Goal: Task Accomplishment & Management: Use online tool/utility

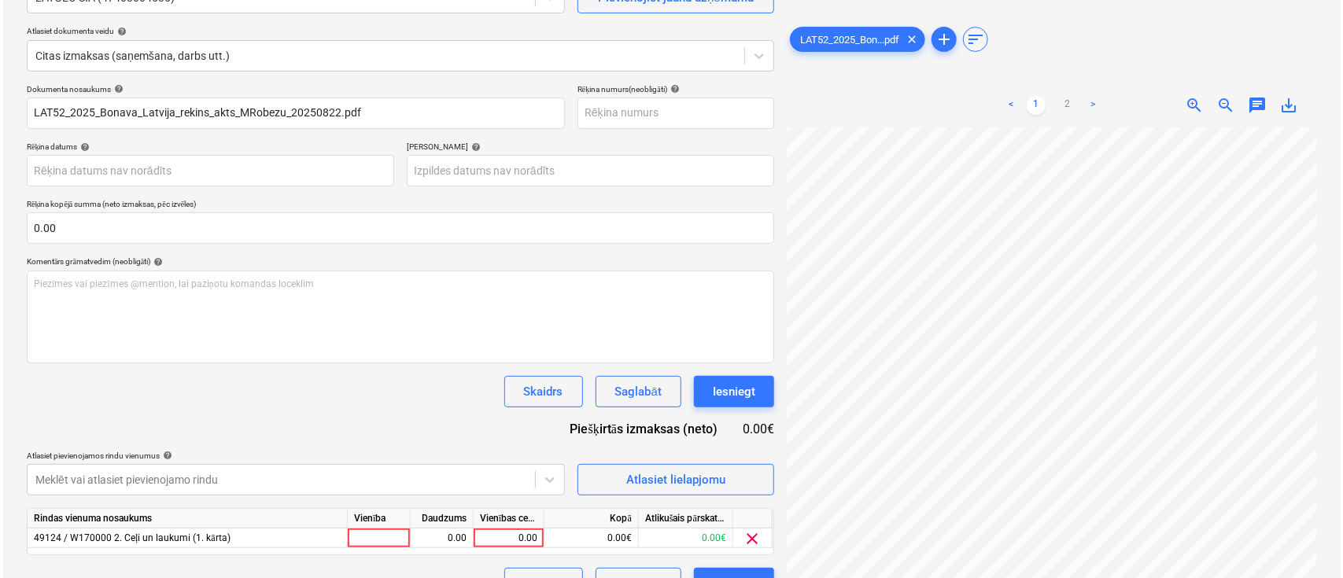
scroll to position [194, 0]
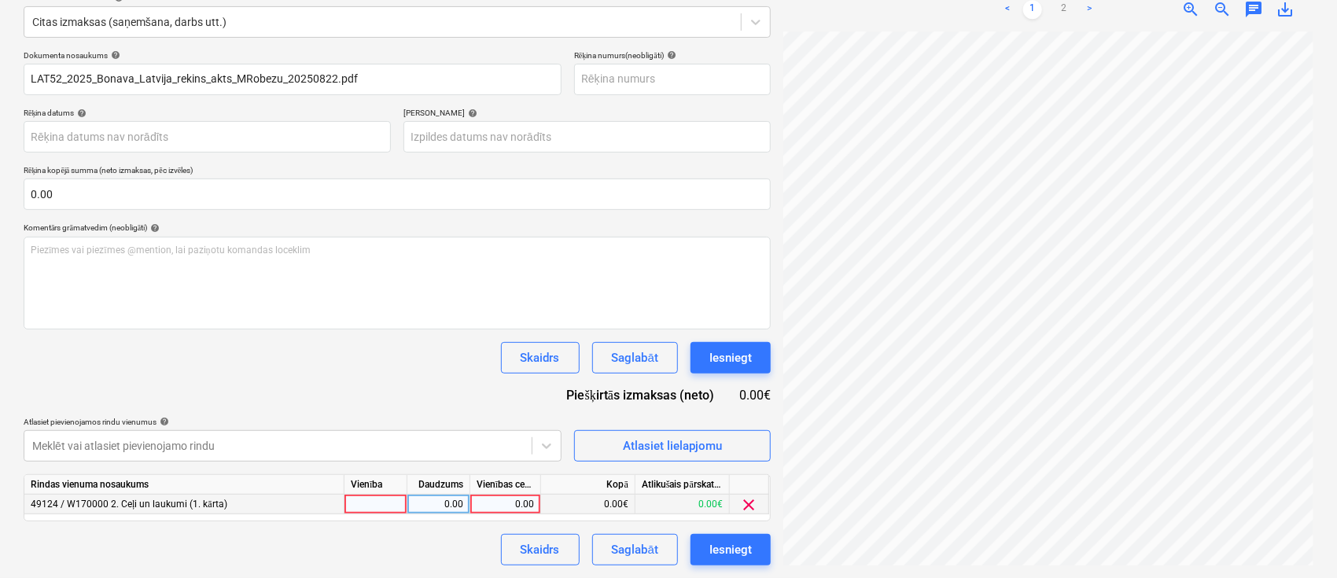
click at [510, 504] on div "0.00" at bounding box center [505, 505] width 57 height 20
type input "1440"
click at [444, 389] on div "Dokumenta nosaukums help LAT52_2025_Bonava_Latvija_rekins_akts_MRobezu_20250822…" at bounding box center [397, 307] width 747 height 515
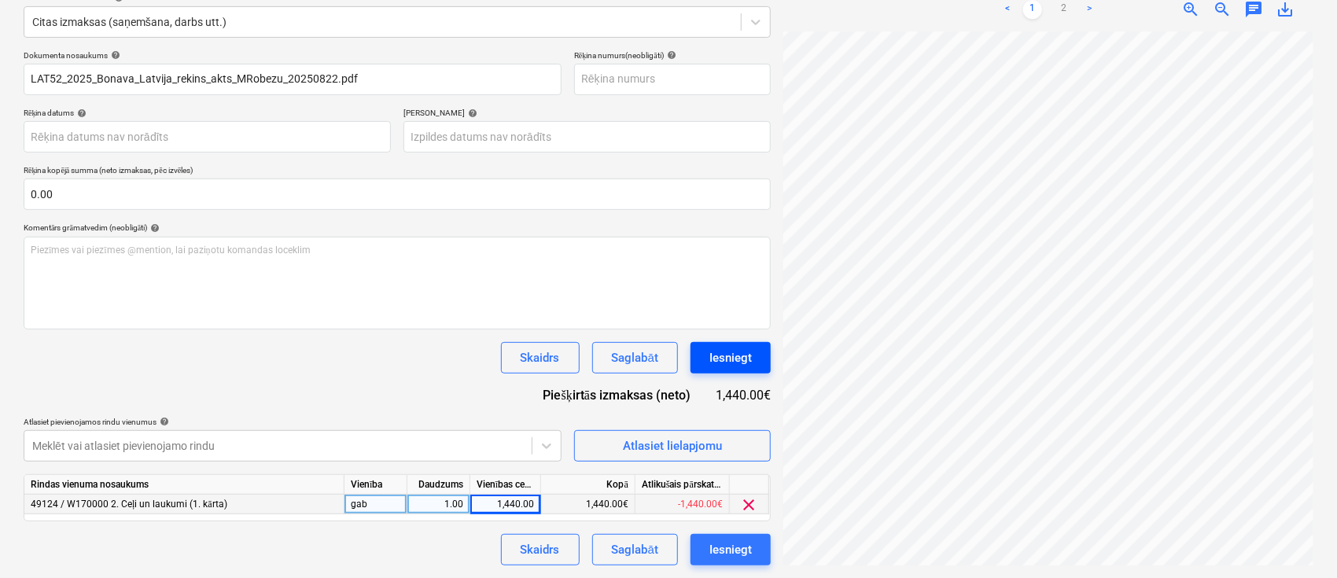
click at [725, 349] on div "Iesniegt" at bounding box center [731, 358] width 42 height 20
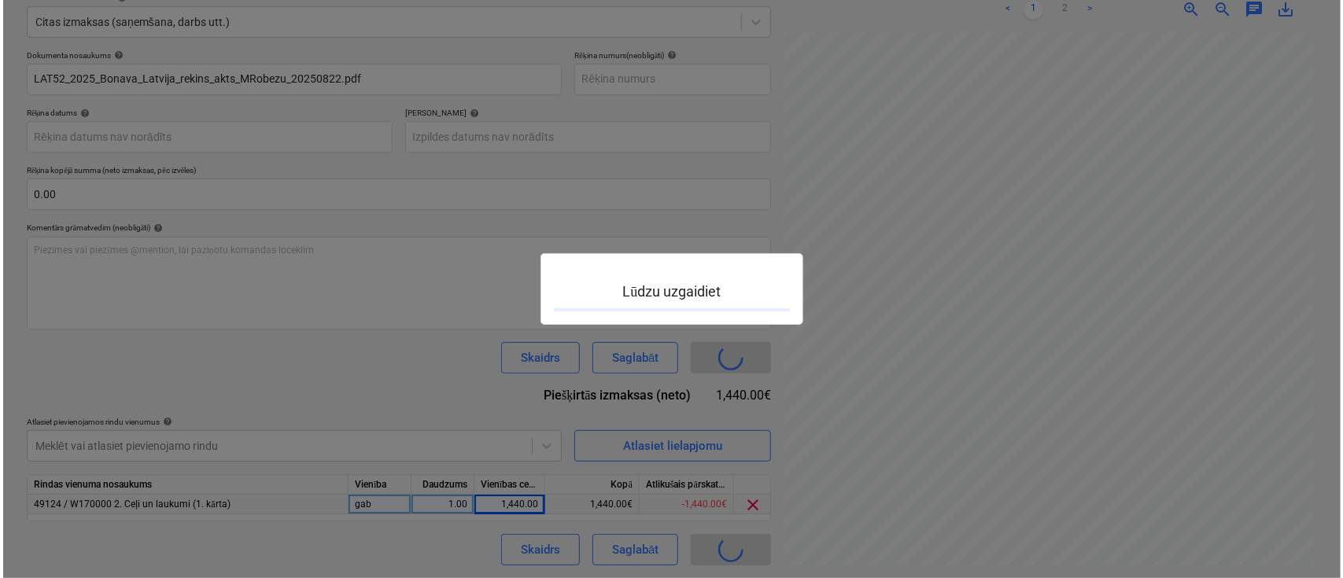
scroll to position [510, 297]
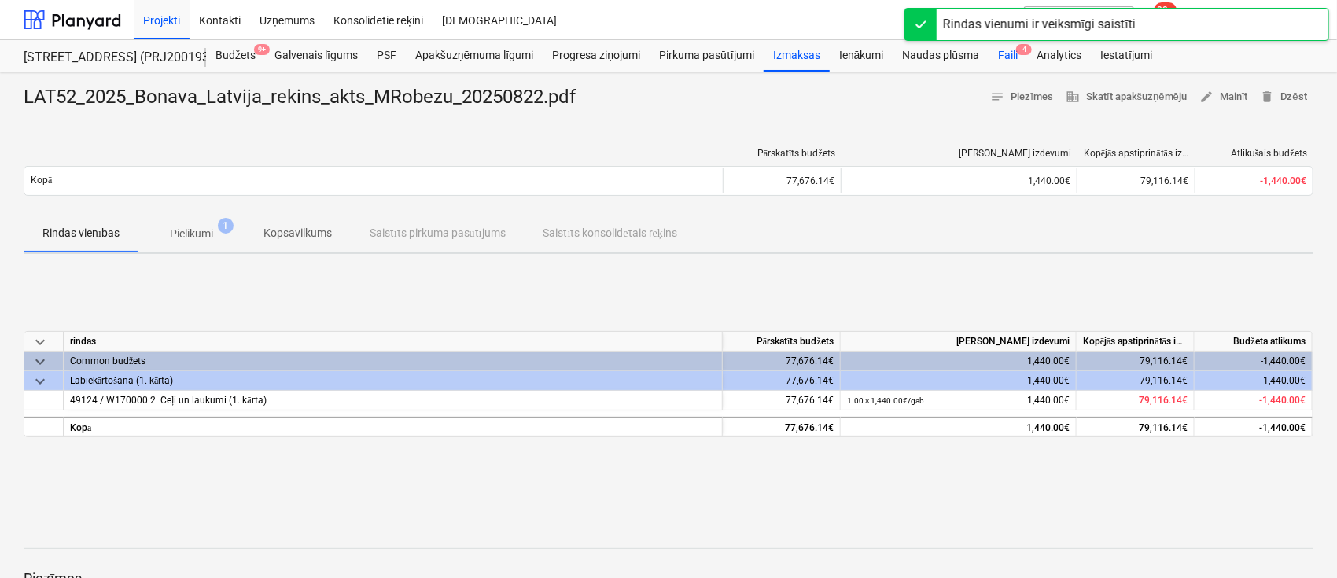
drag, startPoint x: 1007, startPoint y: 50, endPoint x: 998, endPoint y: 51, distance: 8.7
click at [1007, 50] on div "Faili 4" at bounding box center [1008, 55] width 39 height 31
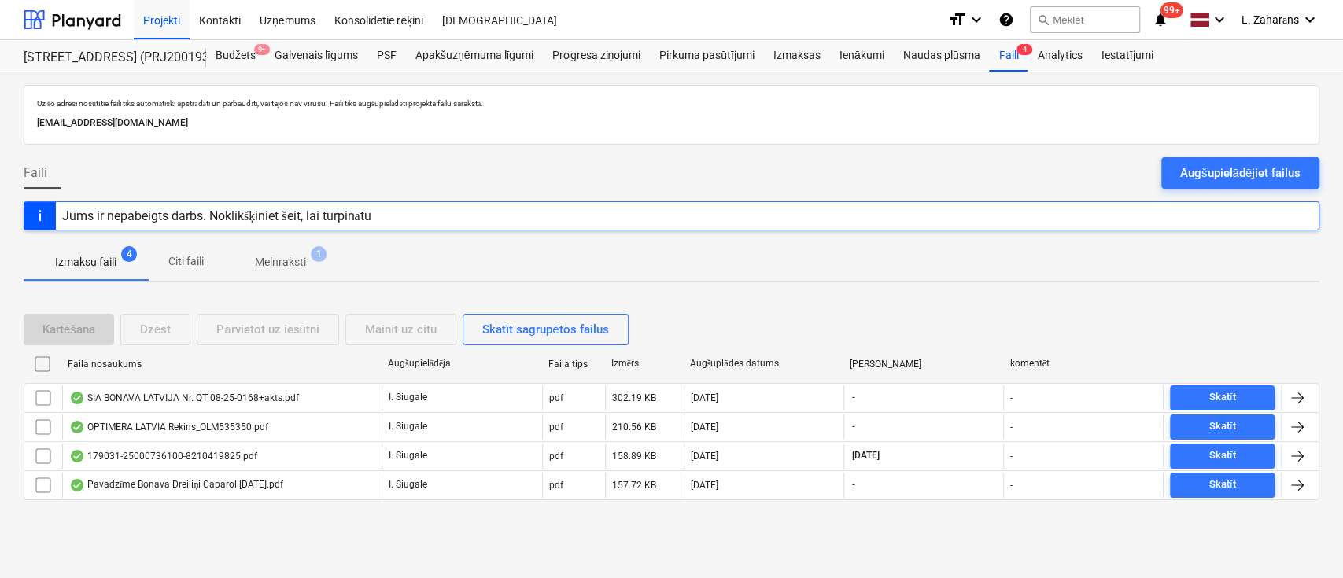
click at [284, 266] on p "Melnraksti" at bounding box center [280, 262] width 51 height 17
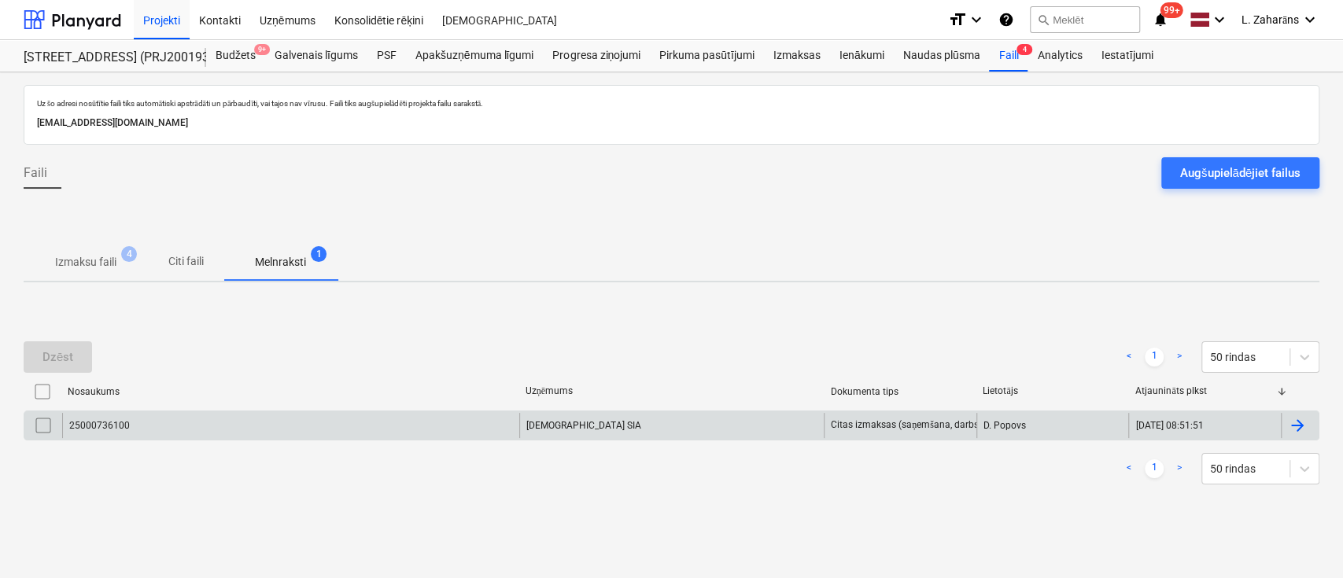
click at [224, 417] on div "25000736100" at bounding box center [290, 425] width 457 height 25
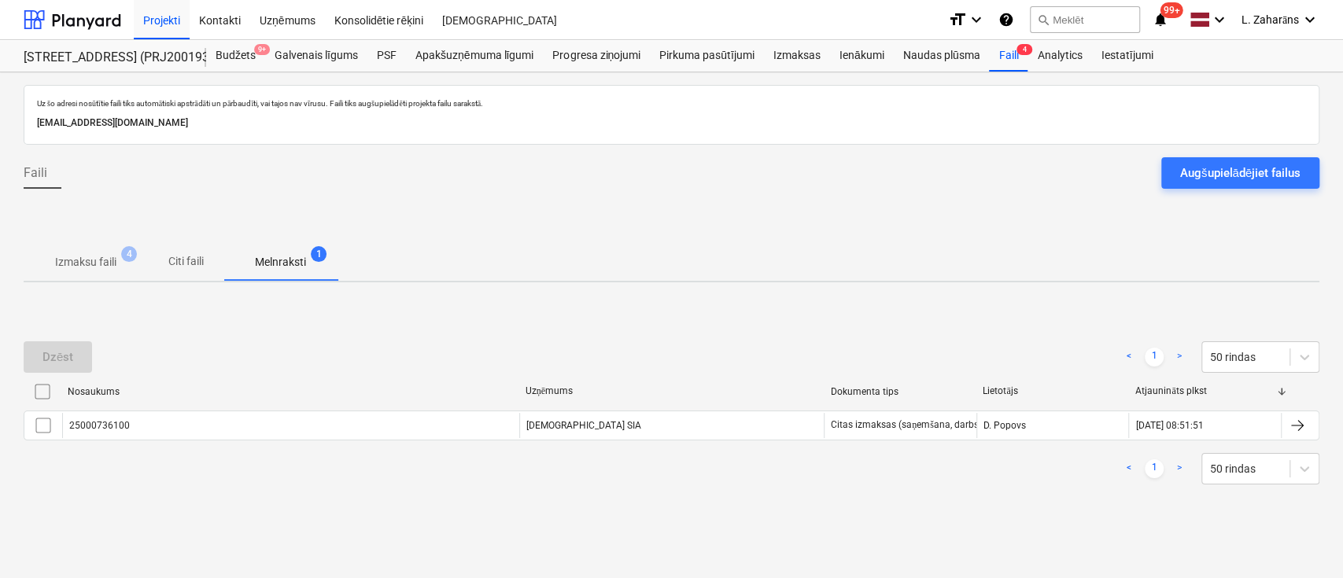
click at [98, 252] on span "Izmaksu faili 4" at bounding box center [86, 262] width 124 height 28
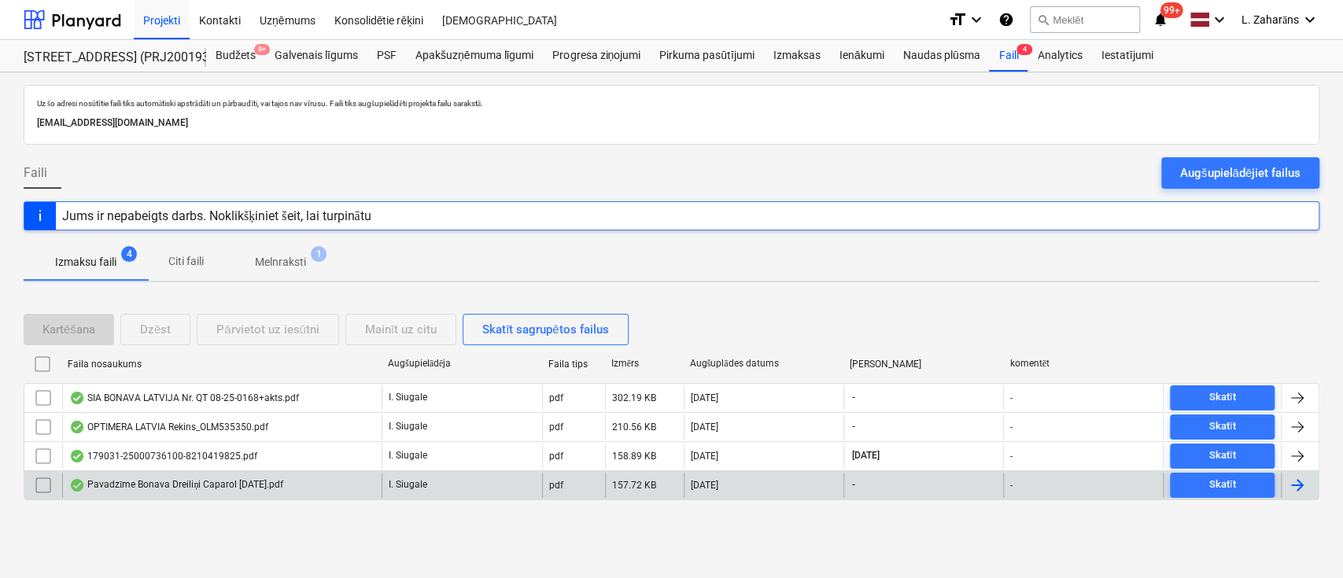
click at [151, 481] on div "Pavadzīme Bonava Dreiliņi Caparol [DATE].pdf" at bounding box center [176, 485] width 214 height 13
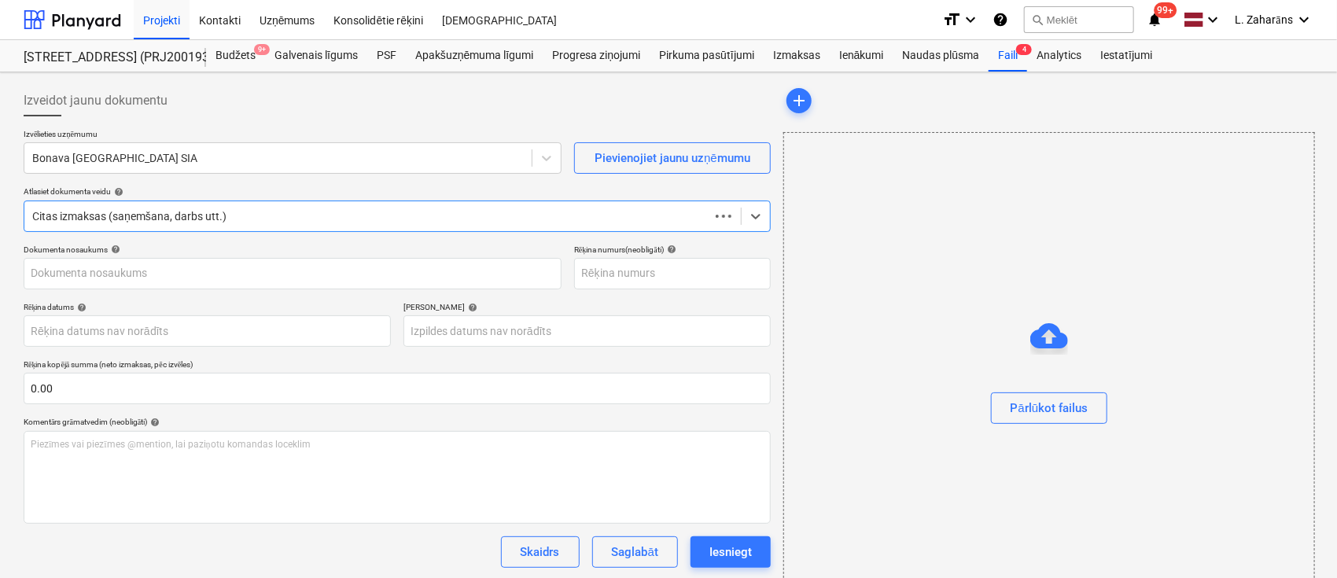
type input "40003941615"
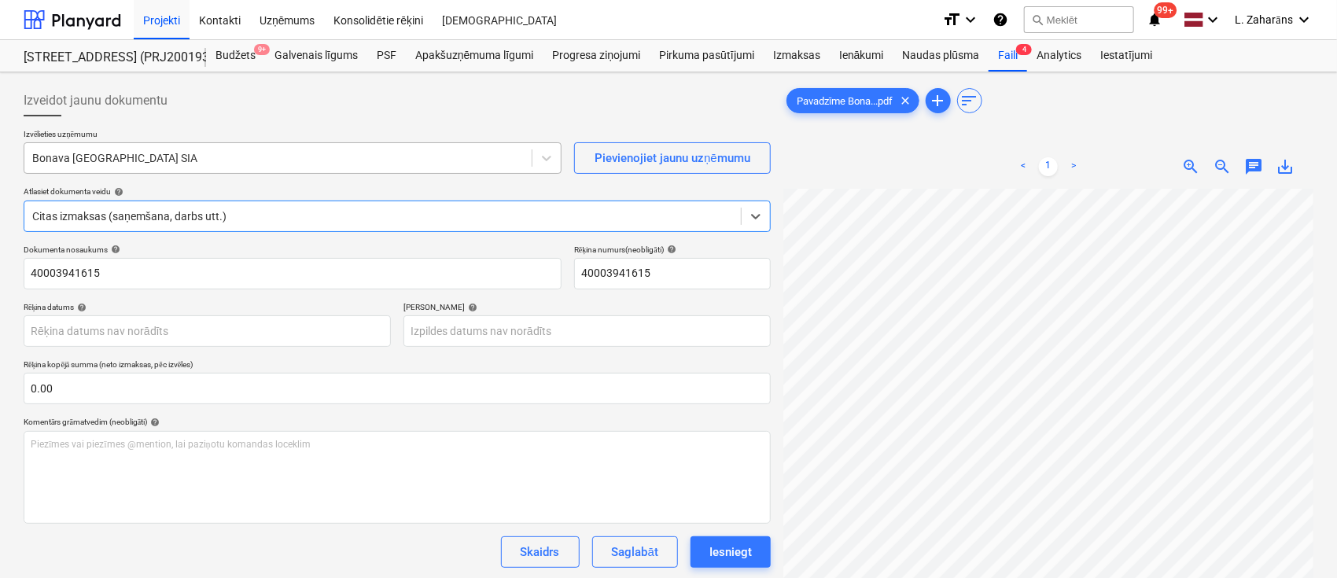
click at [271, 163] on div at bounding box center [278, 158] width 492 height 16
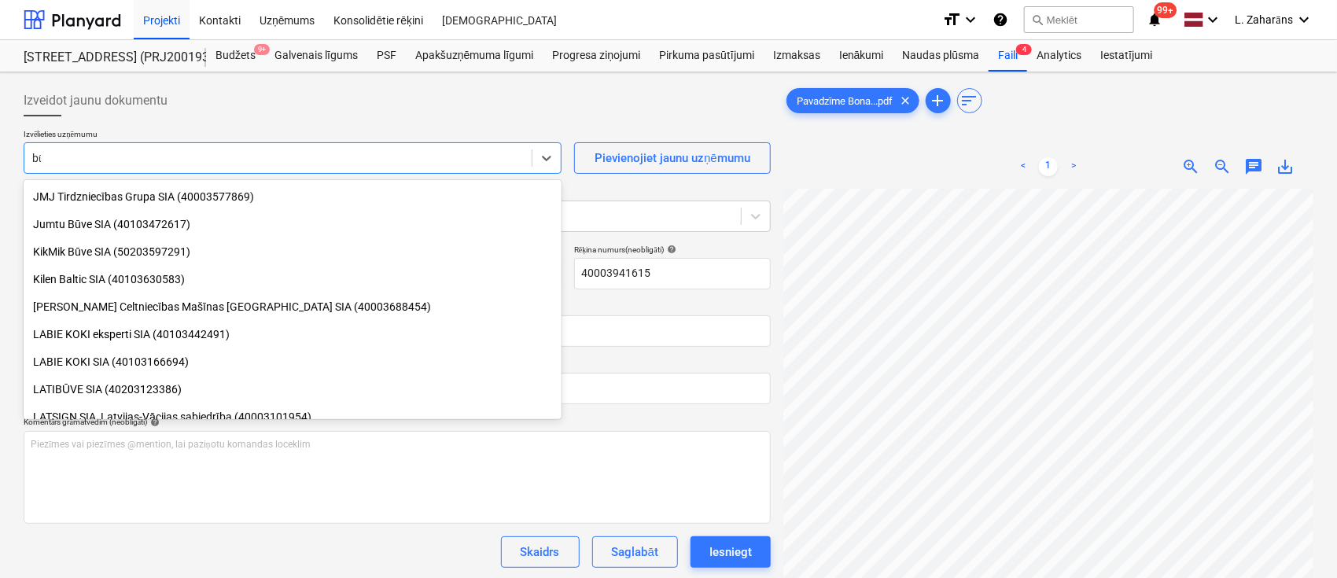
scroll to position [672, 0]
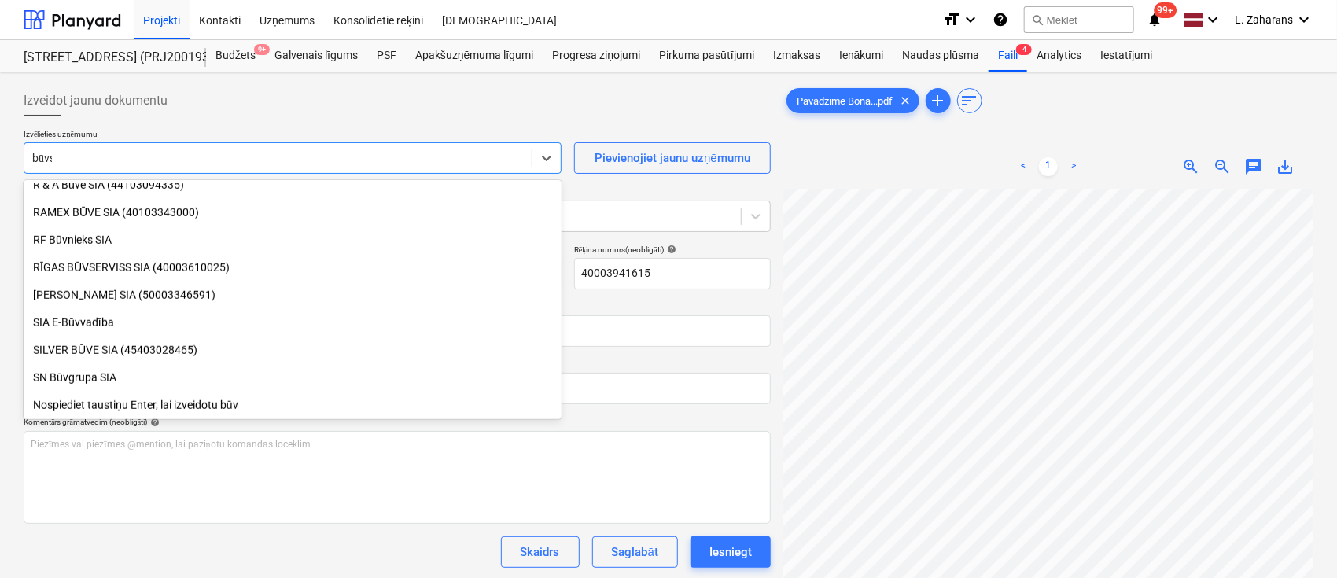
type input "būvse"
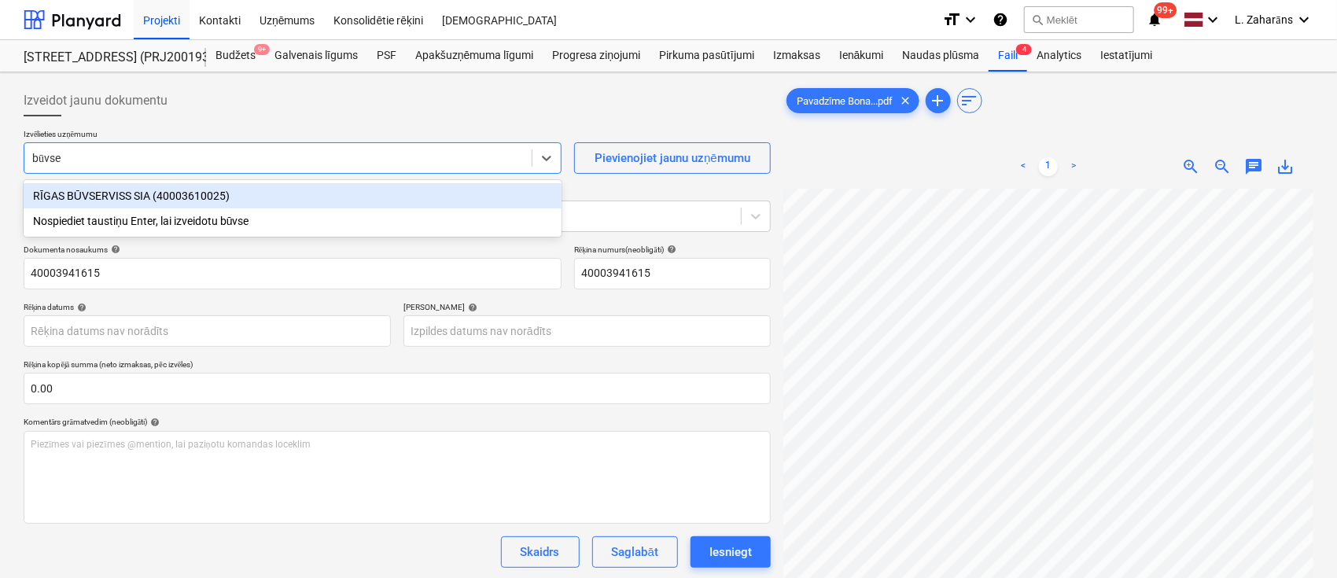
click at [200, 202] on div "RĪGAS BŪVSERVISS SIA (40003610025)" at bounding box center [293, 195] width 538 height 25
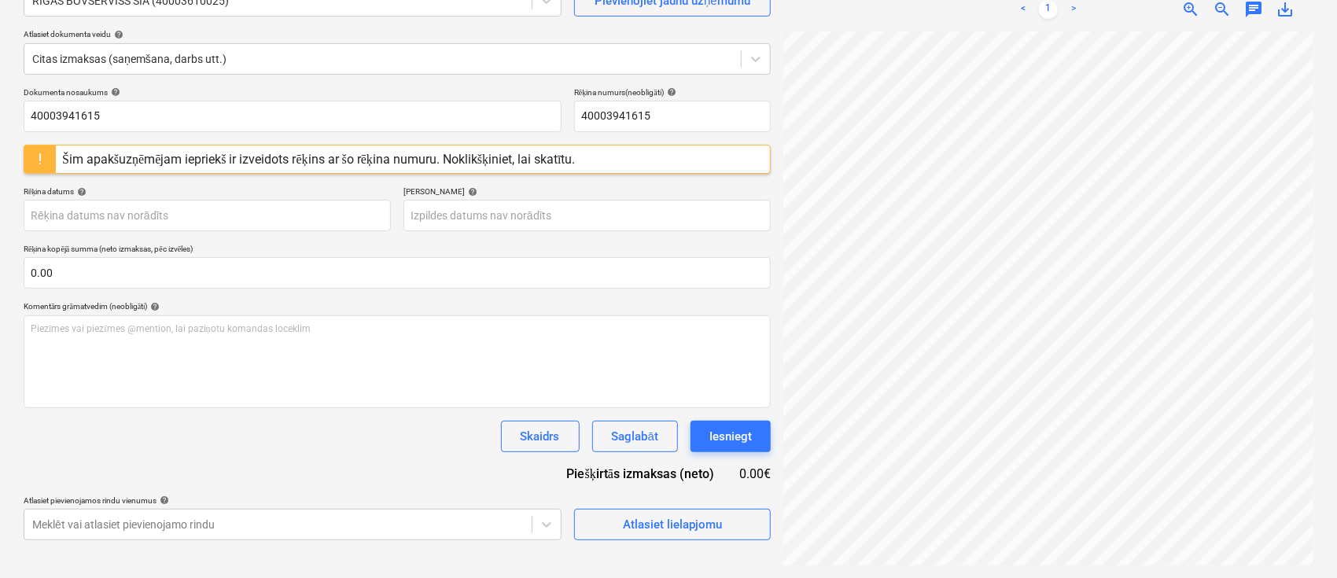
scroll to position [5, 117]
click at [563, 153] on div "Šim apakšuzņēmējam iepriekš ir izveidots rēķins ar šo rēķina numuru. Noklikšķin…" at bounding box center [319, 159] width 514 height 15
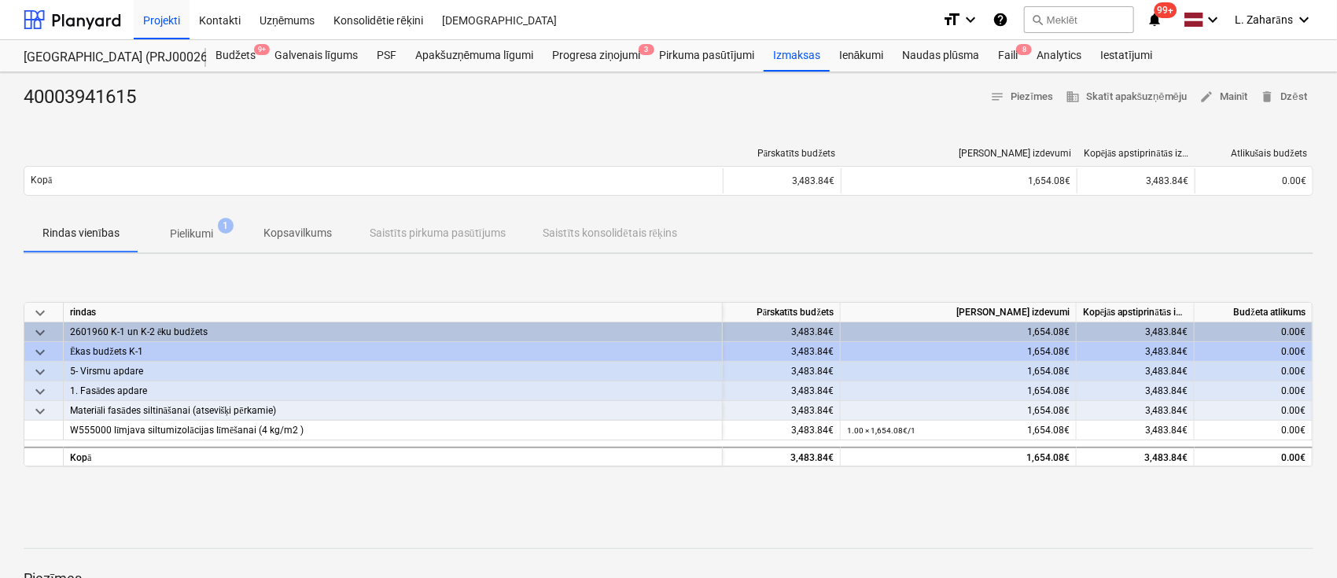
click at [190, 230] on p "Pielikumi" at bounding box center [191, 234] width 43 height 17
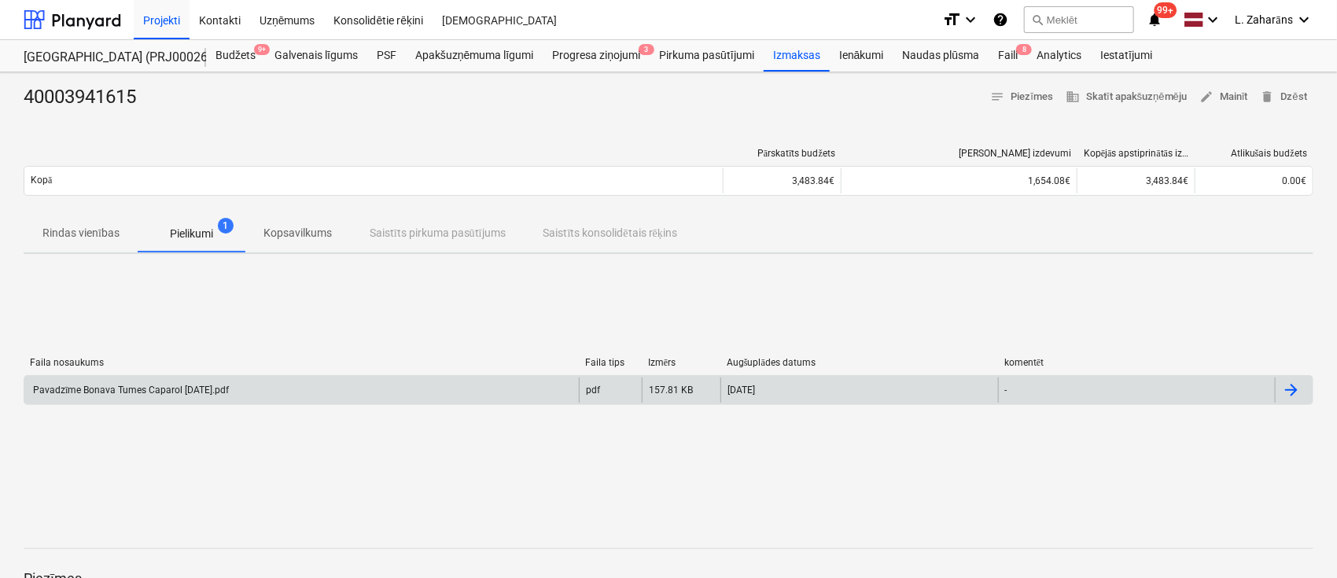
click at [186, 387] on div "Pavadzīme Bonava Tumes Caparol [DATE].pdf" at bounding box center [130, 391] width 198 height 12
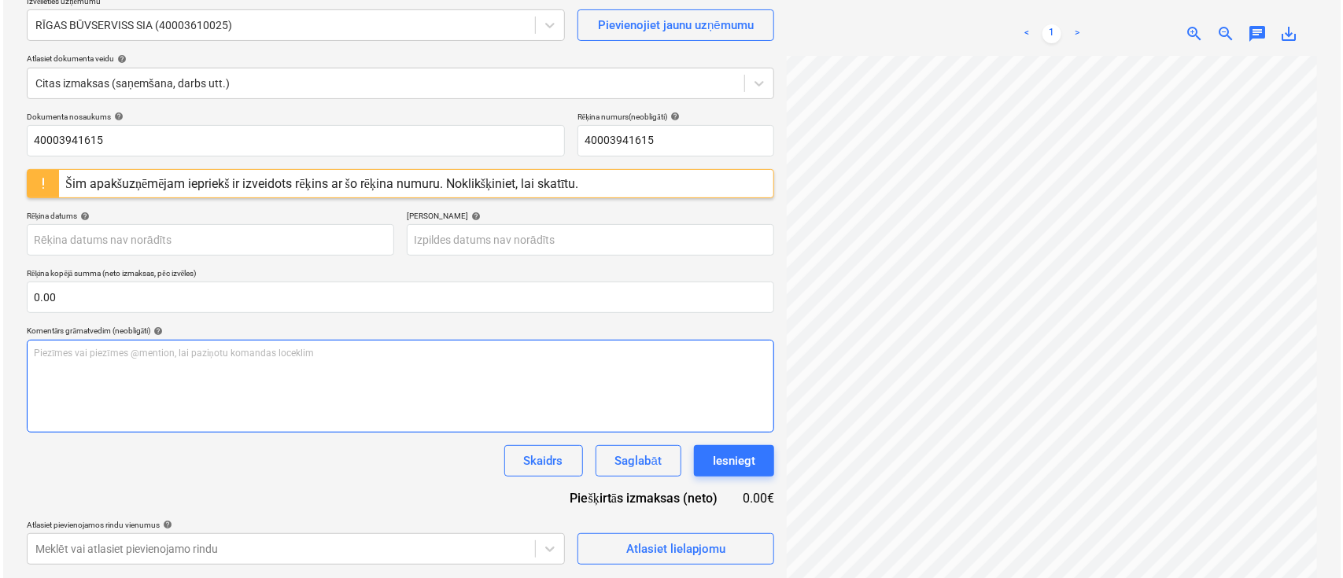
scroll to position [157, 0]
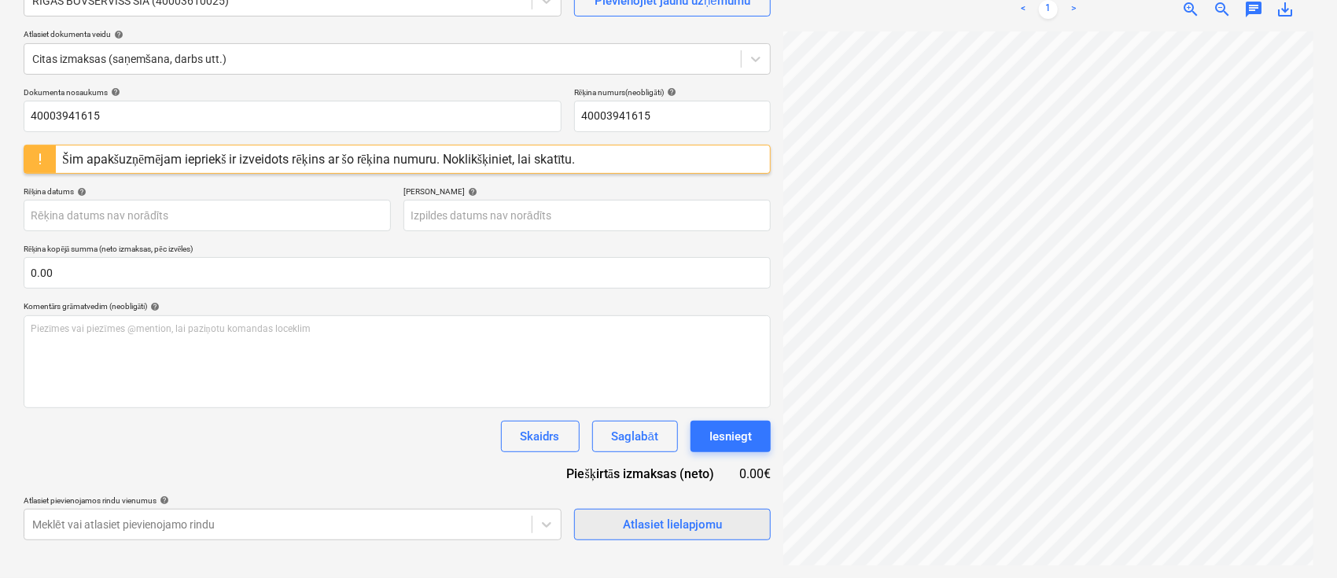
click at [614, 522] on span "Atlasiet lielapjomu" at bounding box center [672, 525] width 157 height 20
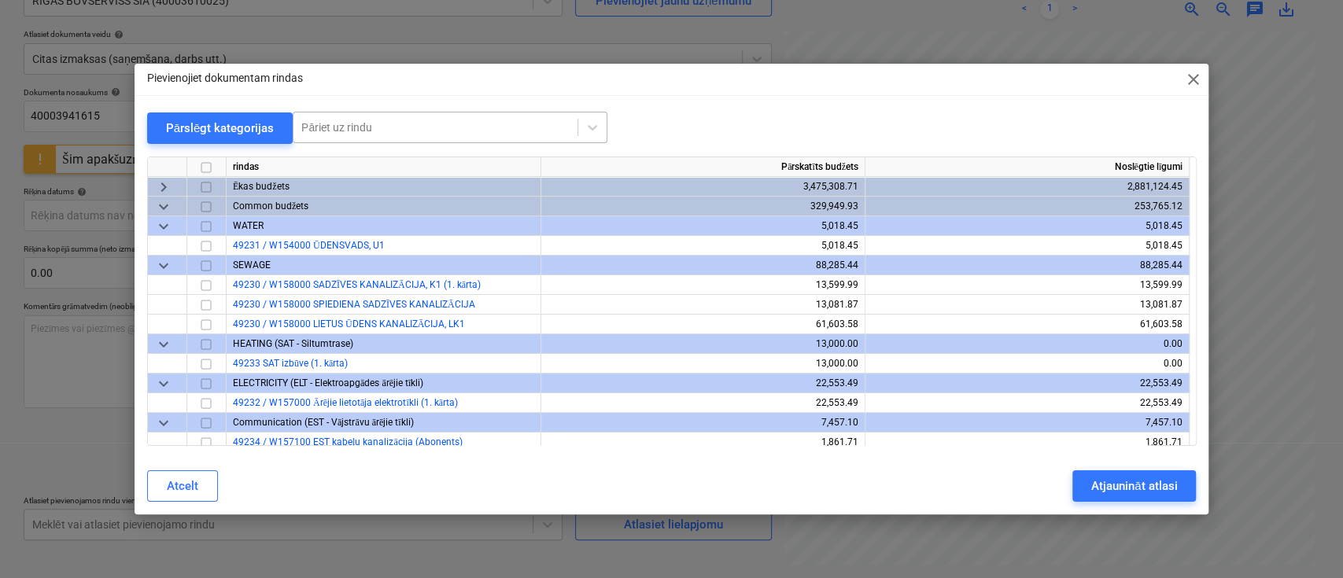
click at [395, 124] on div at bounding box center [435, 128] width 268 height 16
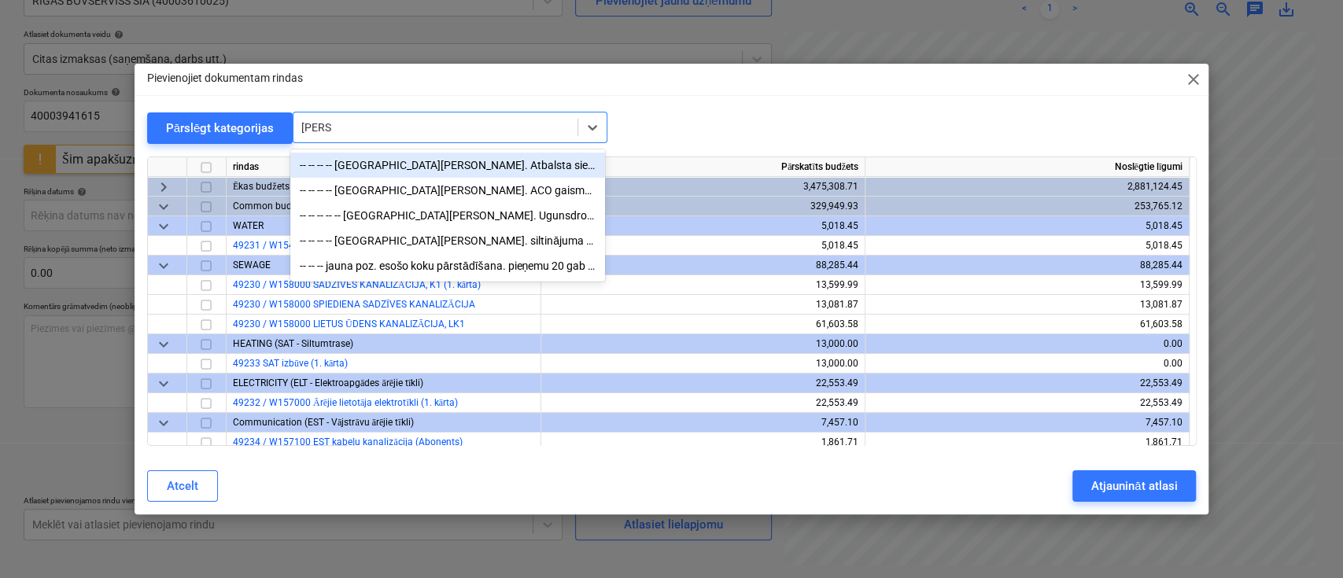
type input "jauna"
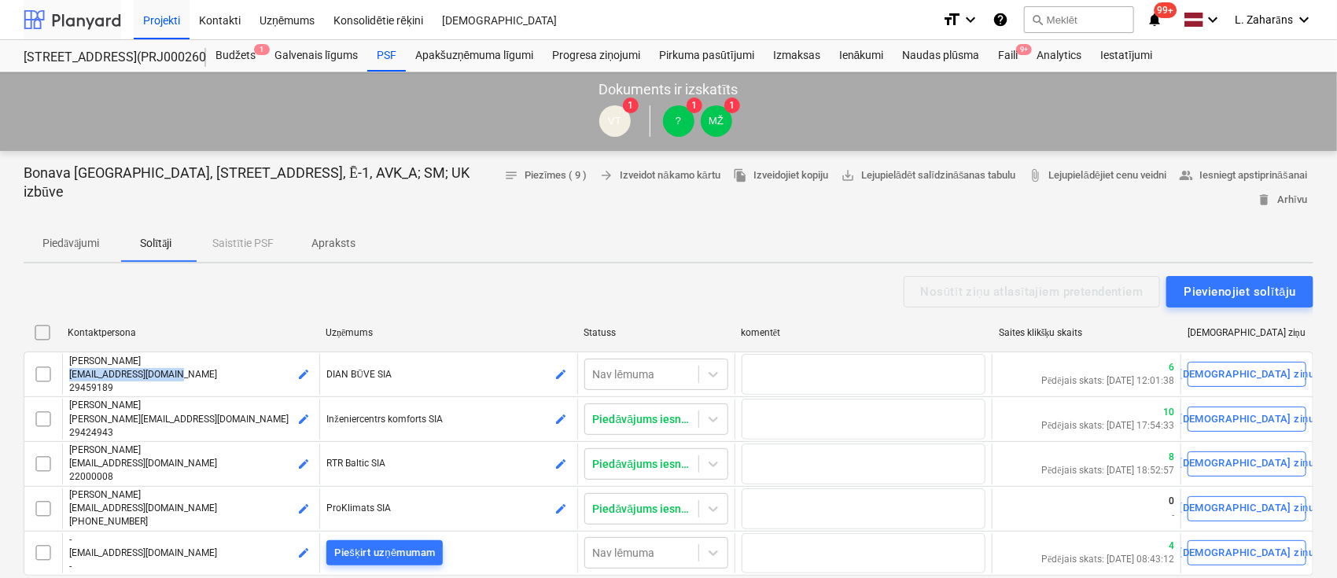
click at [86, 17] on div at bounding box center [73, 19] width 98 height 39
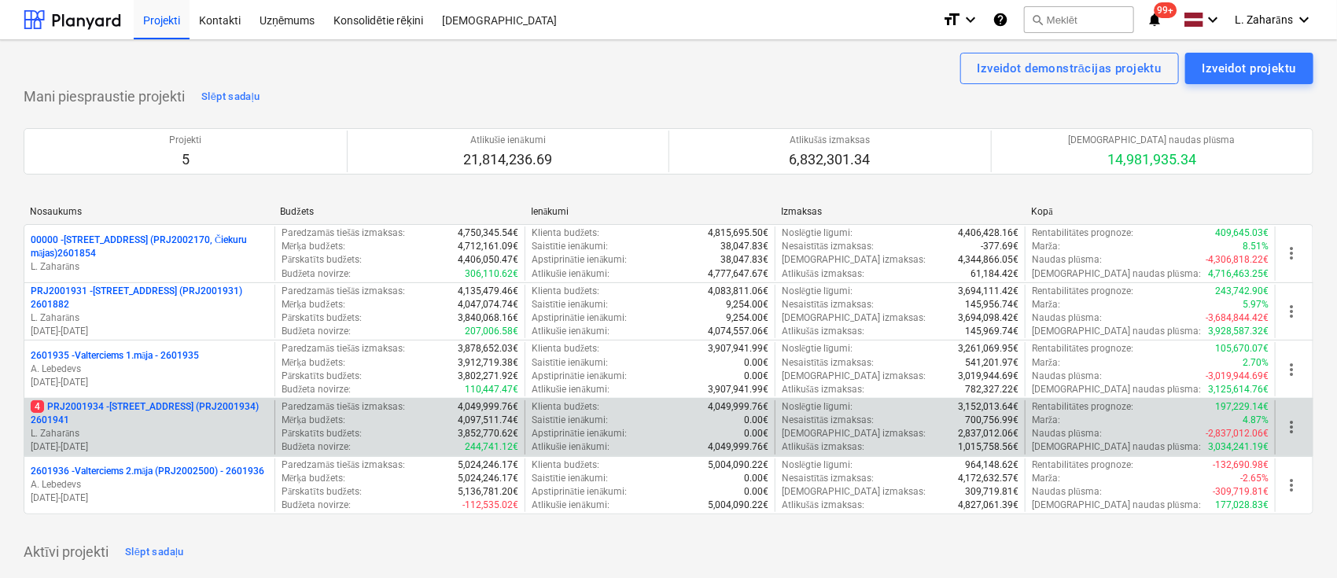
click at [134, 404] on p "4 PRJ2001934 - [STREET_ADDRESS] (PRJ2001934) 2601941" at bounding box center [150, 413] width 238 height 27
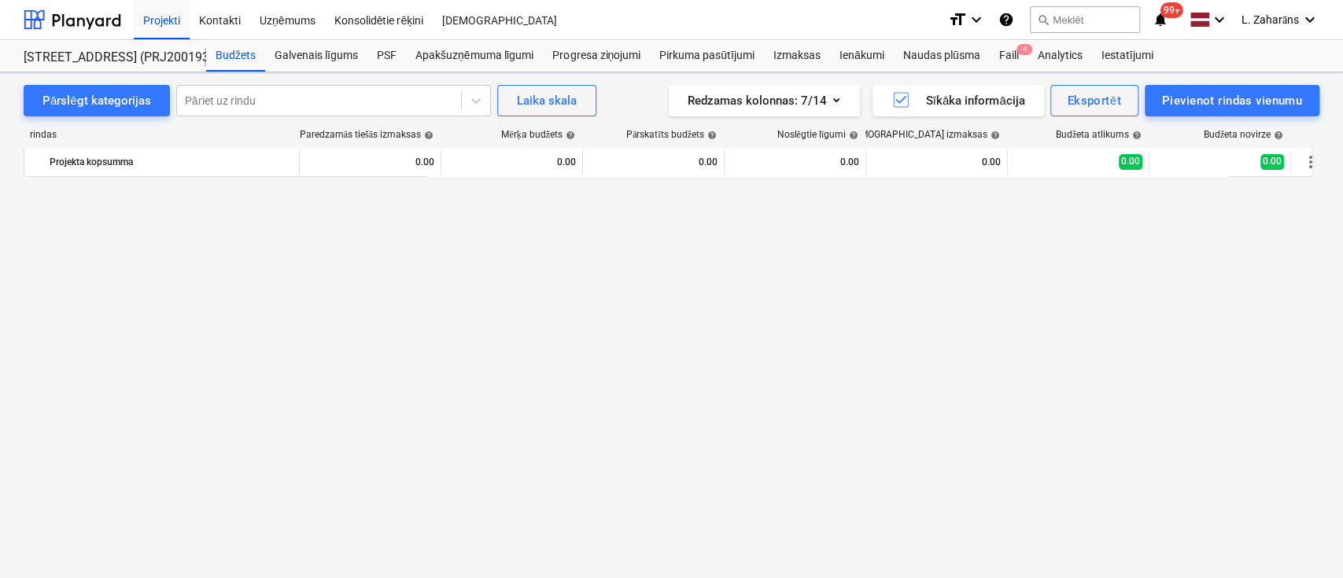
scroll to position [2875, 0]
click at [1008, 49] on div "Faili 4" at bounding box center [1008, 55] width 39 height 31
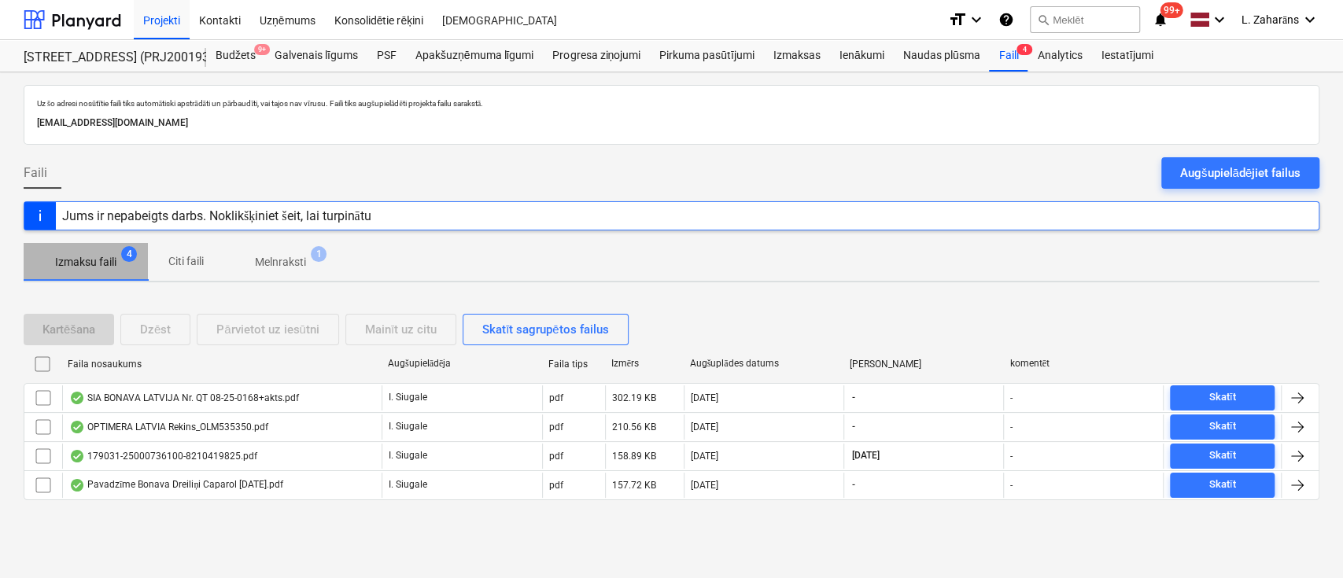
click at [93, 264] on p "Izmaksu faili" at bounding box center [85, 262] width 61 height 17
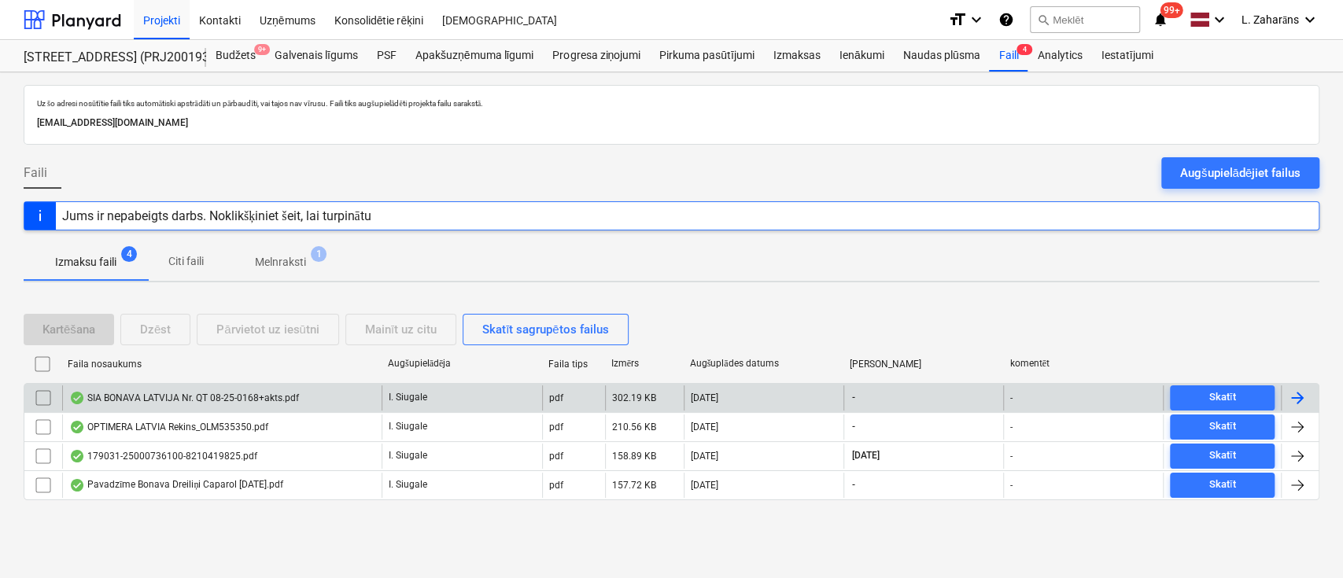
click at [107, 398] on div "SIA BONAVA LATVIJA Nr. QT 08-25-0168+akts.pdf" at bounding box center [184, 398] width 230 height 13
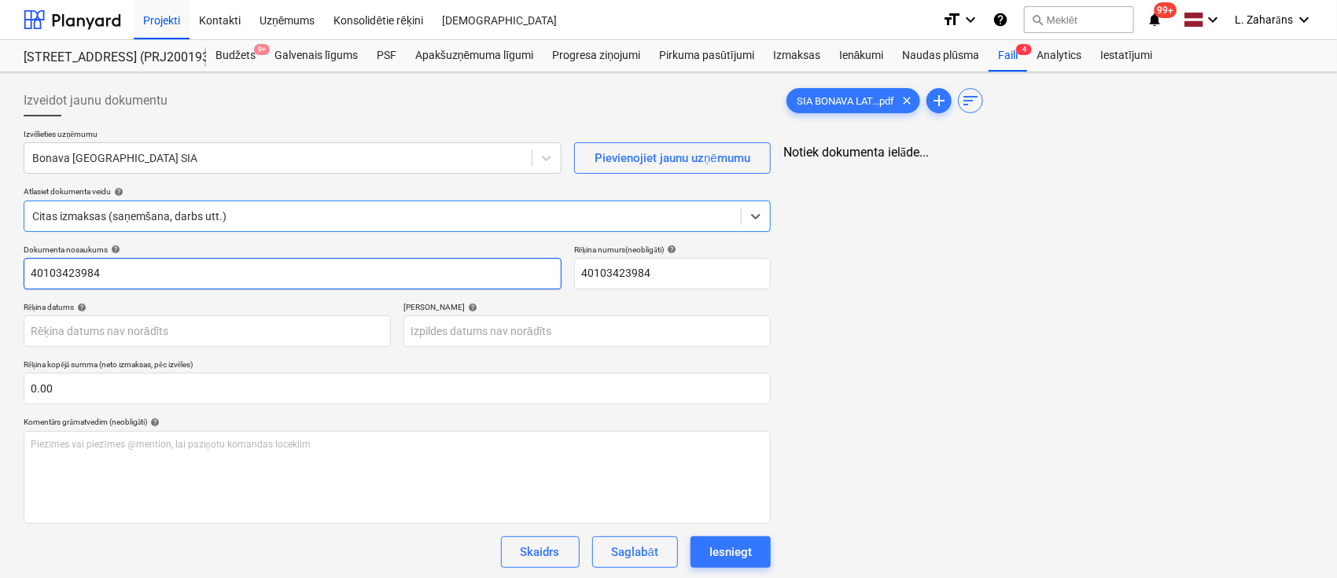
type input "40103423984"
click at [219, 152] on div at bounding box center [278, 158] width 492 height 16
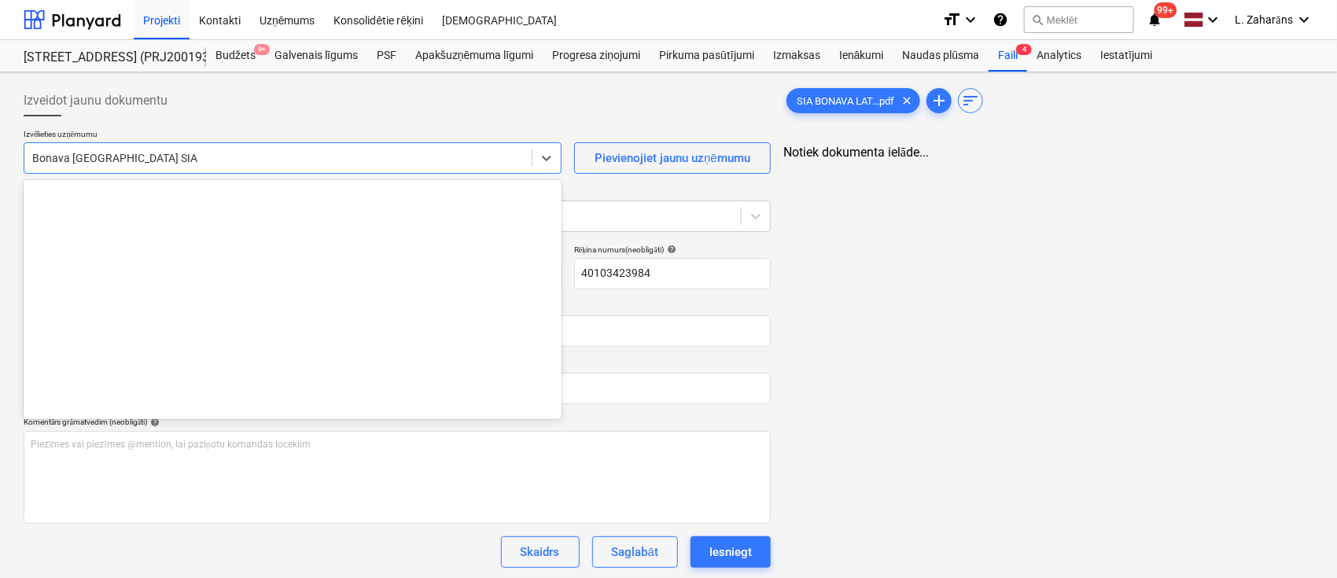
scroll to position [2890, 0]
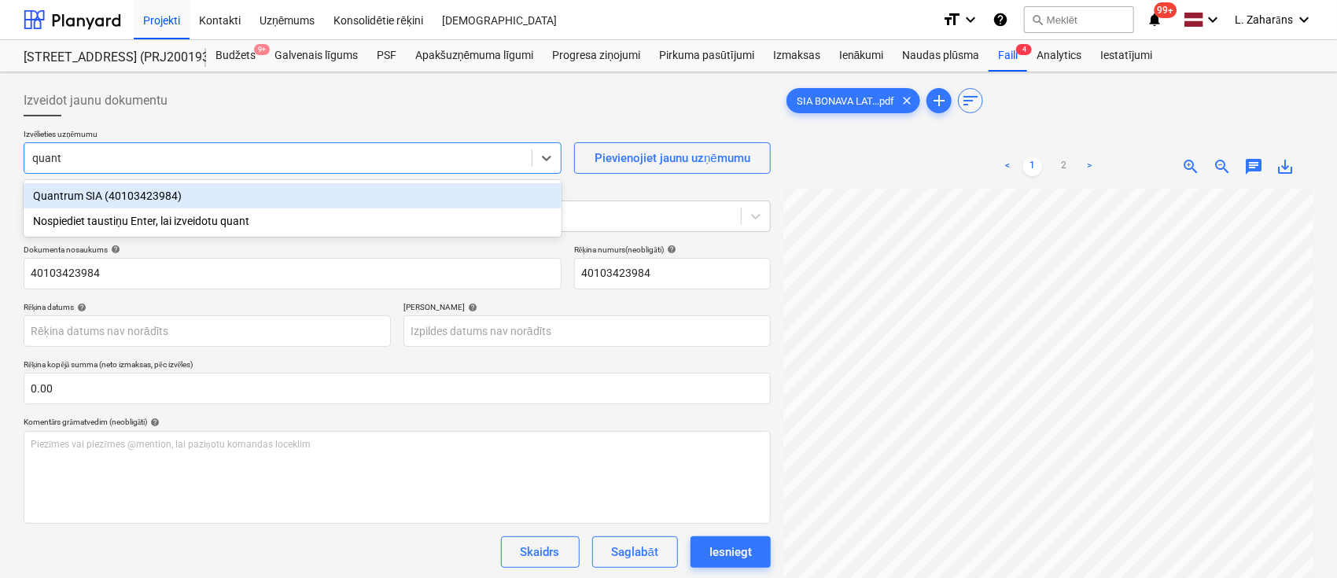
type input "quantr"
click at [257, 203] on div "Quantrum SIA (40103423984)" at bounding box center [293, 195] width 538 height 25
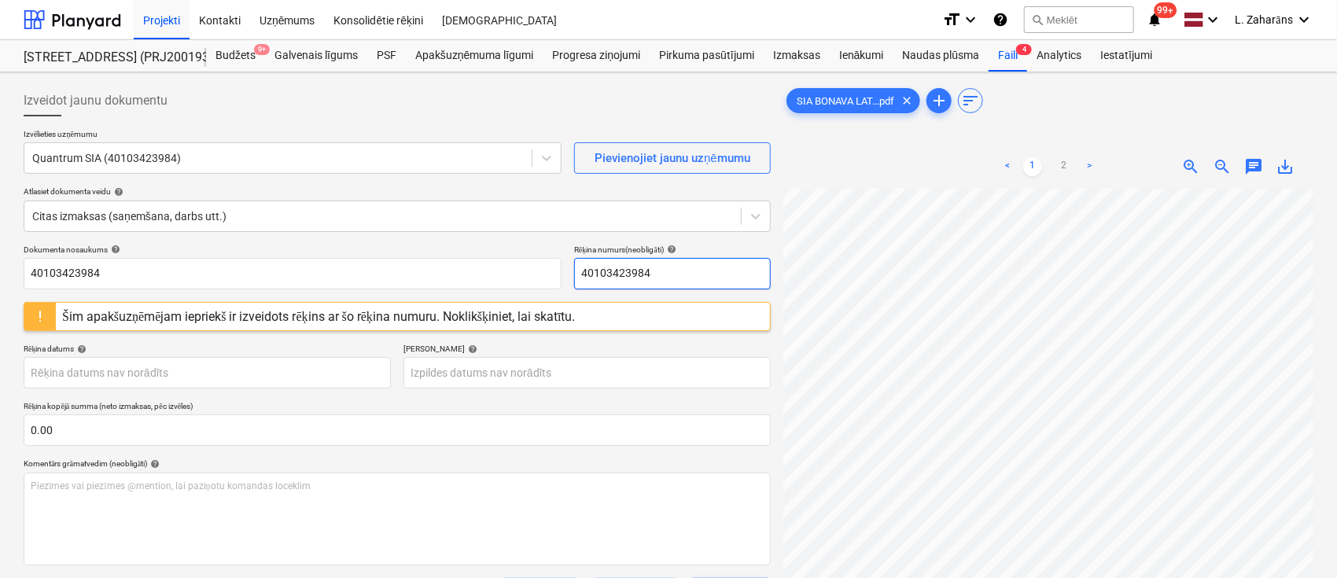
scroll to position [50, 137]
click at [560, 317] on div "Šim apakšuzņēmējam iepriekš ir izveidots rēķins ar šo rēķina numuru. Noklikšķin…" at bounding box center [319, 316] width 514 height 15
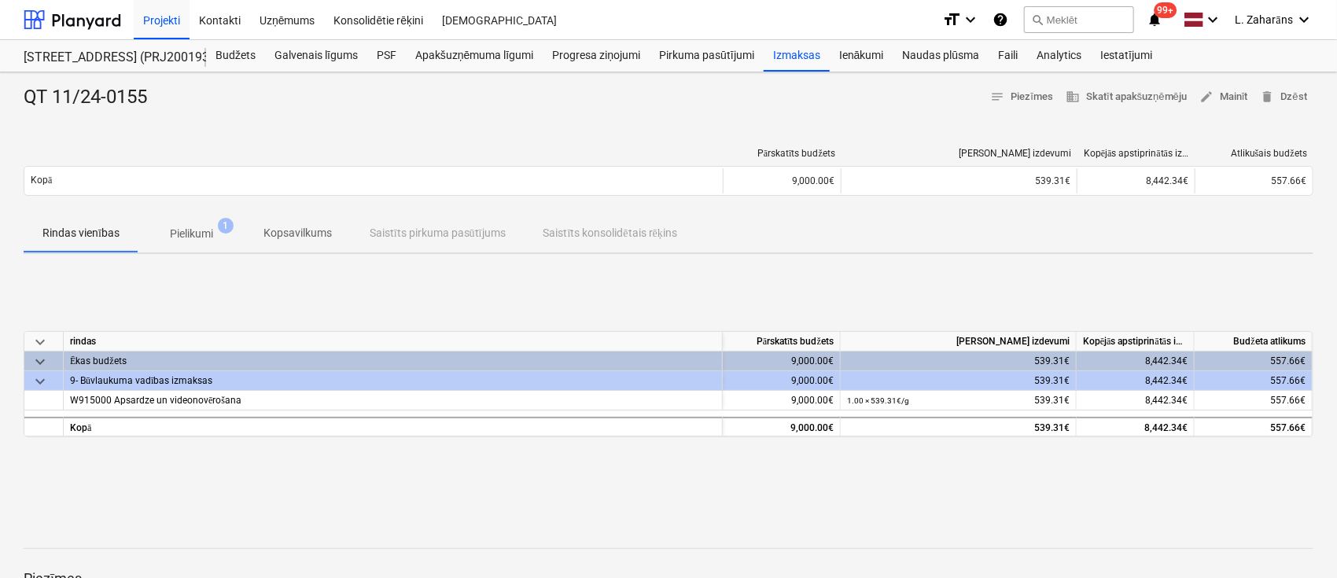
click at [188, 235] on p "Pielikumi" at bounding box center [191, 234] width 43 height 17
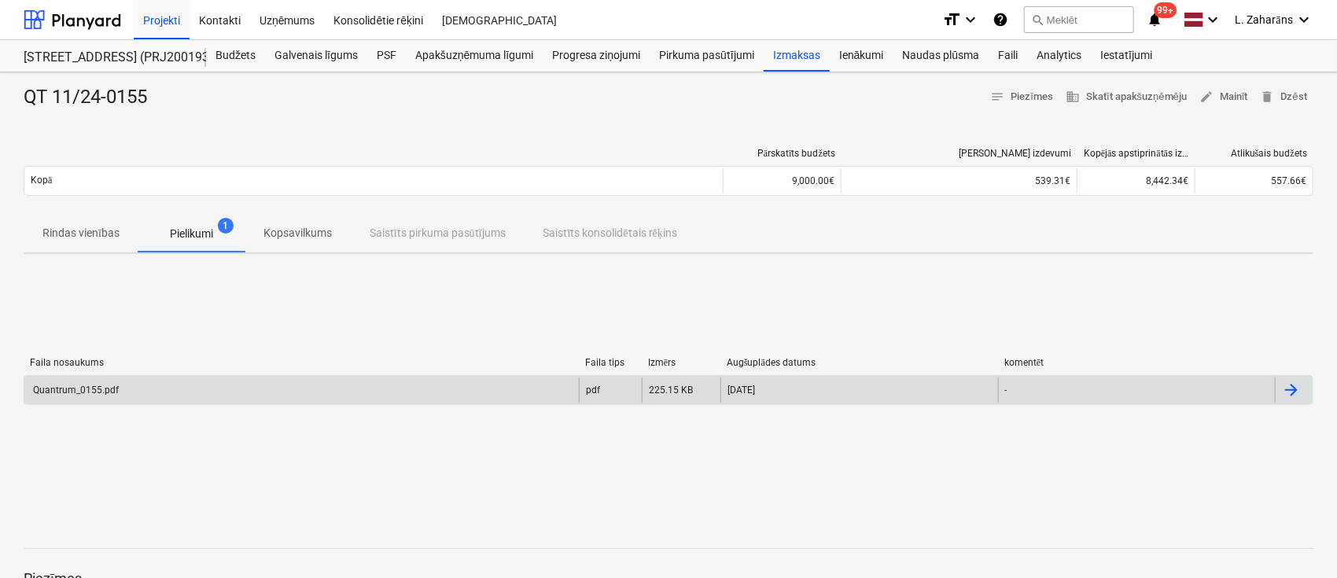
click at [188, 382] on div "Quantrum_0155.pdf" at bounding box center [301, 390] width 555 height 25
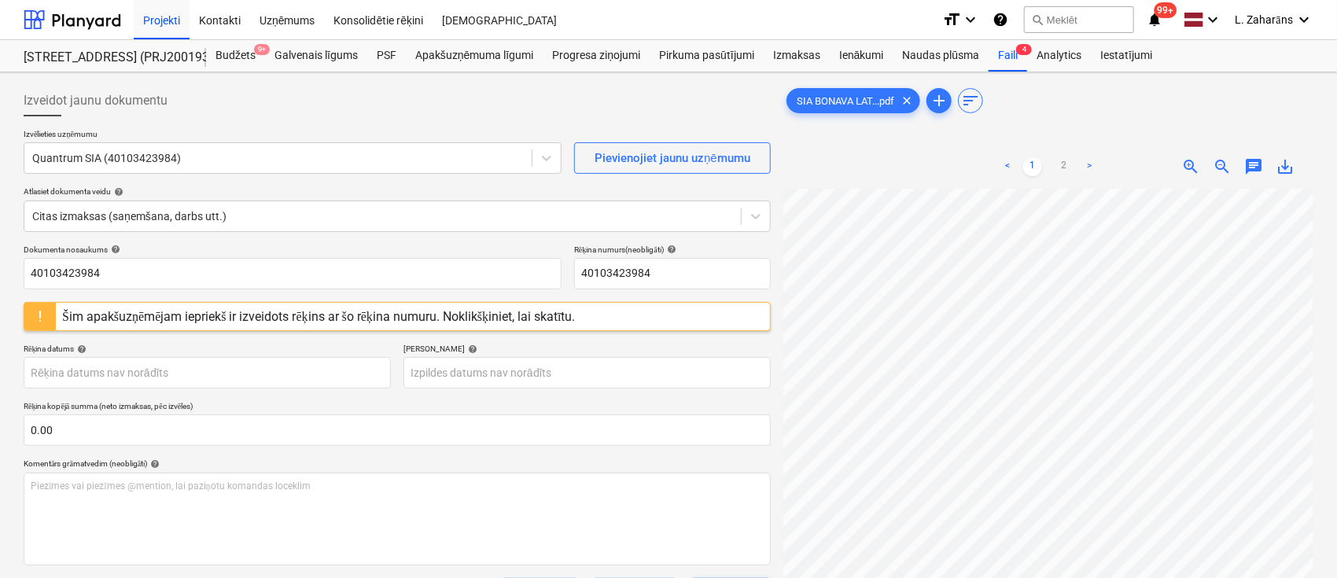
scroll to position [74, 113]
click at [676, 272] on input "40103423984" at bounding box center [672, 273] width 197 height 31
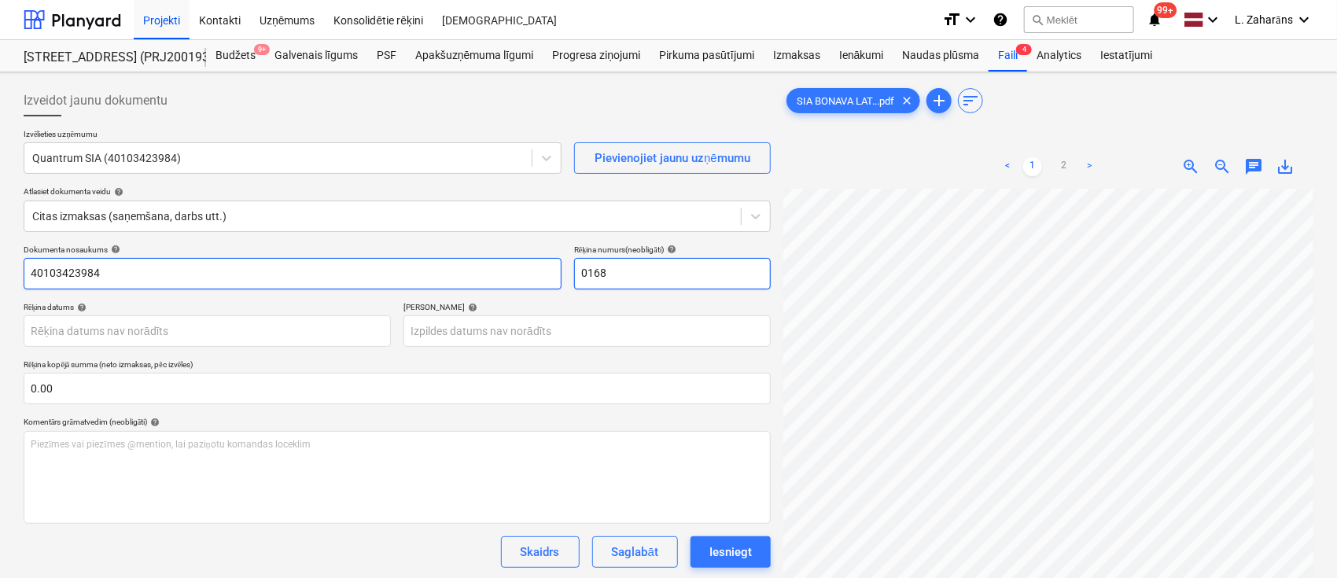
type input "0168"
click at [514, 273] on input "40103423984" at bounding box center [293, 273] width 538 height 31
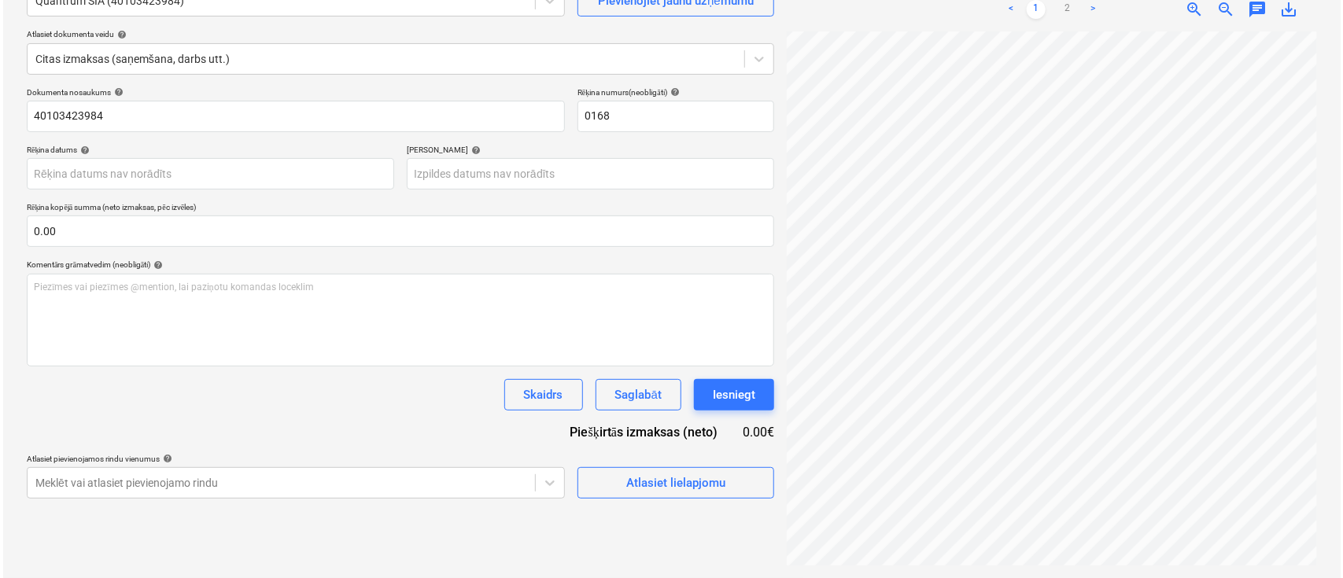
scroll to position [257, 297]
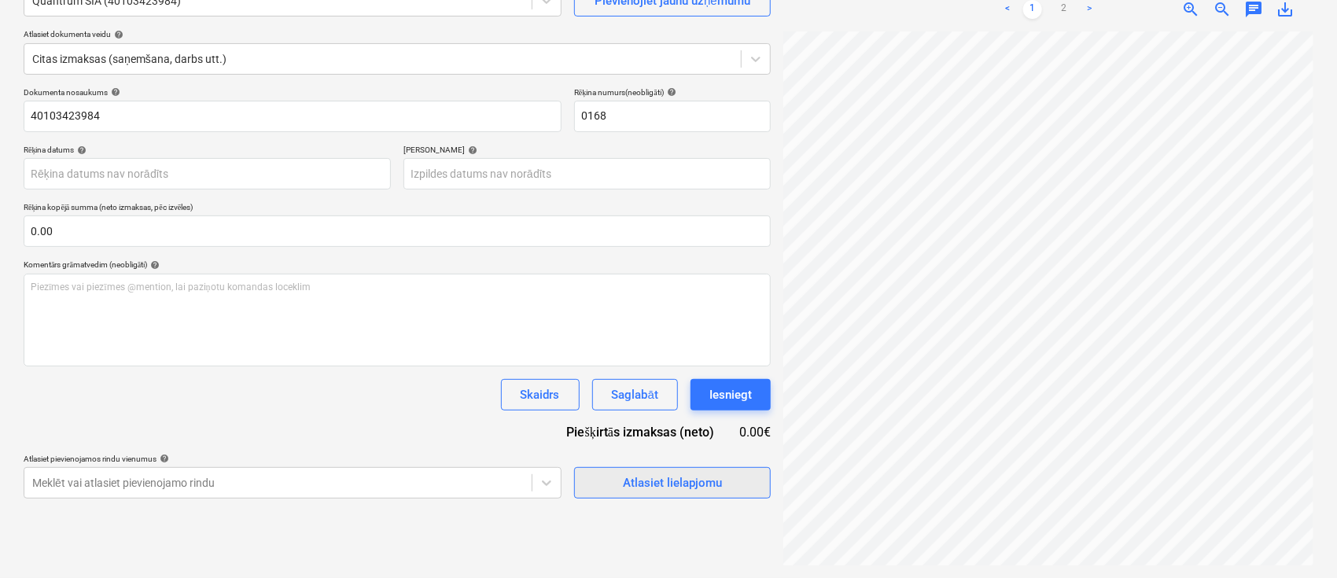
click at [614, 485] on span "Atlasiet lielapjomu" at bounding box center [672, 483] width 157 height 20
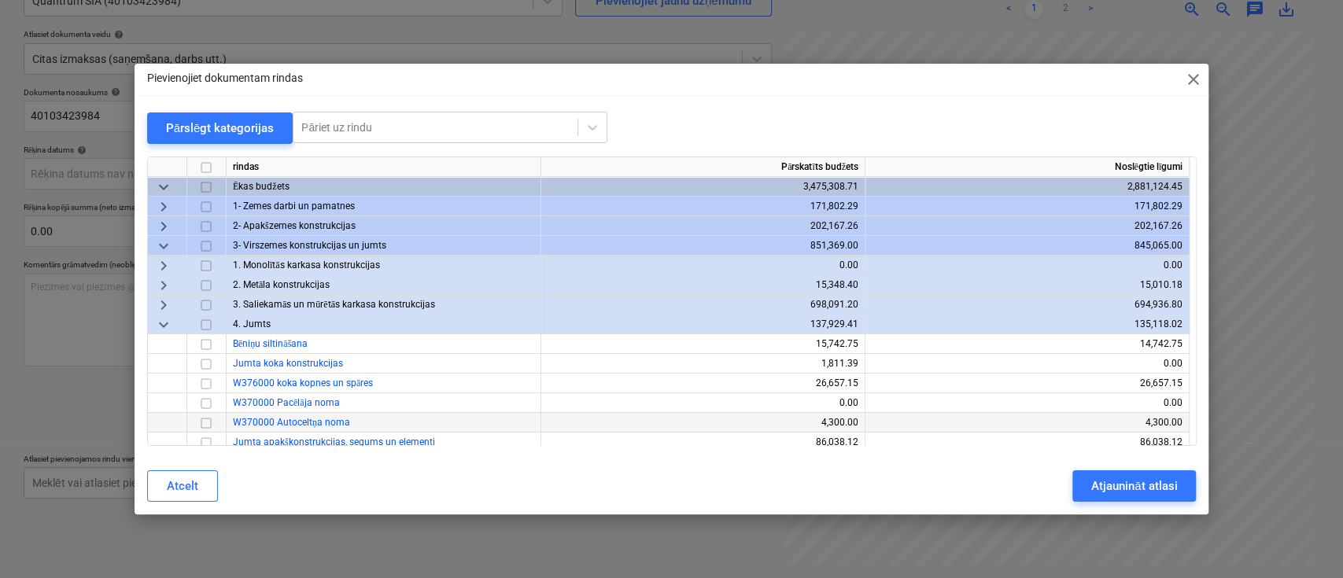
scroll to position [257, 297]
click at [463, 123] on div at bounding box center [435, 128] width 268 height 16
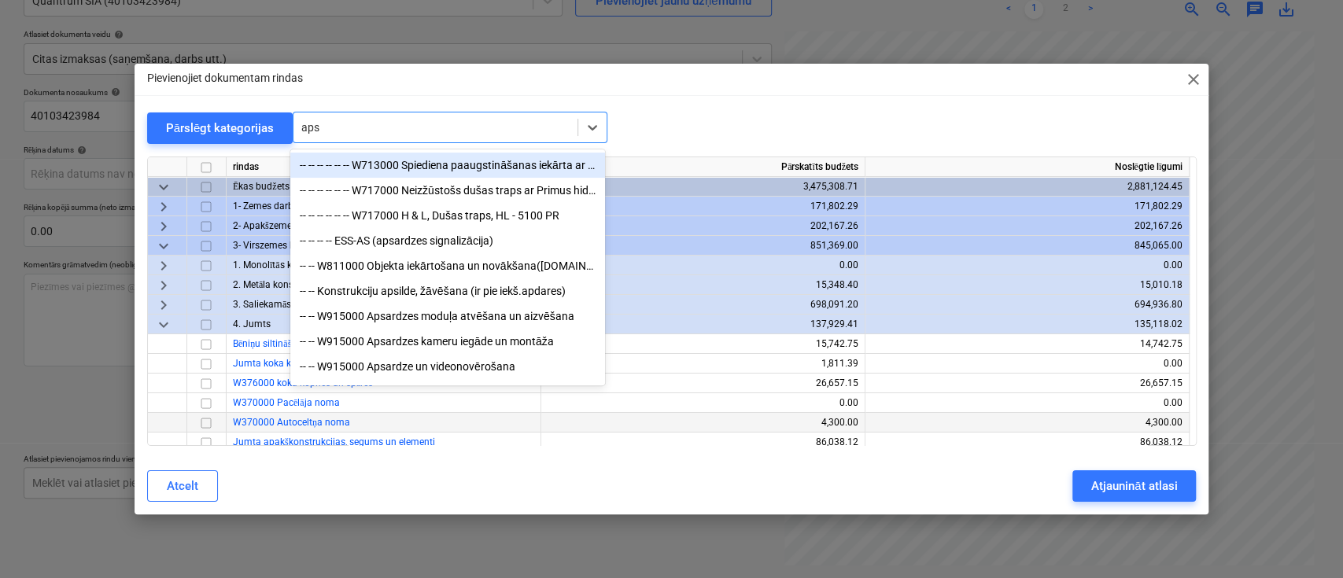
type input "apsa"
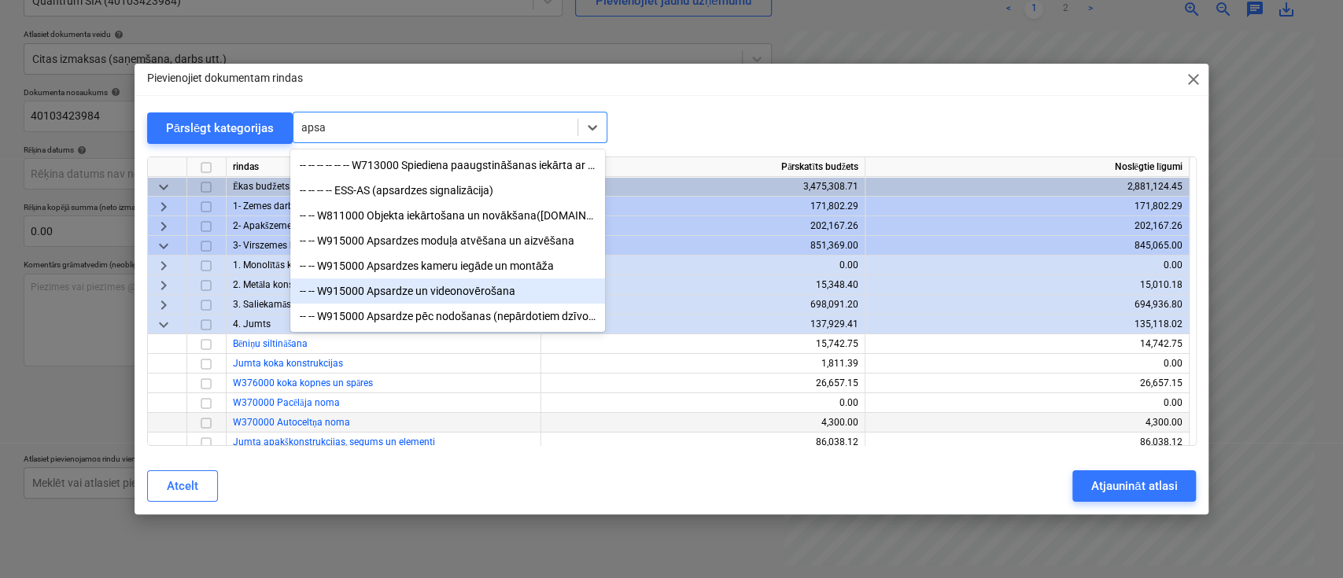
click at [444, 288] on div "-- -- W915000 Apsardze un videonovērošana" at bounding box center [447, 290] width 315 height 25
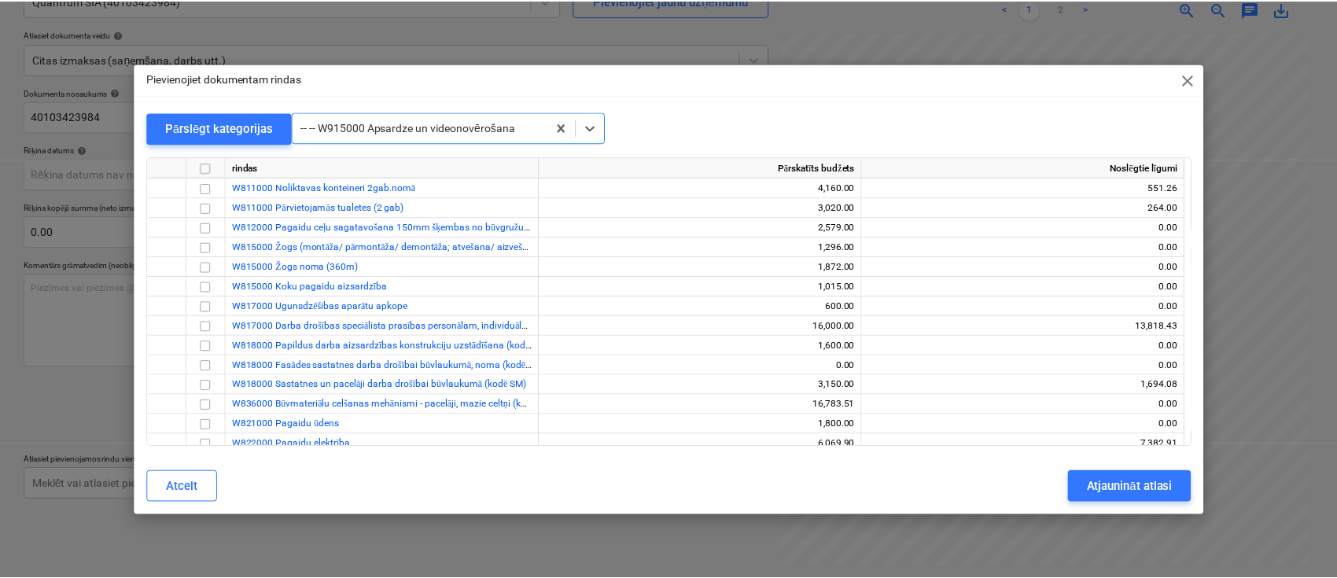
scroll to position [14377, 0]
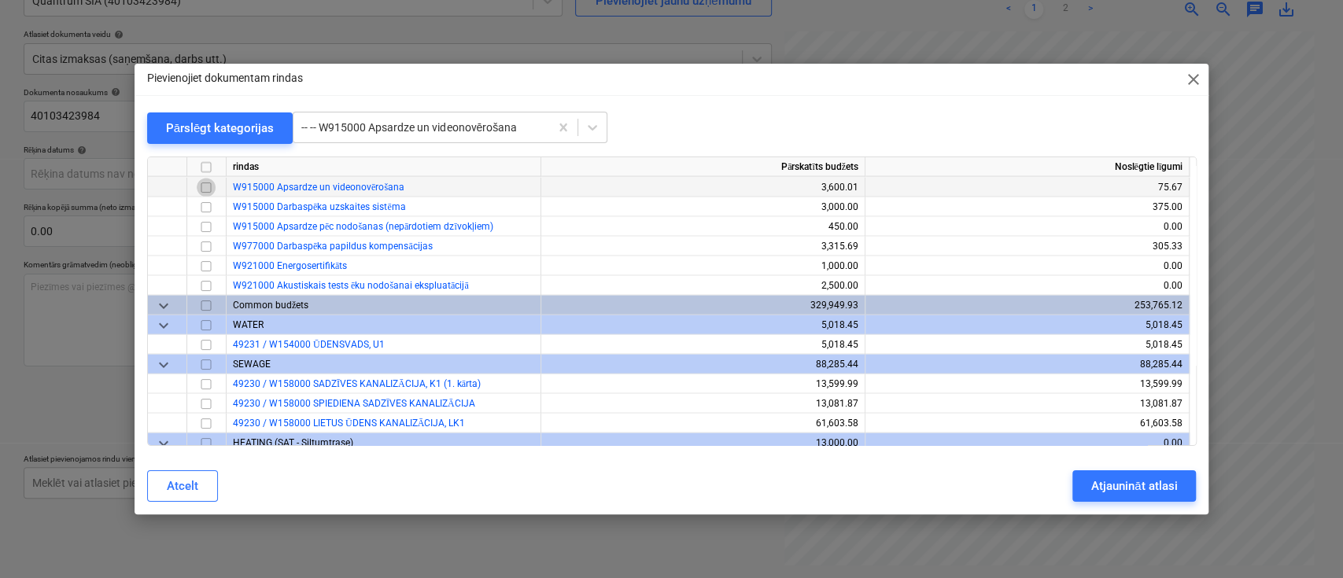
click at [204, 186] on input "checkbox" at bounding box center [206, 187] width 19 height 19
click at [1102, 467] on div "Atcelt Atjaunināt atlasi" at bounding box center [672, 486] width 1068 height 44
click at [1103, 481] on div "Atjaunināt atlasi" at bounding box center [1134, 486] width 86 height 20
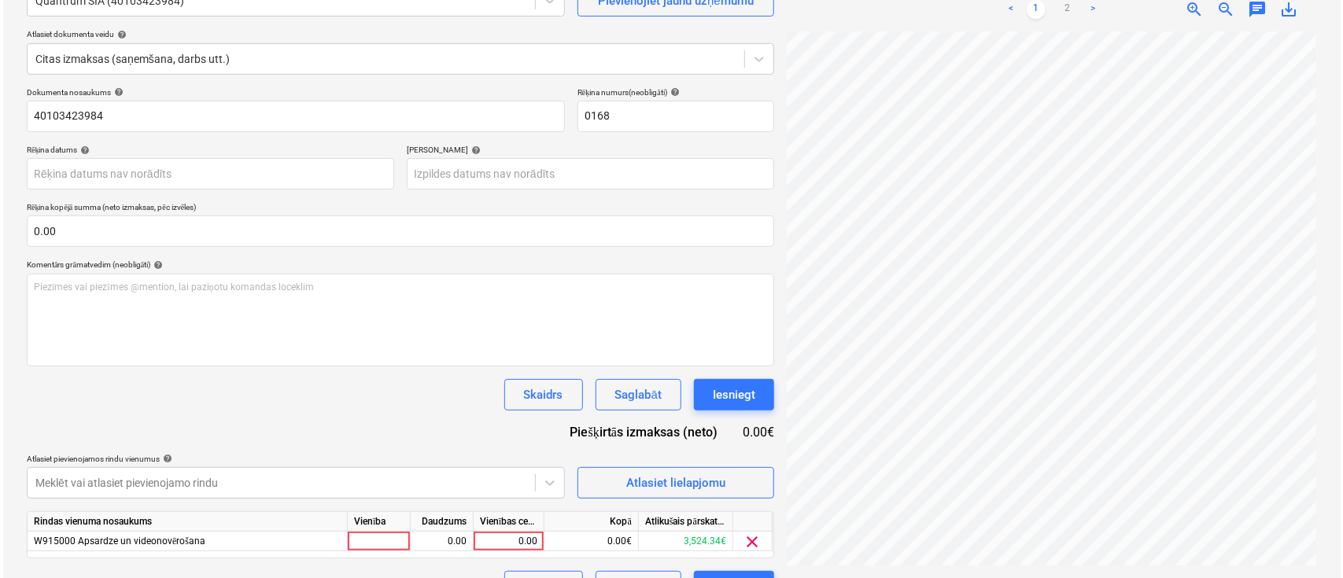
scroll to position [362, 296]
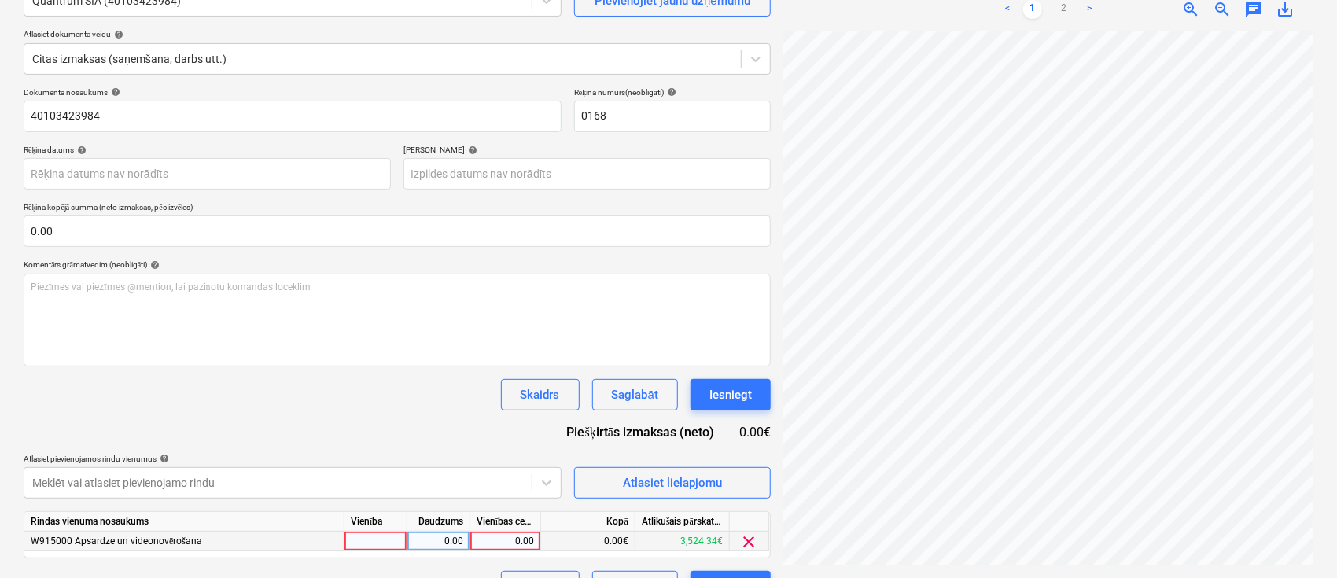
click at [490, 539] on div "0.00" at bounding box center [505, 542] width 57 height 20
type input "402.5"
click at [471, 451] on div "Dokumenta nosaukums help 40103423984 Rēķina numurs (neobligāti) help 0168 Rēķin…" at bounding box center [397, 344] width 747 height 515
click at [718, 398] on div "Iesniegt" at bounding box center [731, 395] width 42 height 20
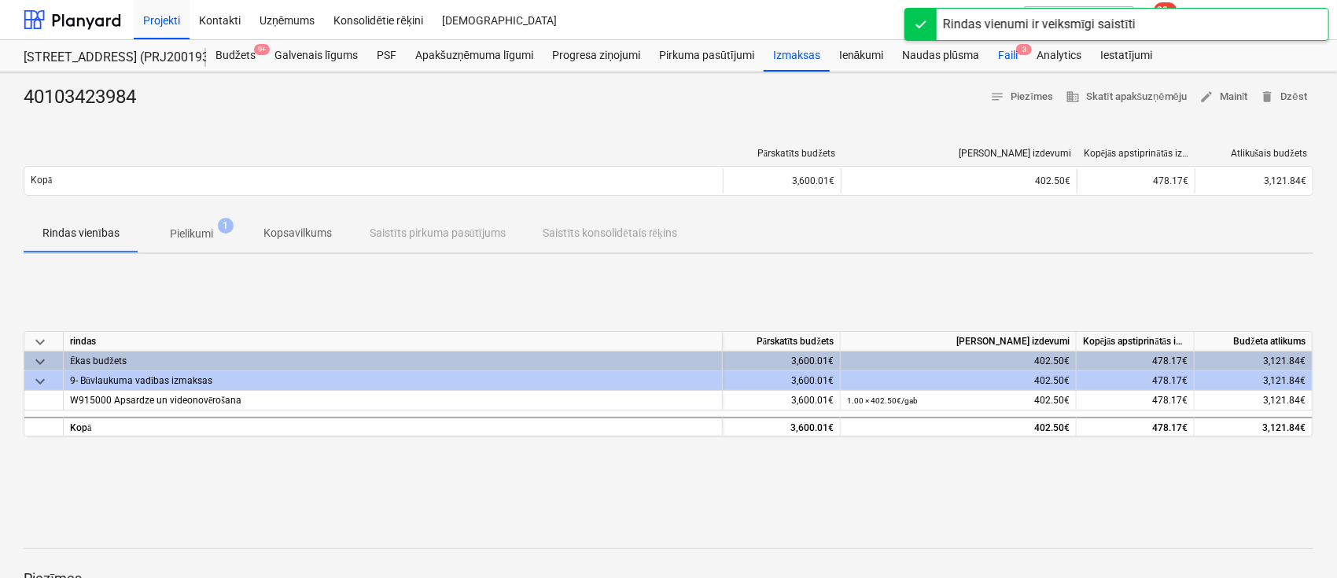
click at [1008, 53] on div "Faili 3" at bounding box center [1008, 55] width 39 height 31
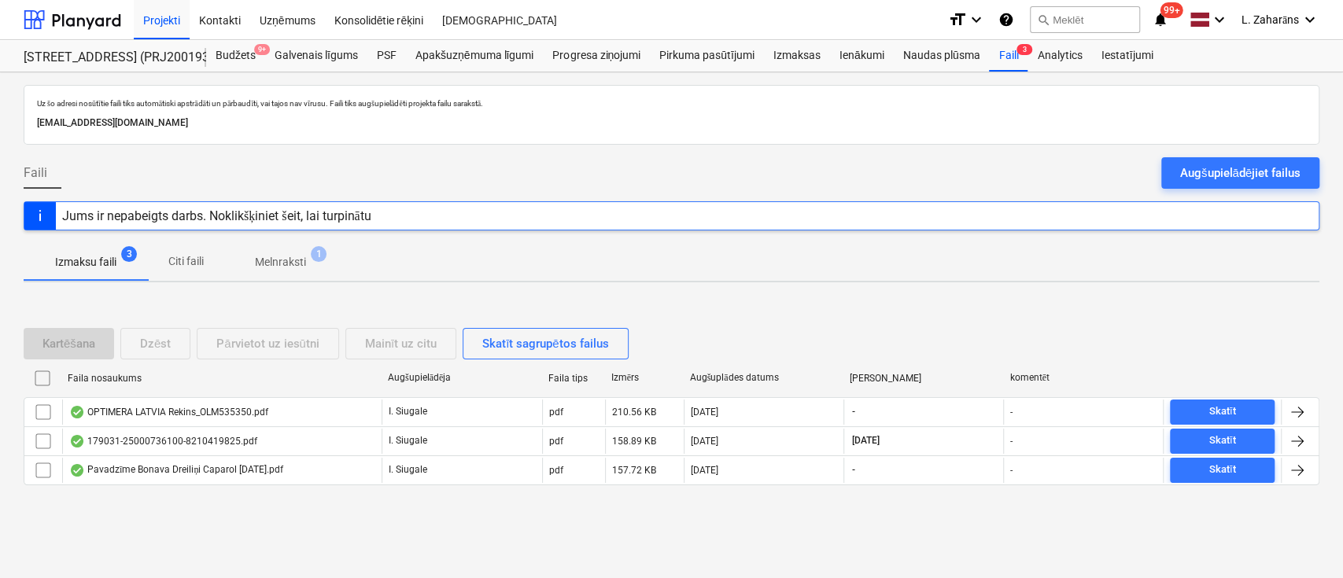
click at [98, 260] on p "Izmaksu faili" at bounding box center [85, 262] width 61 height 17
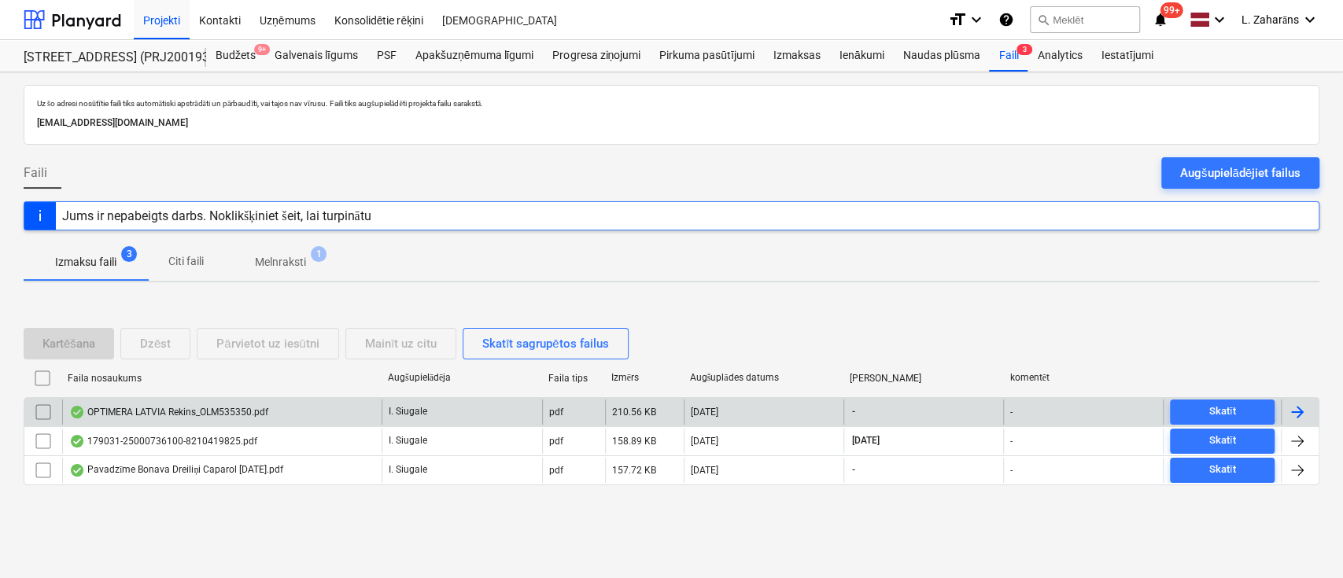
click at [138, 417] on div "OPTIMERA LATVIA Rekins_OLM535350.pdf" at bounding box center [168, 412] width 199 height 13
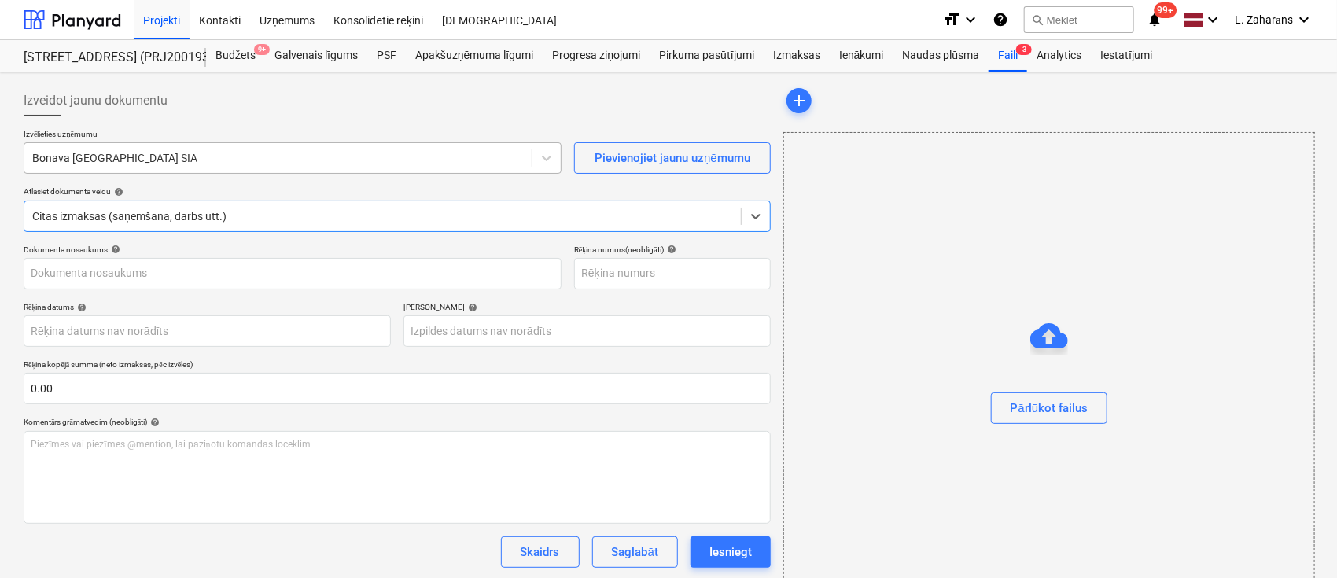
click at [240, 158] on div at bounding box center [278, 158] width 492 height 16
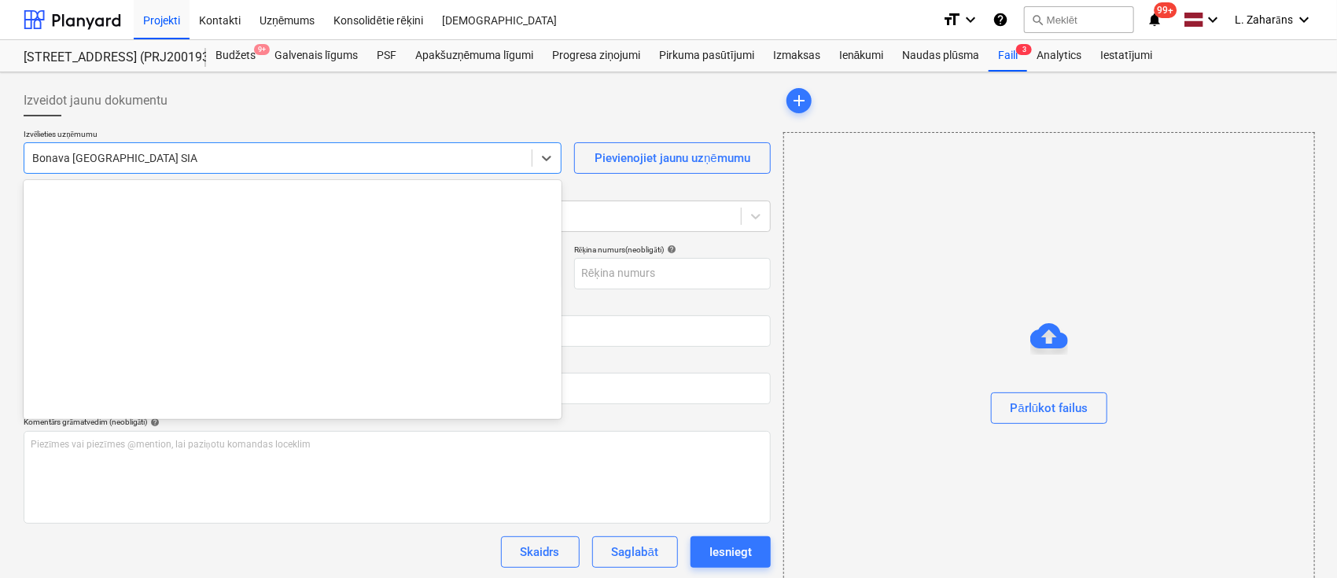
scroll to position [2890, 0]
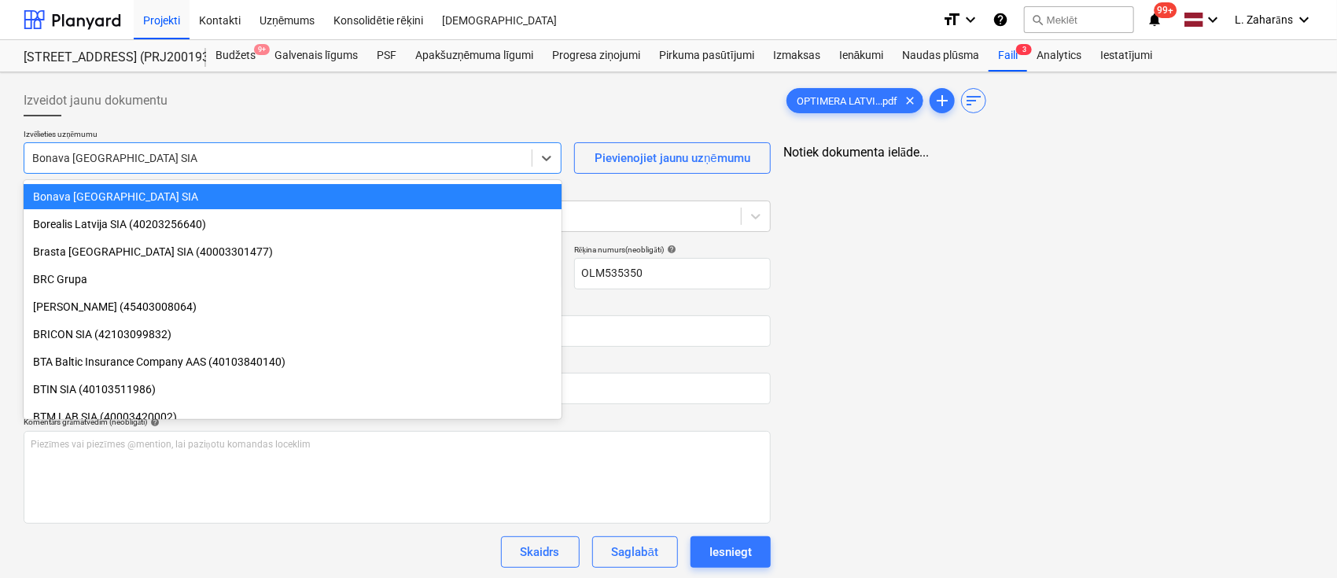
type input "OLM535350"
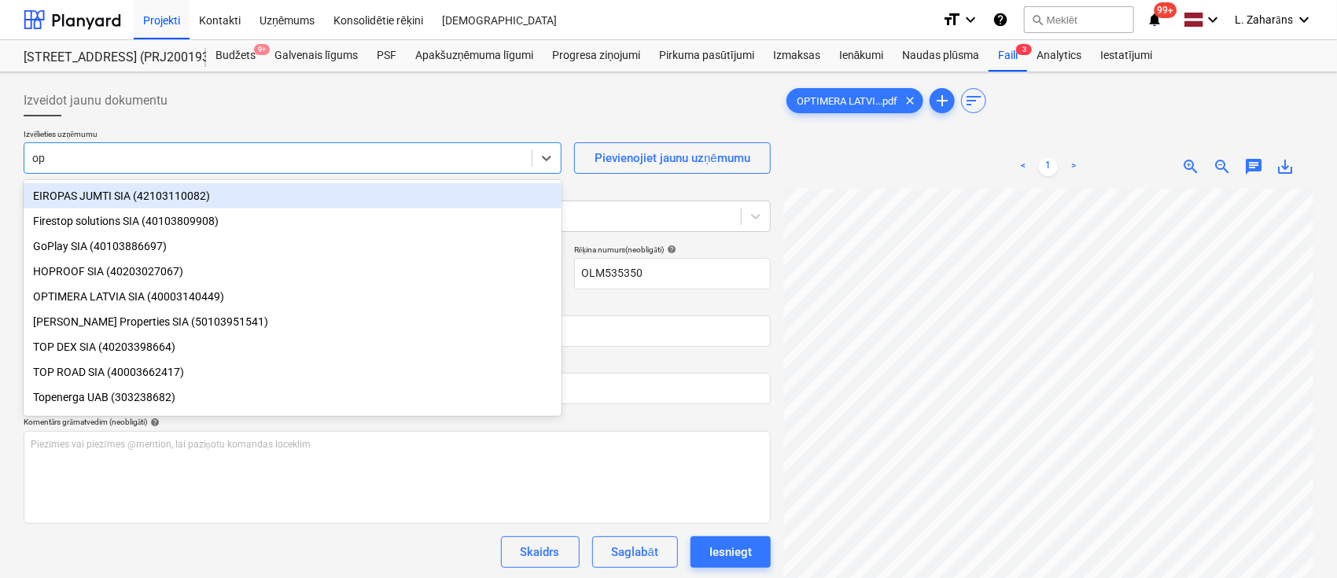
type input "opt"
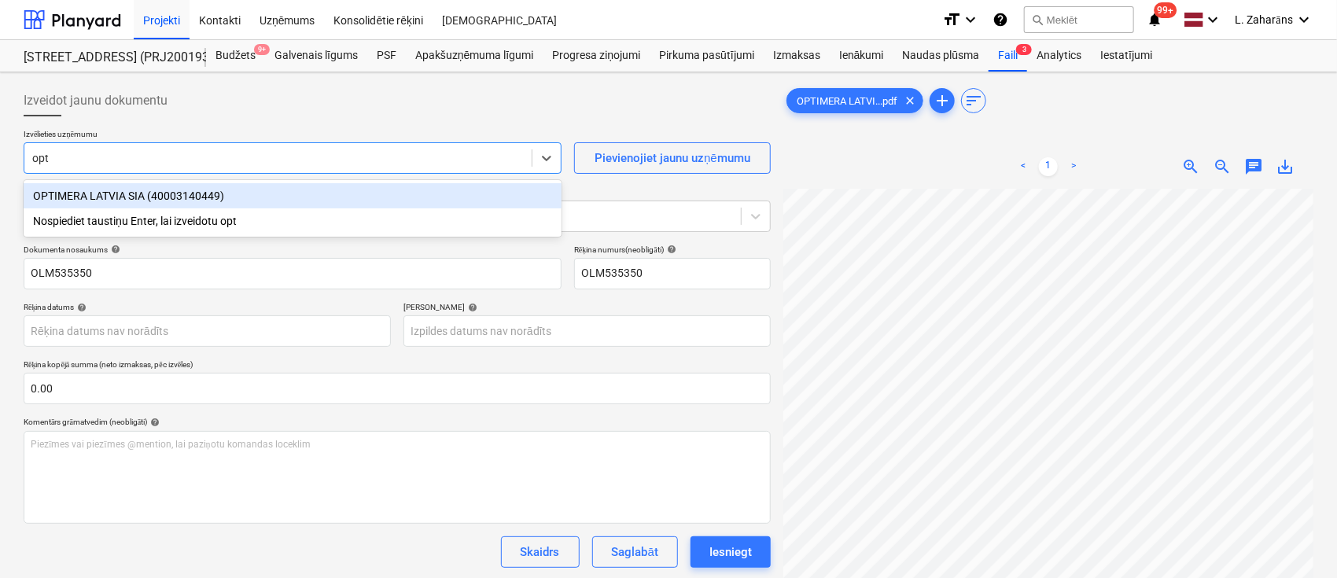
click at [302, 187] on div "OPTIMERA LATVIA SIA (40003140449)" at bounding box center [293, 195] width 538 height 25
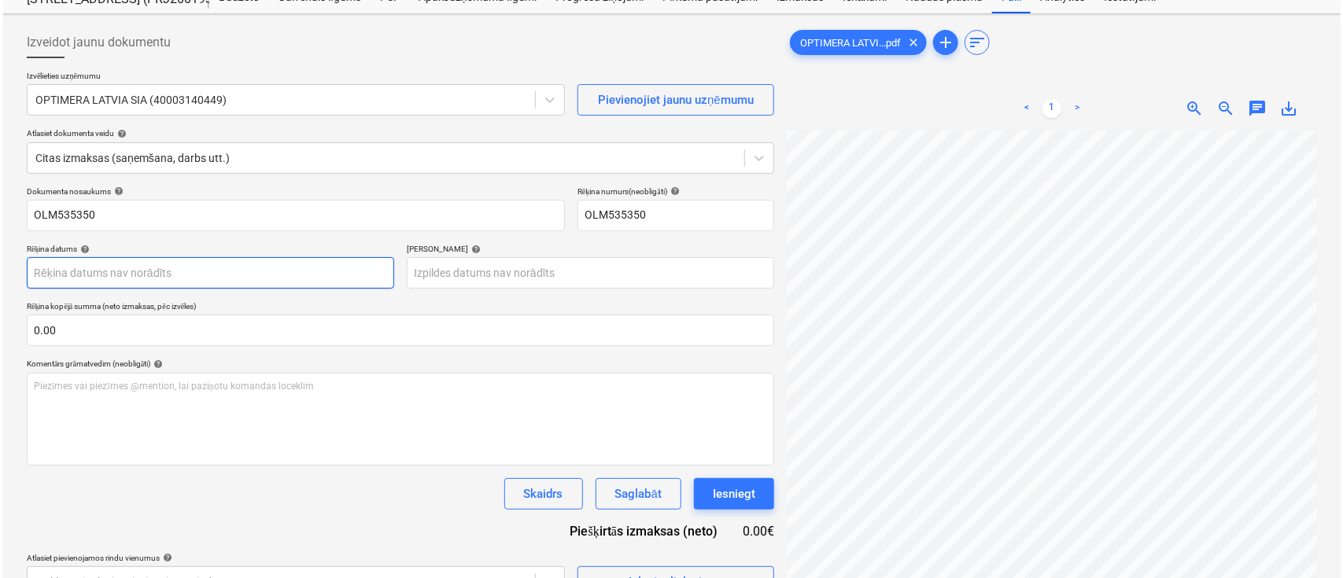
scroll to position [157, 0]
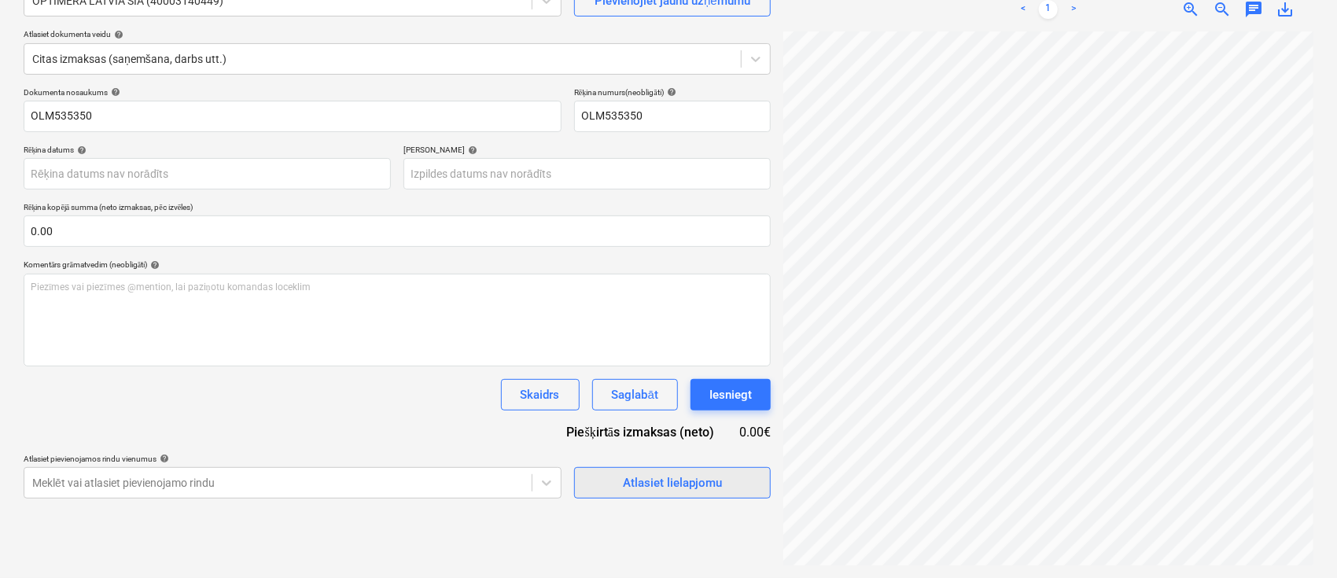
click at [619, 481] on span "Atlasiet lielapjomu" at bounding box center [672, 483] width 157 height 20
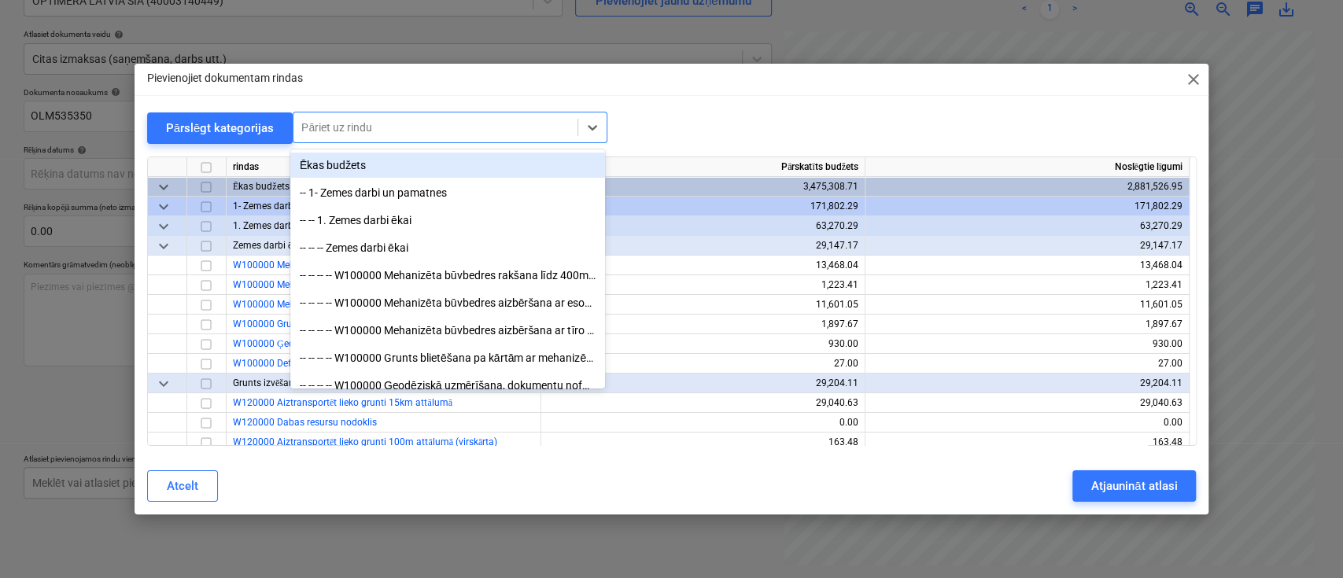
click at [373, 124] on div at bounding box center [435, 128] width 268 height 16
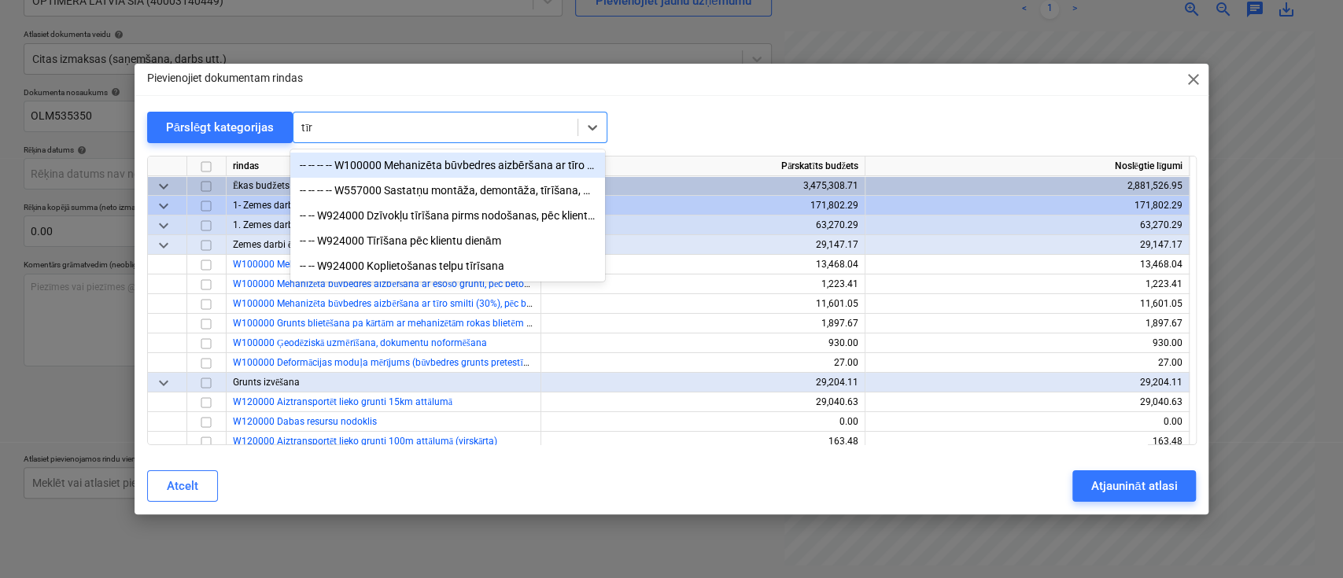
type input "tīrī"
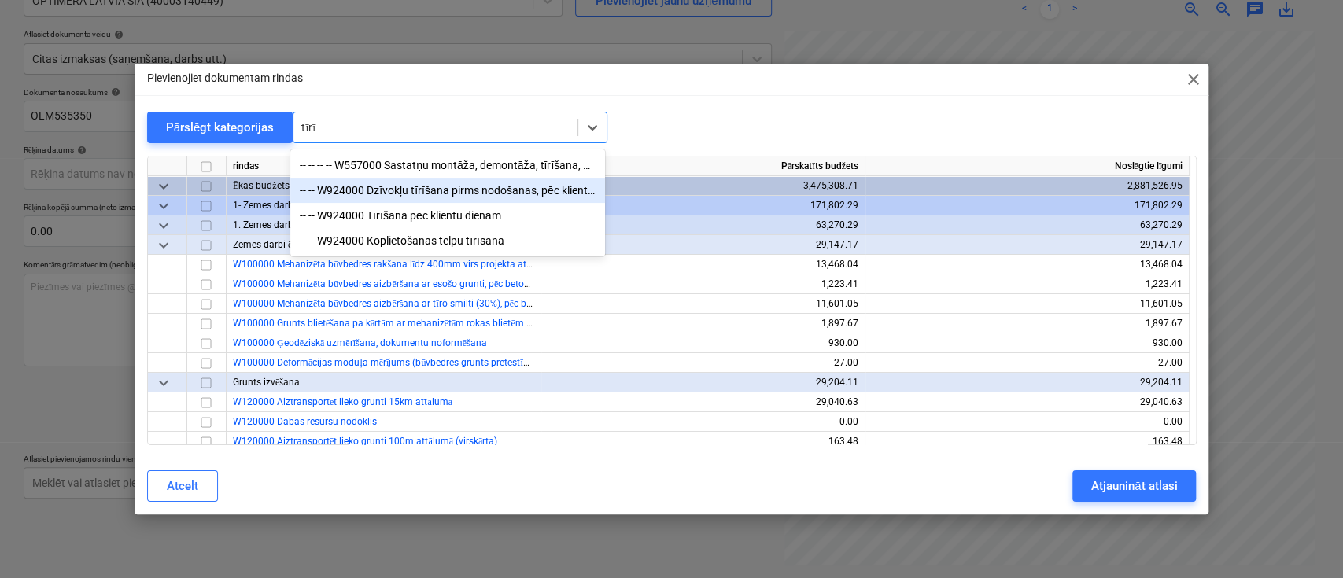
click at [443, 187] on div "-- -- W924000 Dzīvokļu tīrīšana pirms nodošanas, pēc klientu dienām, logu mazgā…" at bounding box center [447, 190] width 315 height 25
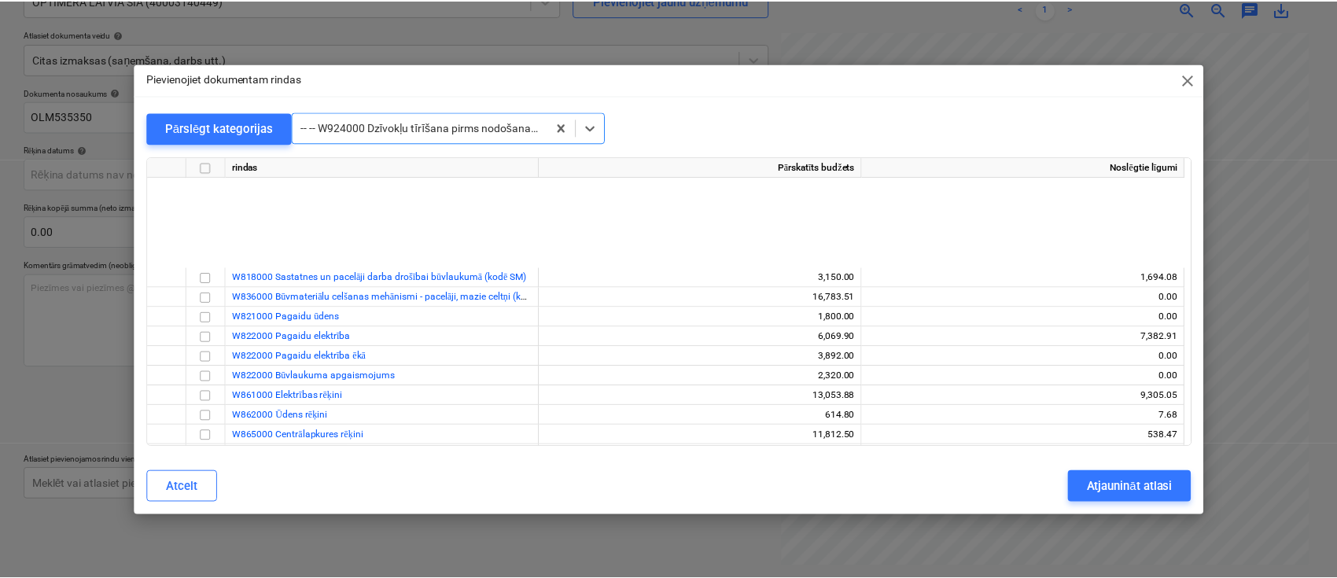
scroll to position [14259, 0]
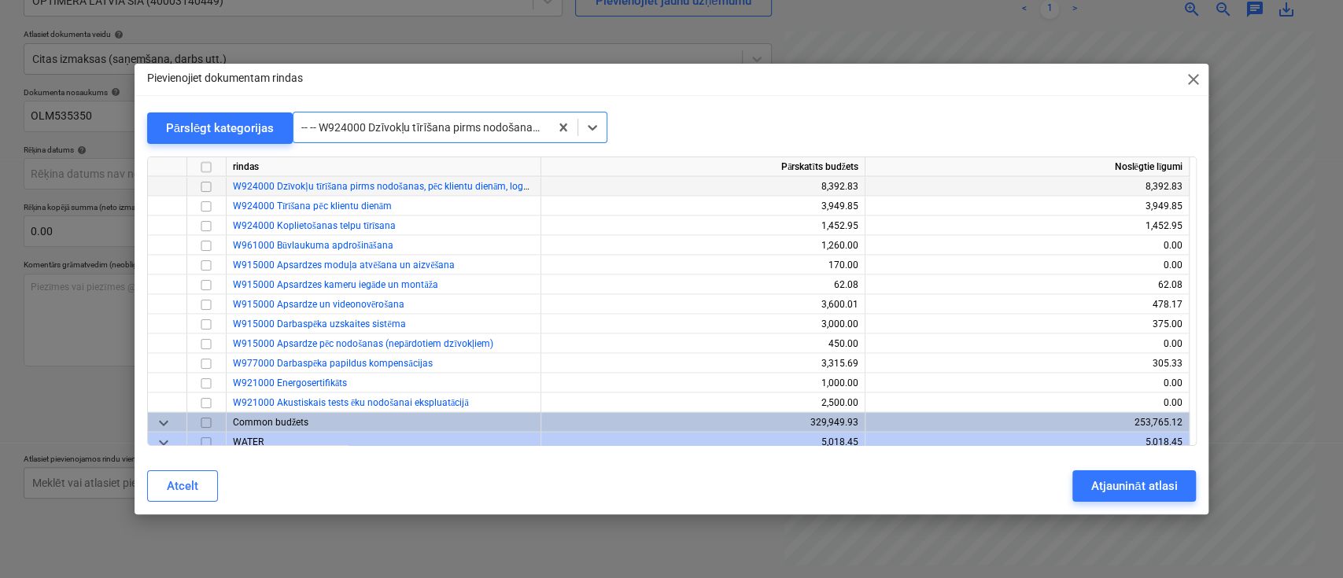
click at [208, 186] on input "checkbox" at bounding box center [206, 186] width 19 height 19
click at [1093, 482] on div "Atjaunināt atlasi" at bounding box center [1134, 486] width 86 height 20
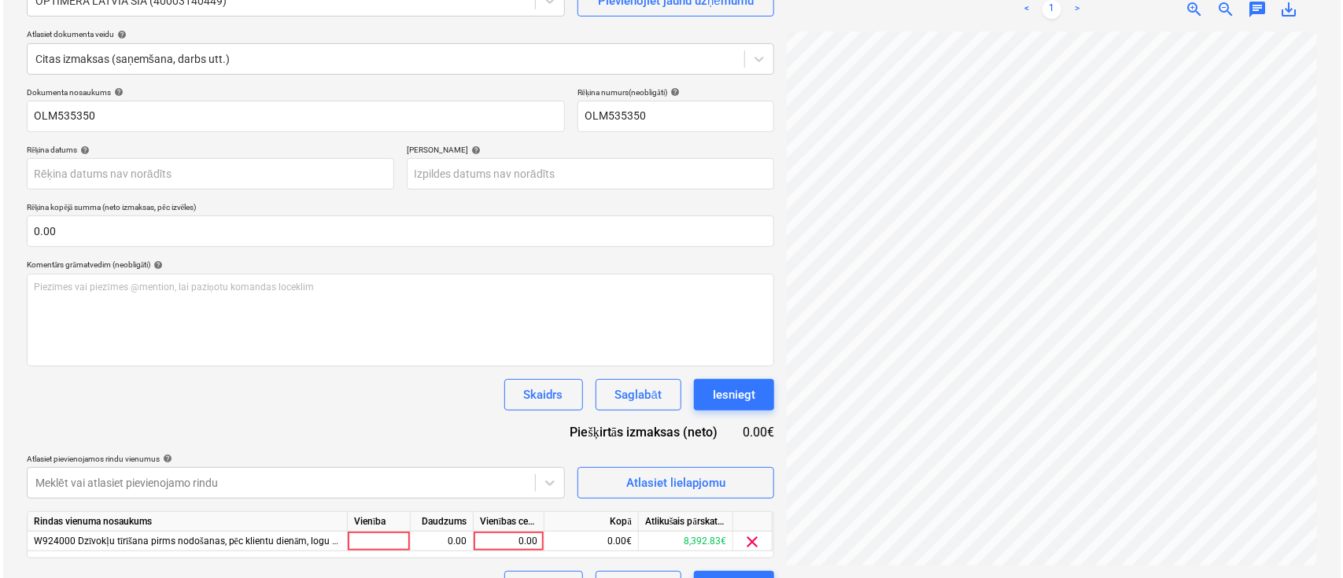
scroll to position [294, 297]
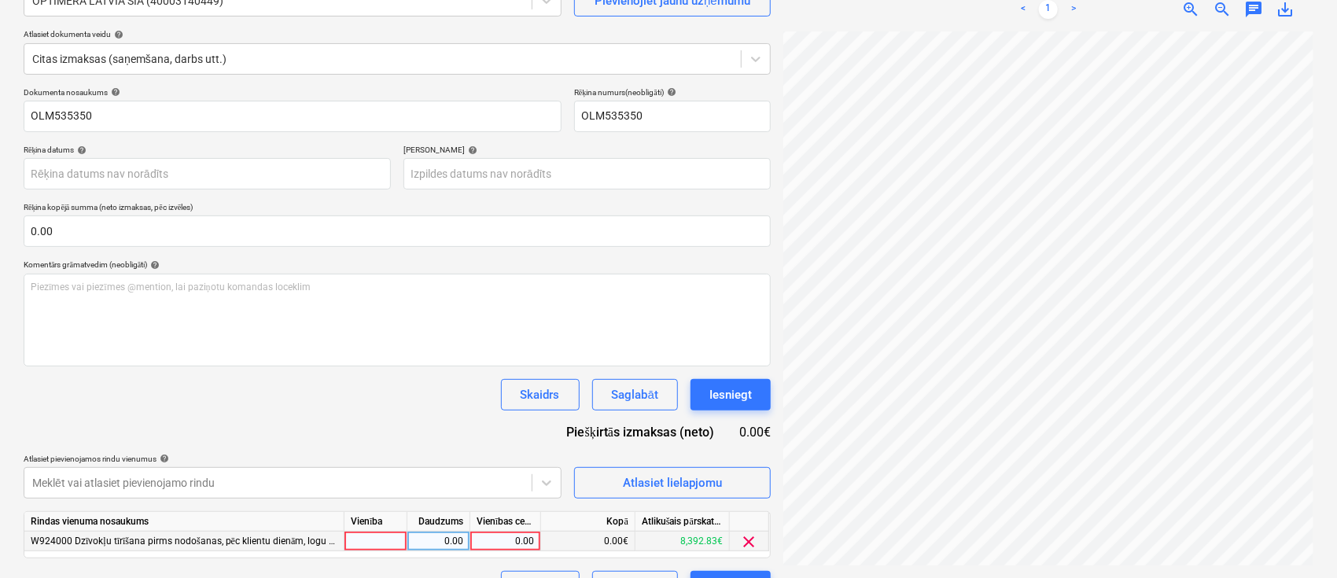
click at [485, 534] on div "0.00" at bounding box center [505, 542] width 57 height 20
type input "95.92"
click at [352, 430] on div "Dokumenta nosaukums help OLM535350 Rēķina numurs (neobligāti) help OLM535350 Rē…" at bounding box center [397, 344] width 747 height 515
click at [743, 400] on div "Iesniegt" at bounding box center [731, 395] width 42 height 20
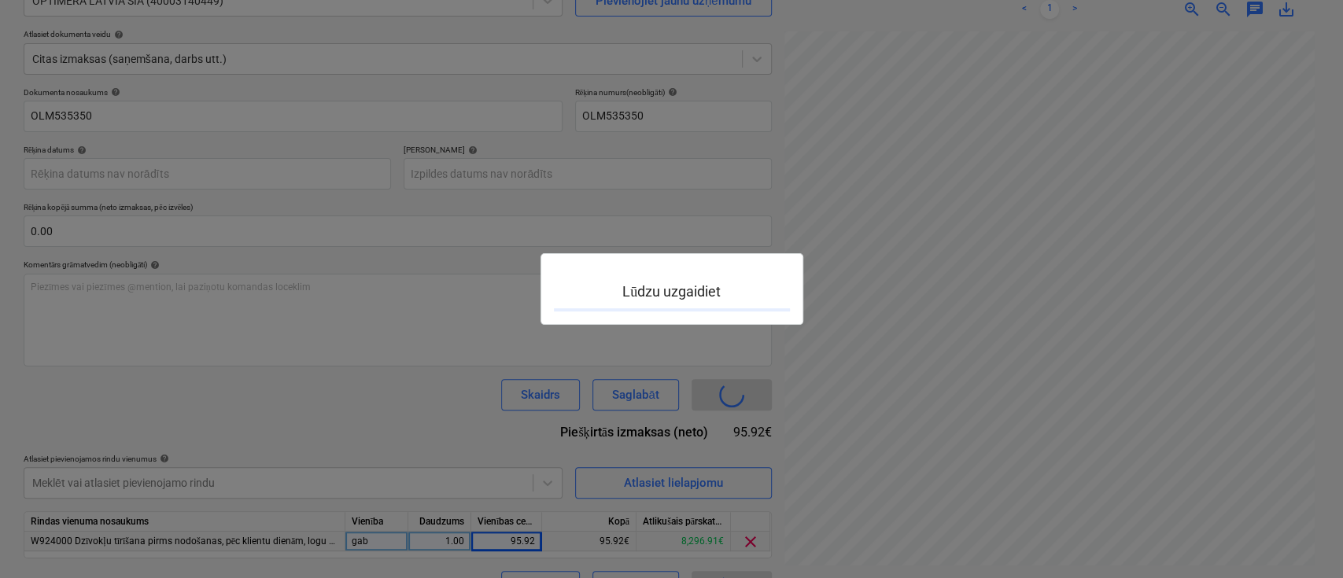
scroll to position [294, 297]
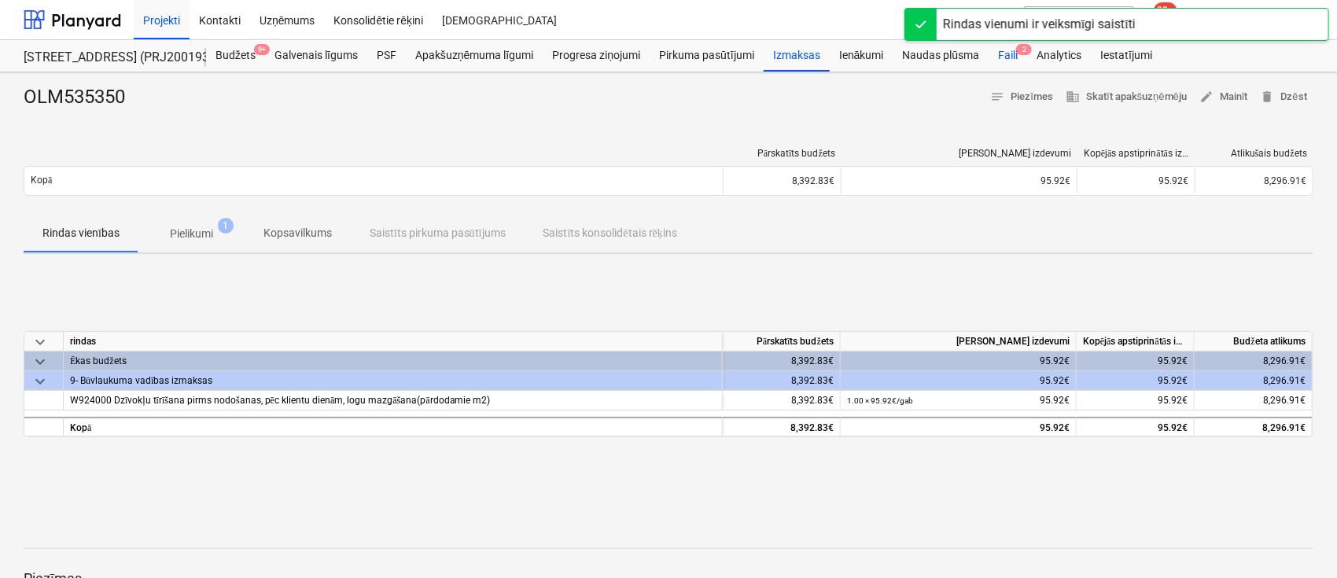
click at [1013, 53] on div "Faili 2" at bounding box center [1008, 55] width 39 height 31
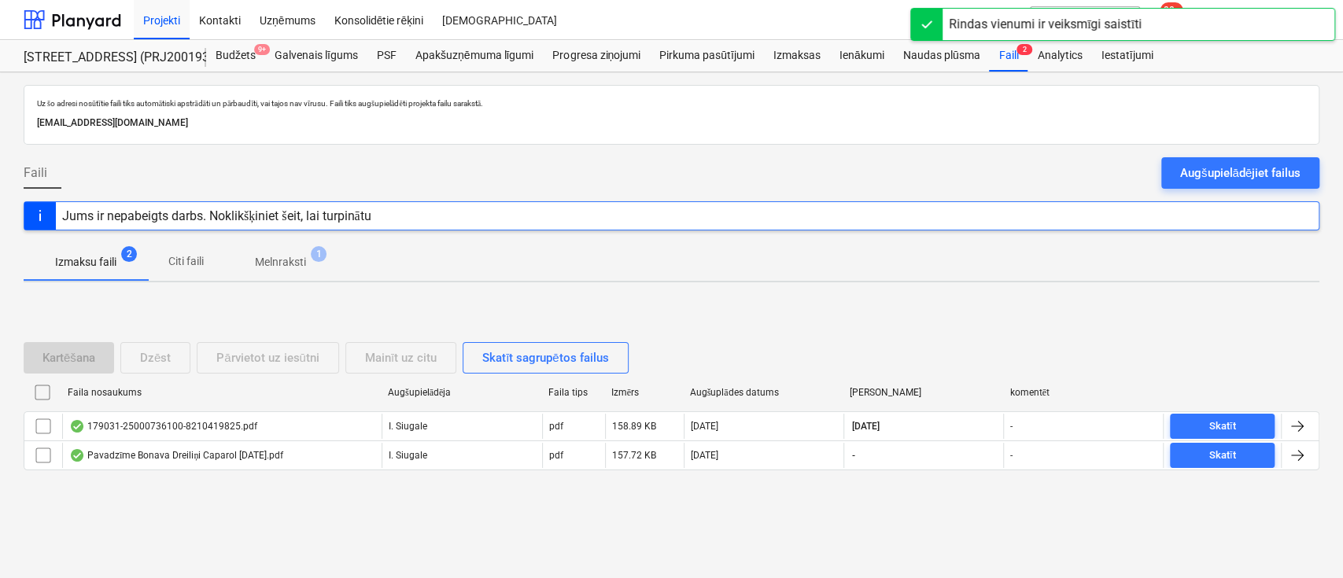
click at [86, 259] on p "Izmaksu faili" at bounding box center [85, 262] width 61 height 17
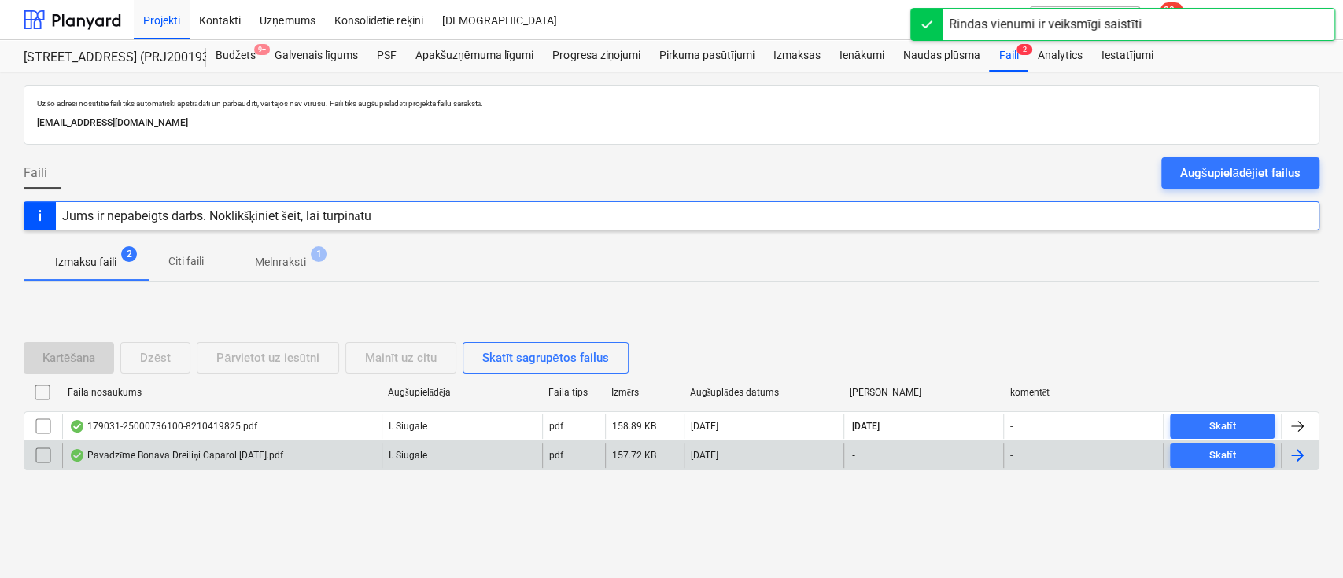
click at [145, 452] on div "Pavadzīme Bonava Dreiliņi Caparol [DATE].pdf" at bounding box center [176, 455] width 214 height 13
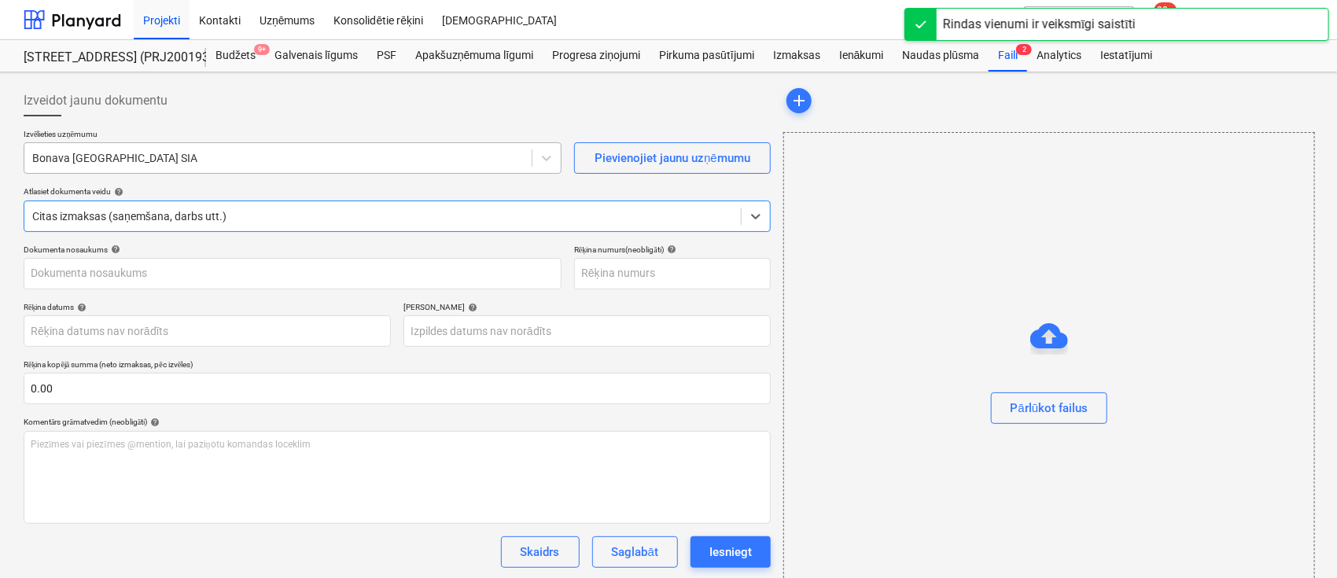
type input "40003941615"
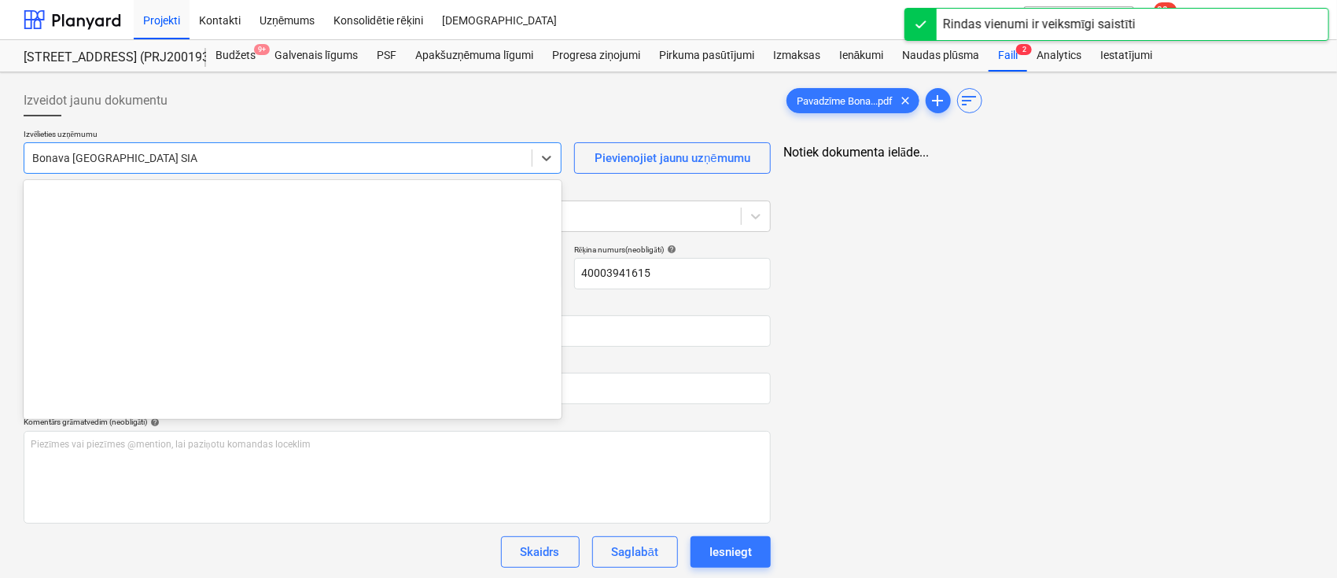
click at [220, 157] on div at bounding box center [278, 158] width 492 height 16
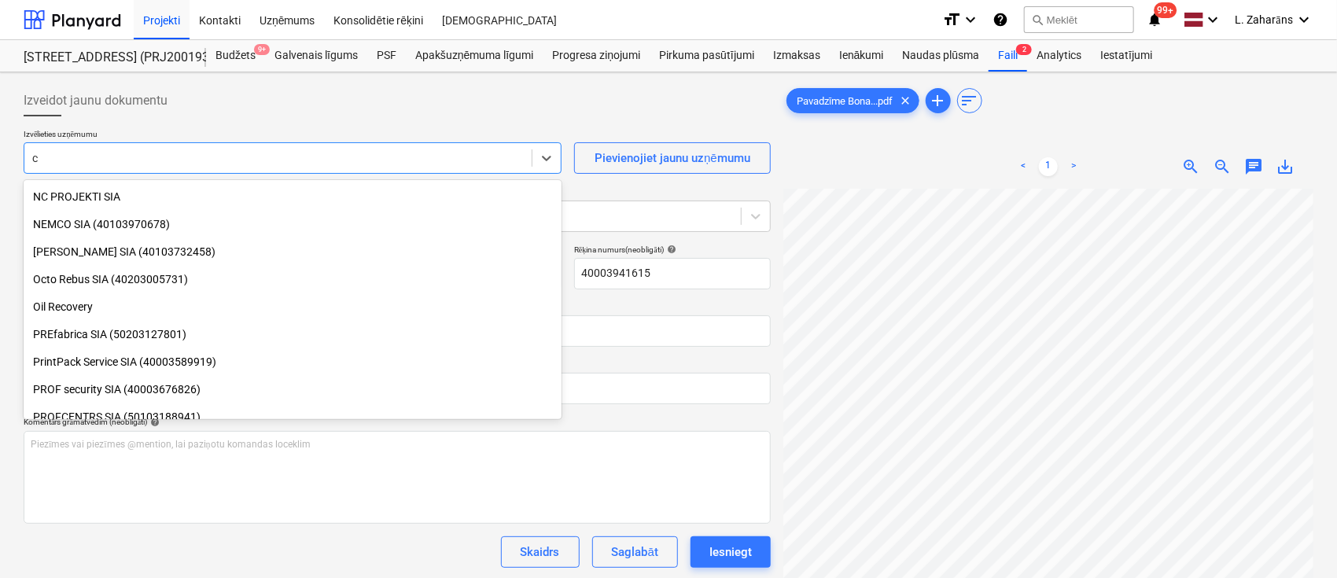
type input "c"
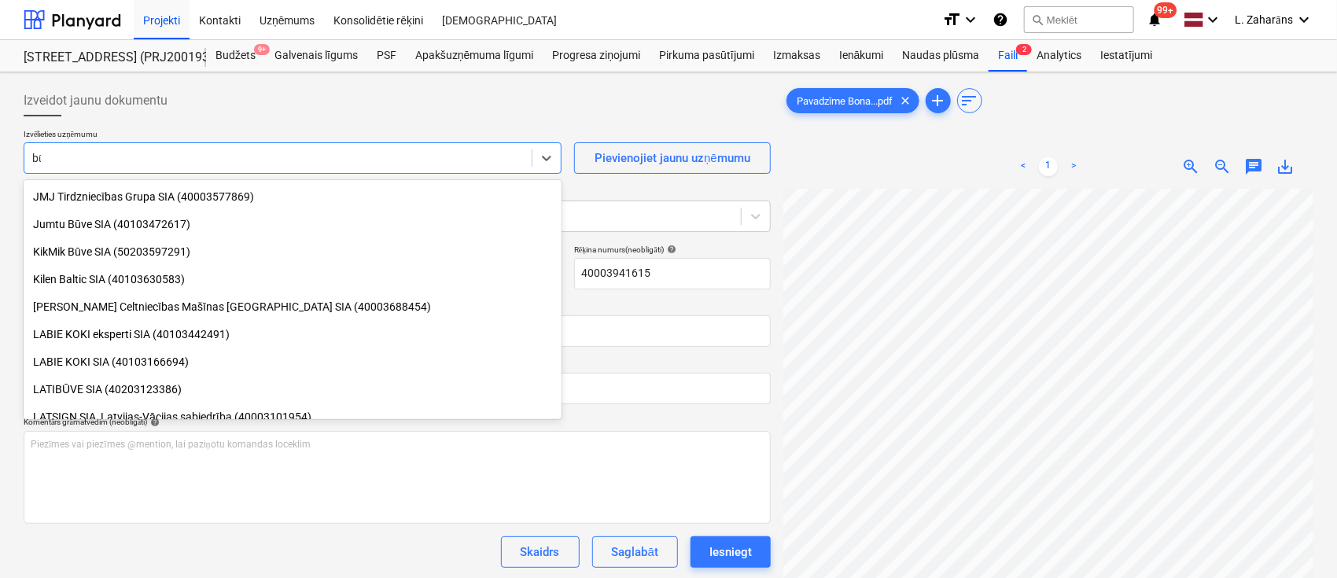
scroll to position [672, 0]
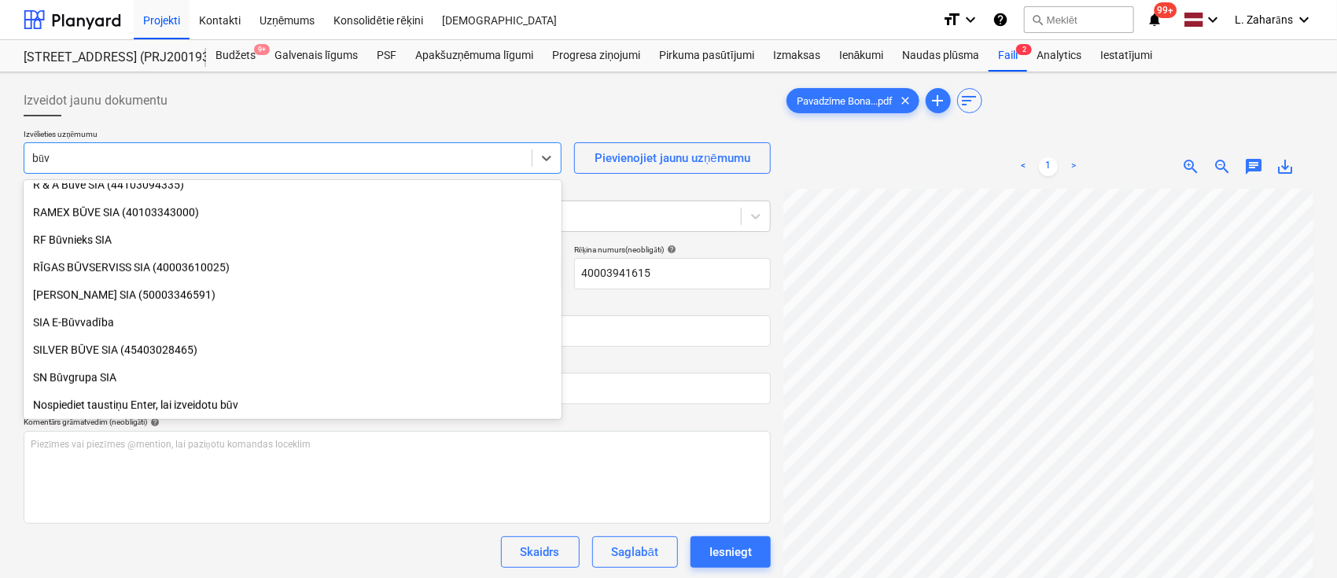
type input "būvs"
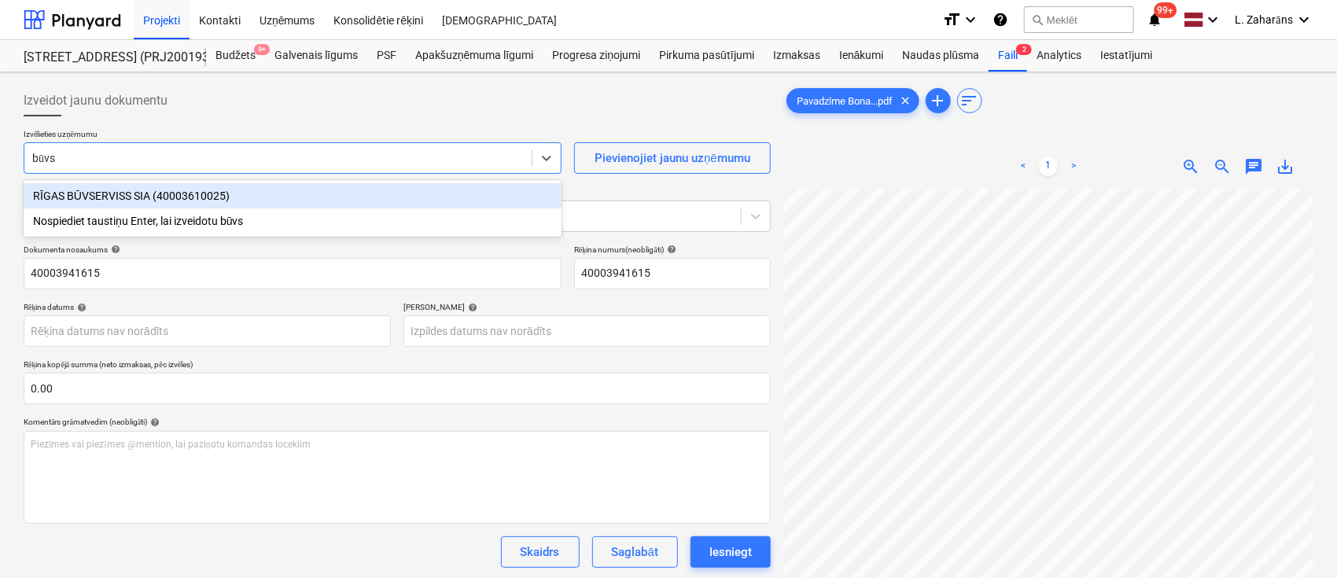
click at [83, 197] on div "RĪGAS BŪVSERVISS SIA (40003610025)" at bounding box center [293, 195] width 538 height 25
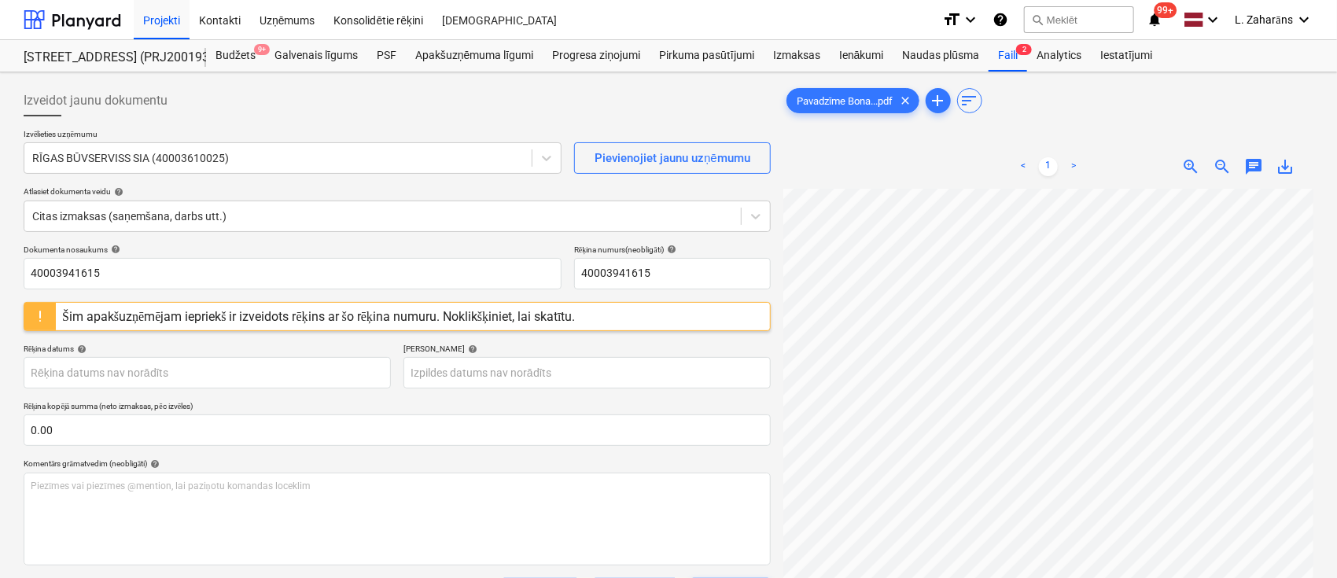
scroll to position [38, 146]
click at [511, 315] on div "Šim apakšuzņēmējam iepriekš ir izveidots rēķins ar šo rēķina numuru. Noklikšķin…" at bounding box center [319, 316] width 514 height 15
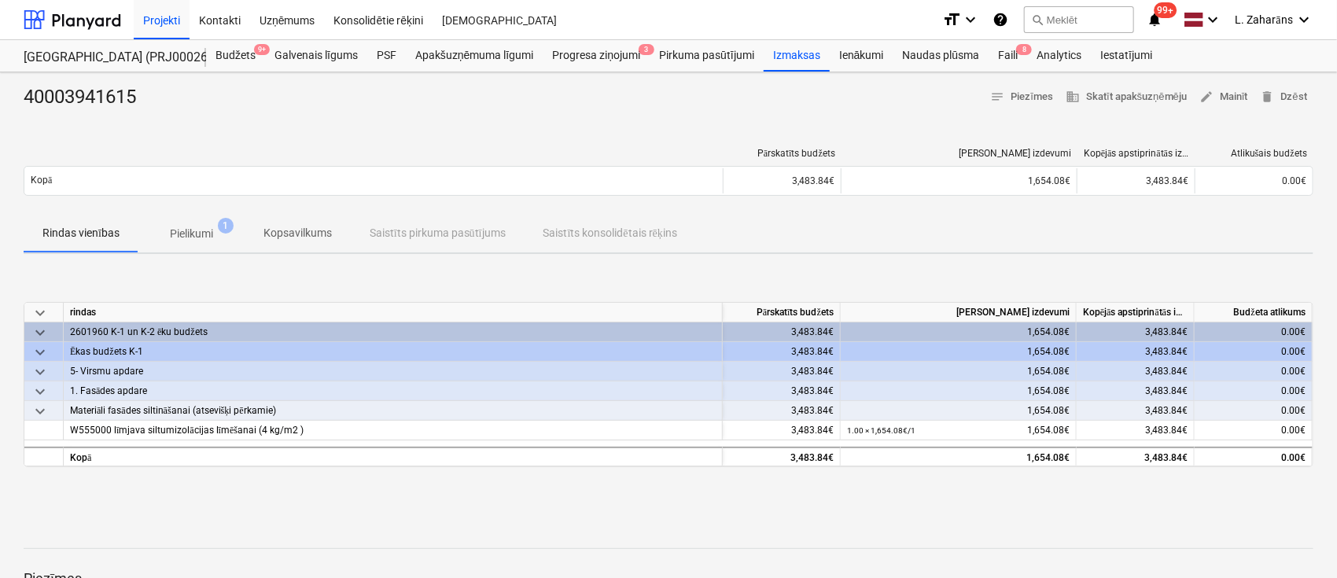
click at [207, 226] on span "Pielikumi 1" at bounding box center [191, 233] width 68 height 15
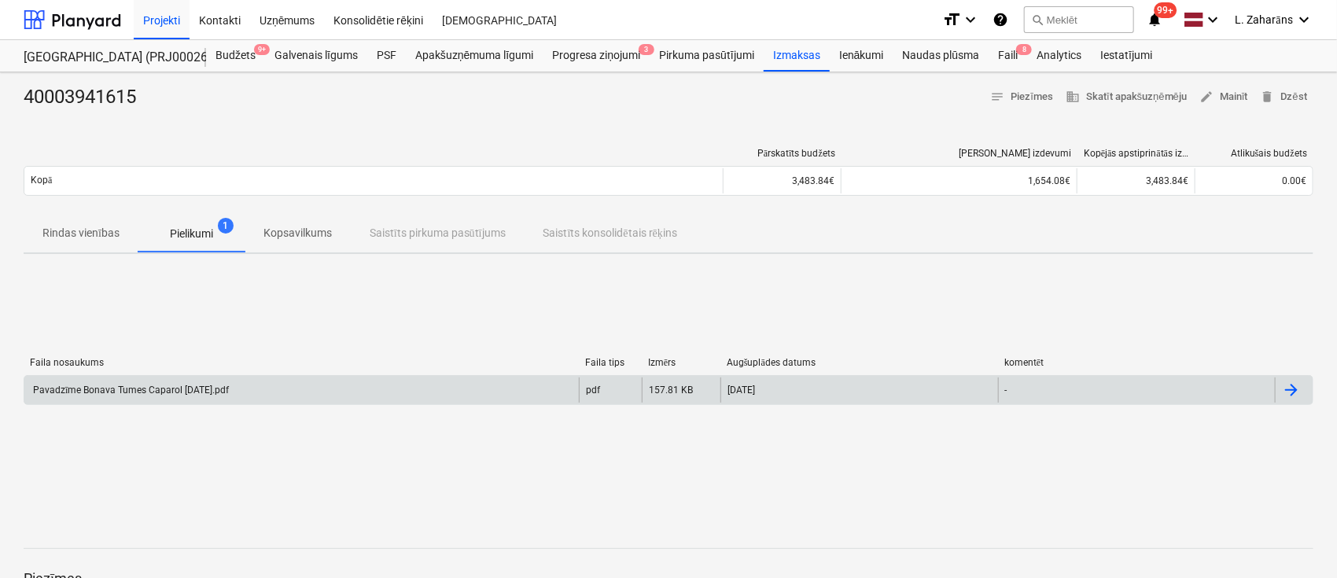
click at [216, 389] on div "Pavadzīme Bonava Tumes Caparol [DATE].pdf" at bounding box center [130, 391] width 198 height 12
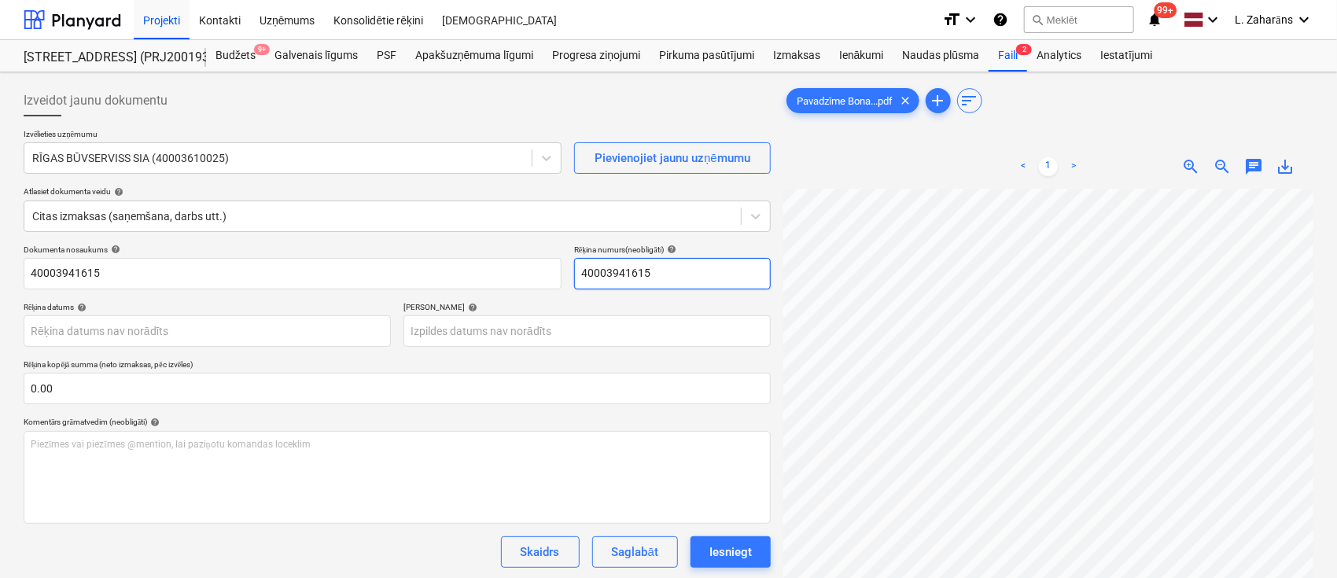
click at [621, 263] on input "40003941615" at bounding box center [672, 273] width 197 height 31
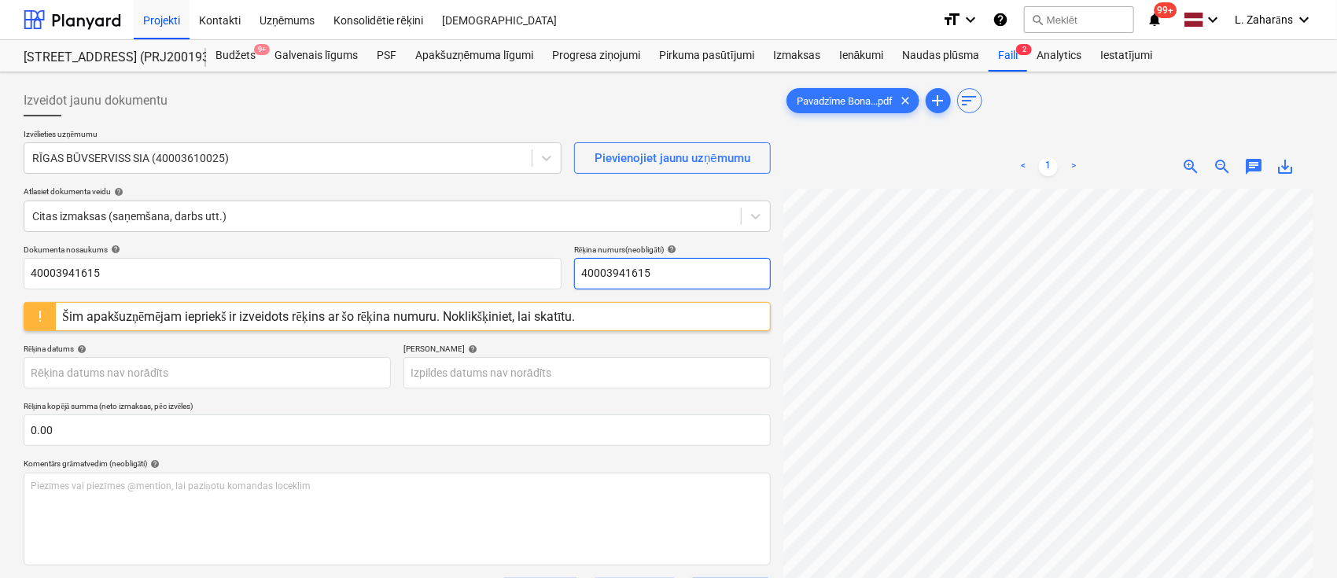
click at [621, 263] on input "40003941615" at bounding box center [672, 273] width 197 height 31
click at [675, 270] on input "40003941615" at bounding box center [672, 273] width 197 height 31
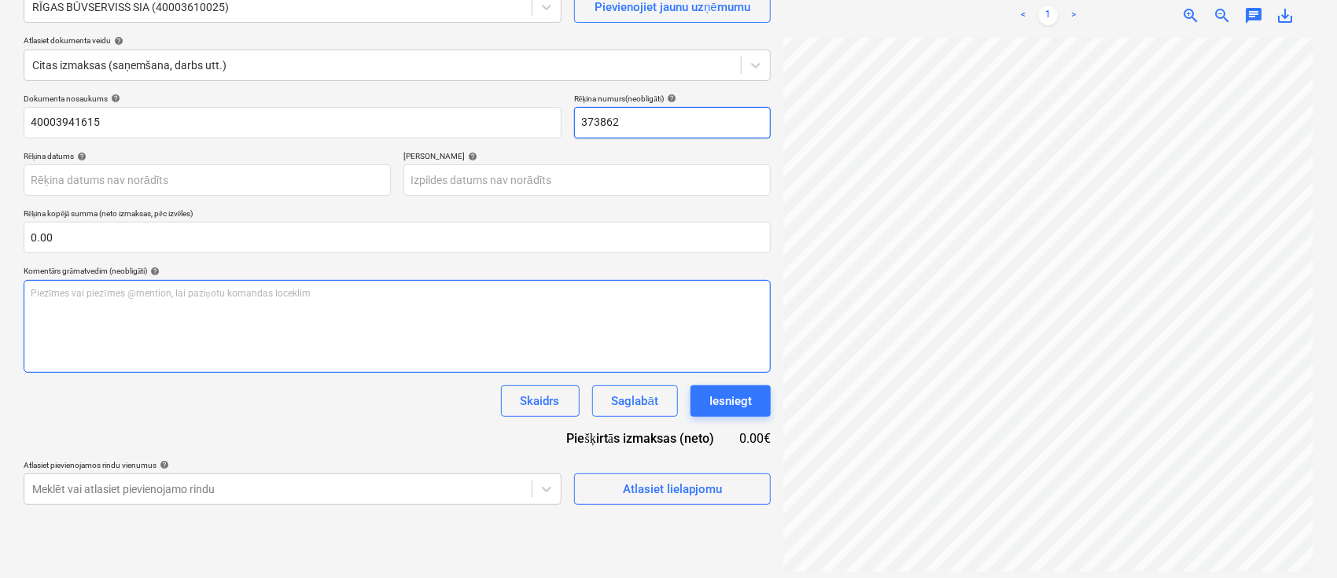
scroll to position [157, 0]
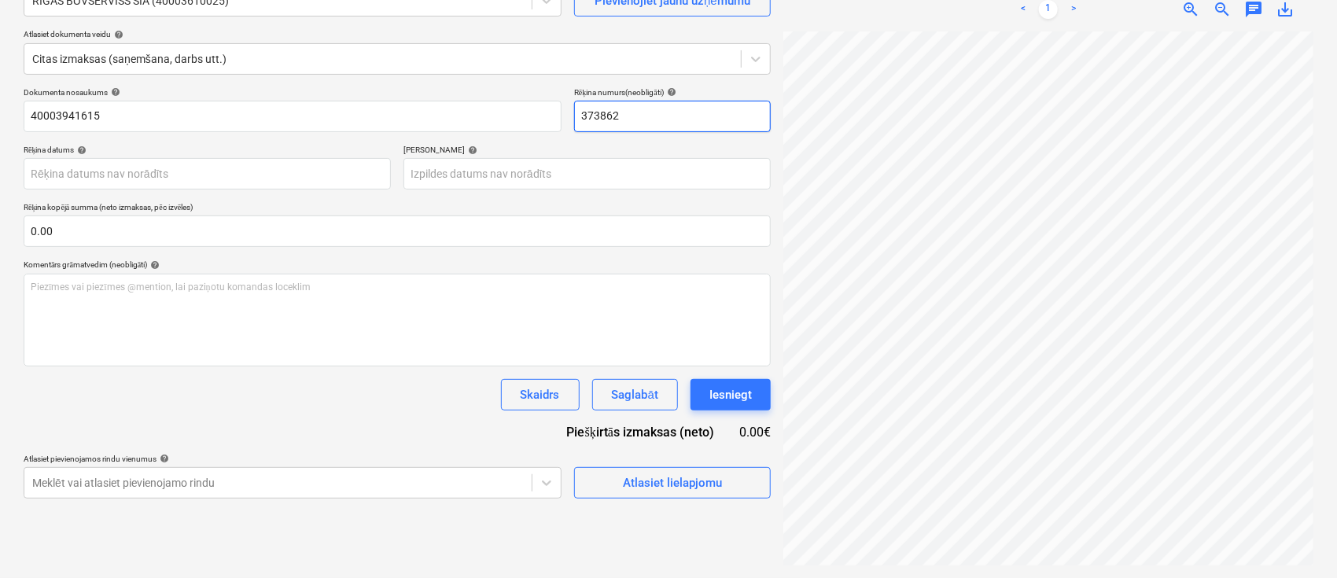
type input "373862"
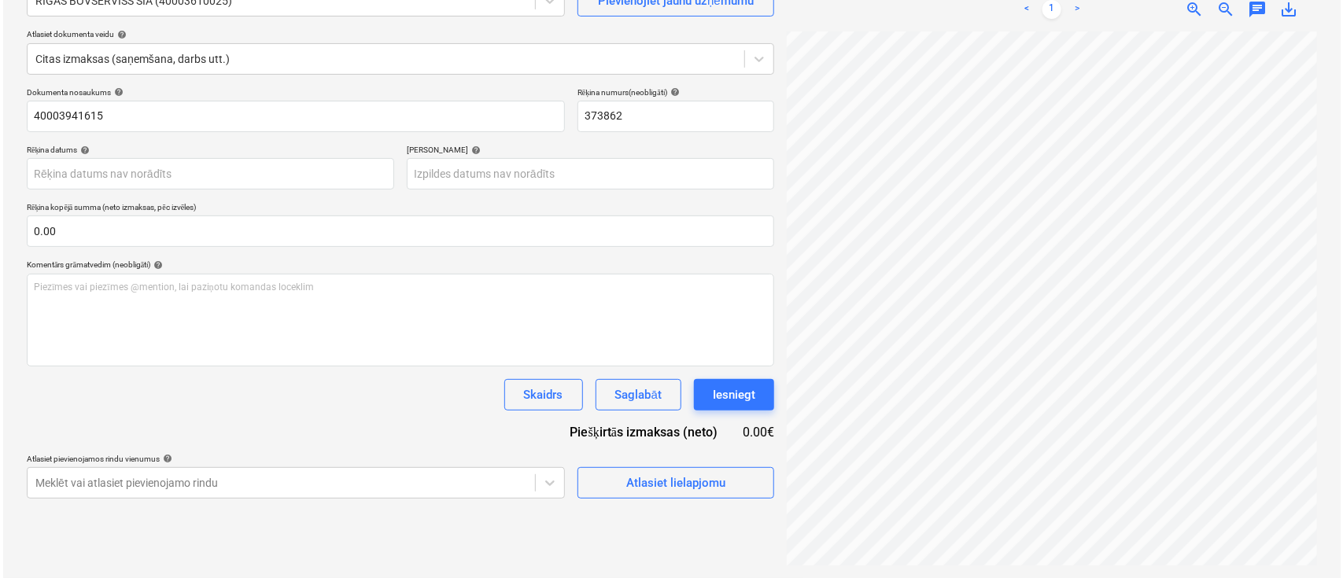
scroll to position [201, 127]
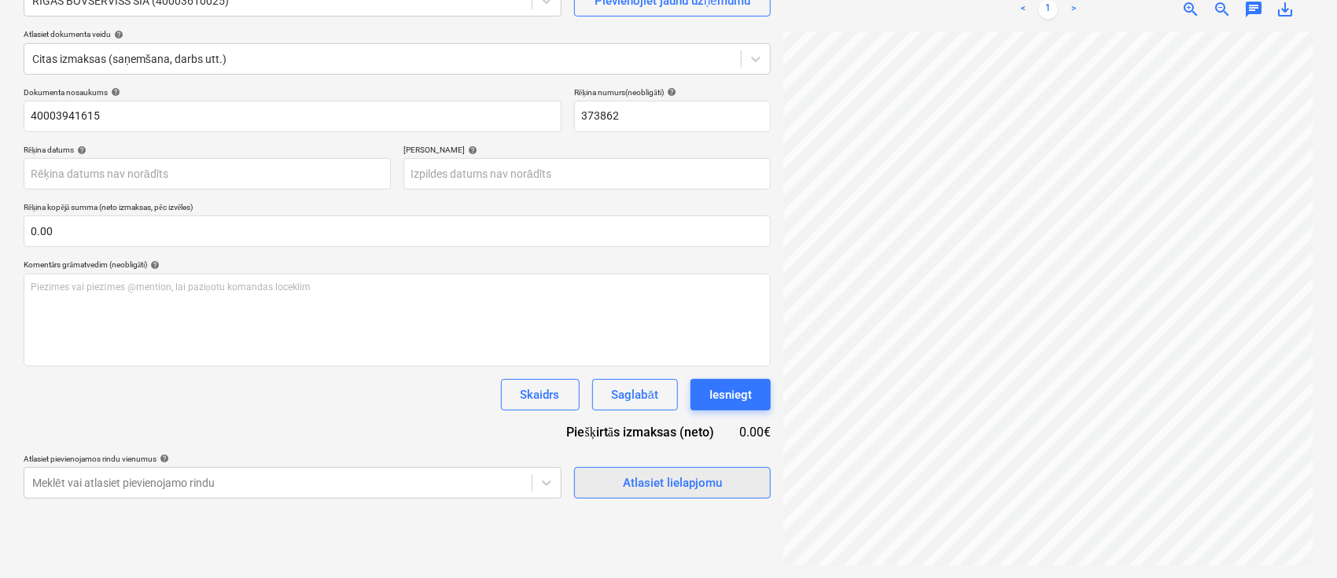
click at [678, 485] on div "Atlasiet lielapjomu" at bounding box center [672, 483] width 99 height 20
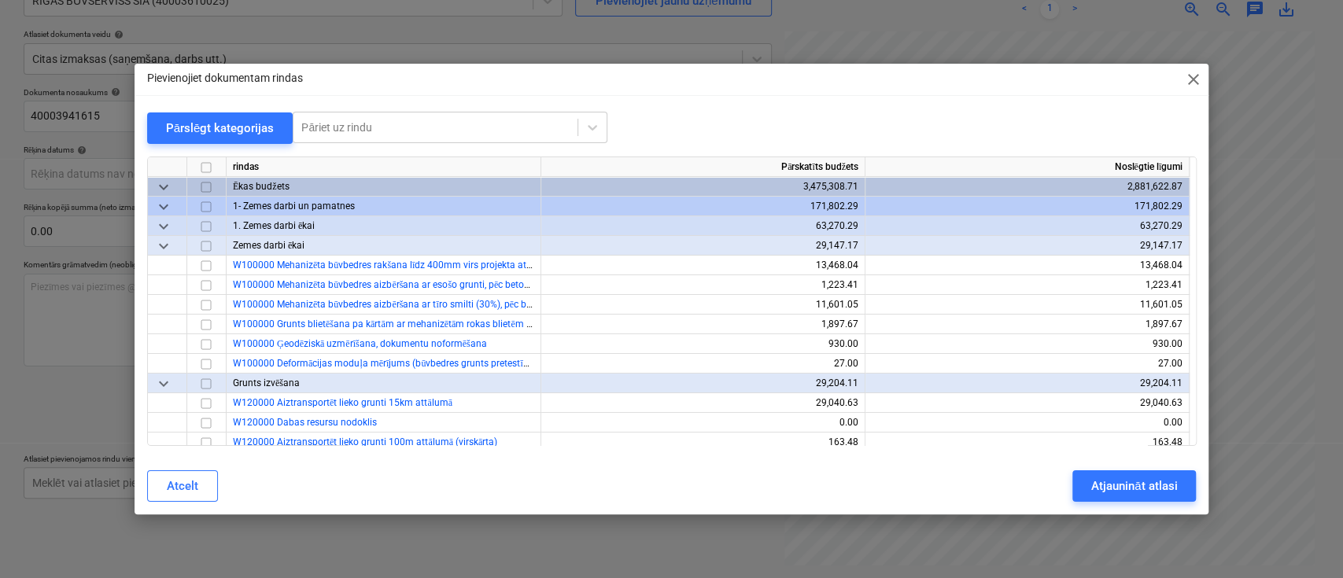
click at [162, 205] on span "keyboard_arrow_down" at bounding box center [163, 206] width 19 height 19
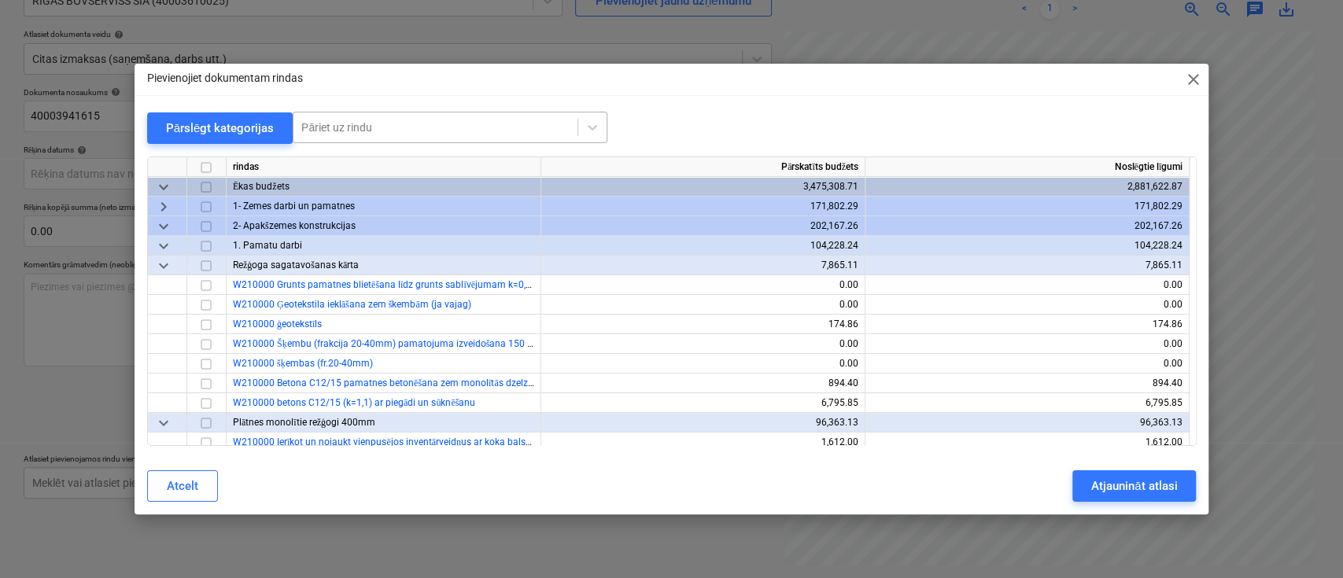
click at [360, 129] on div at bounding box center [435, 128] width 268 height 16
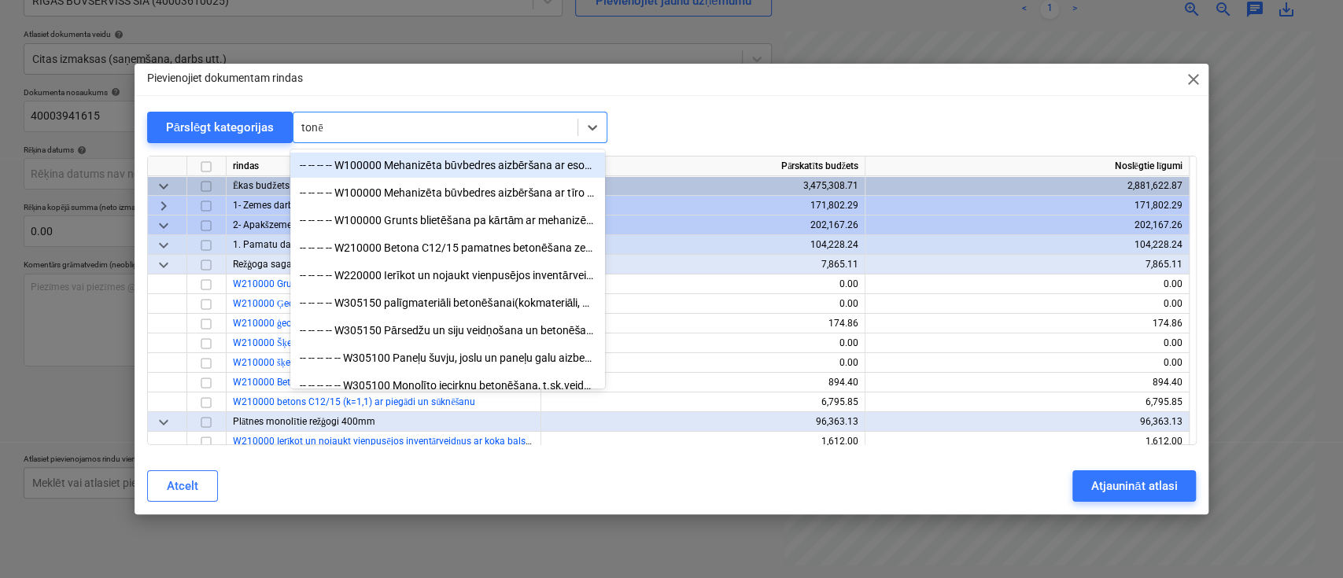
type input "tonēt"
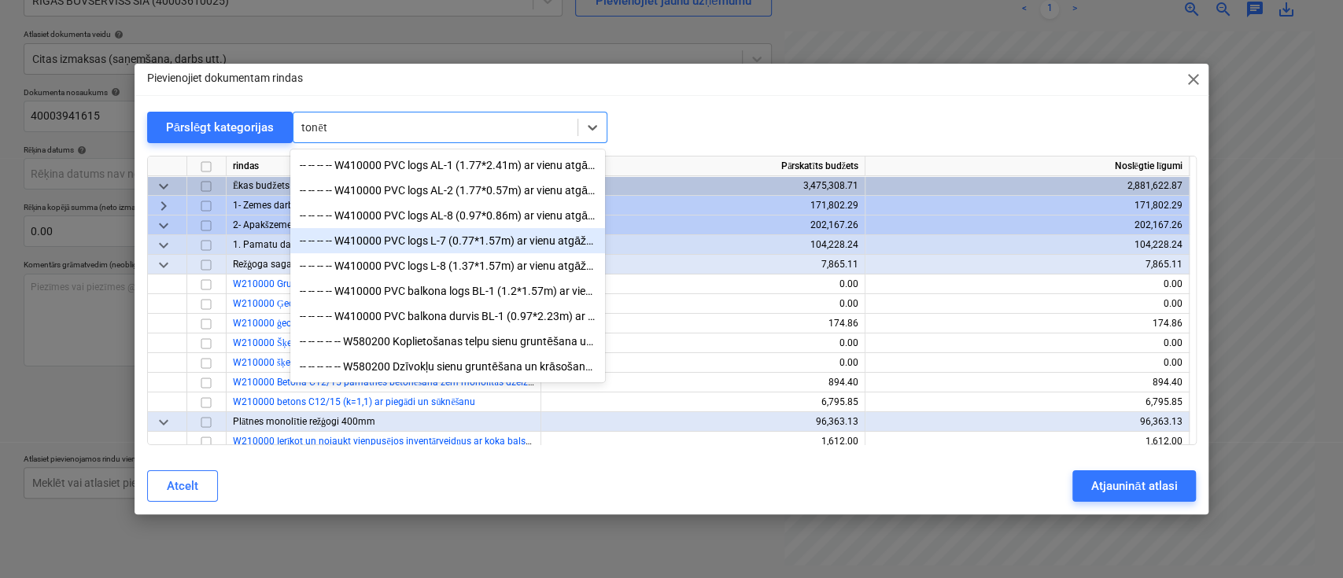
scroll to position [2, 0]
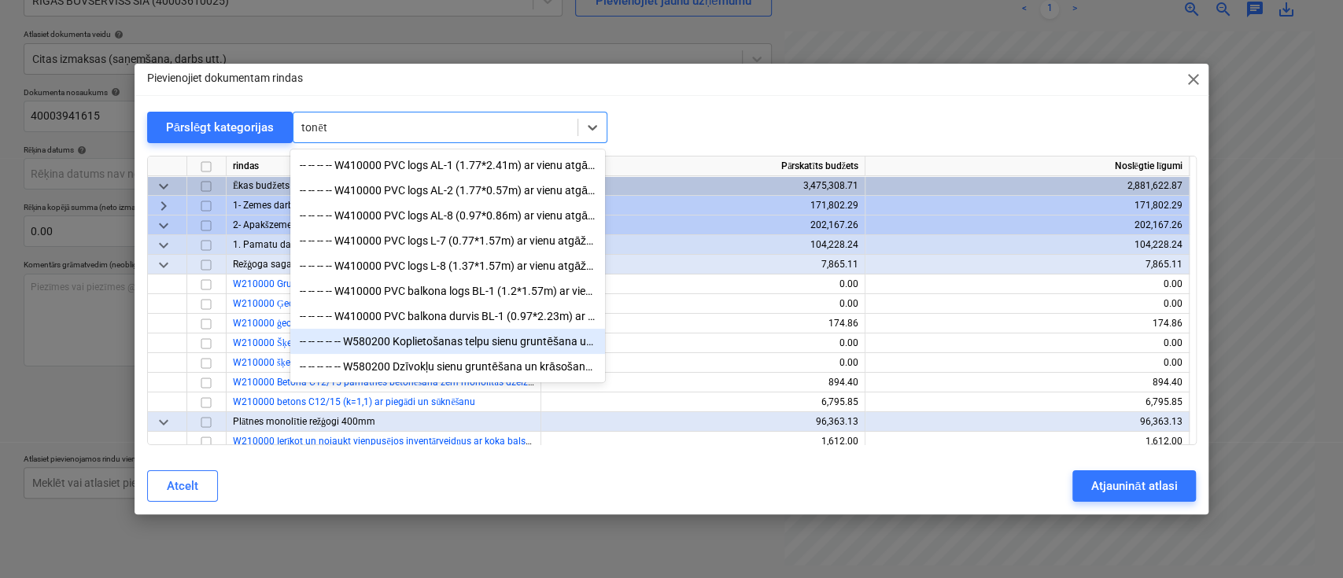
click at [448, 345] on div "-- -- -- -- -- W580200 Koplietošanas telpu sienu gruntēšana un krāsošana ar ton…" at bounding box center [447, 341] width 315 height 25
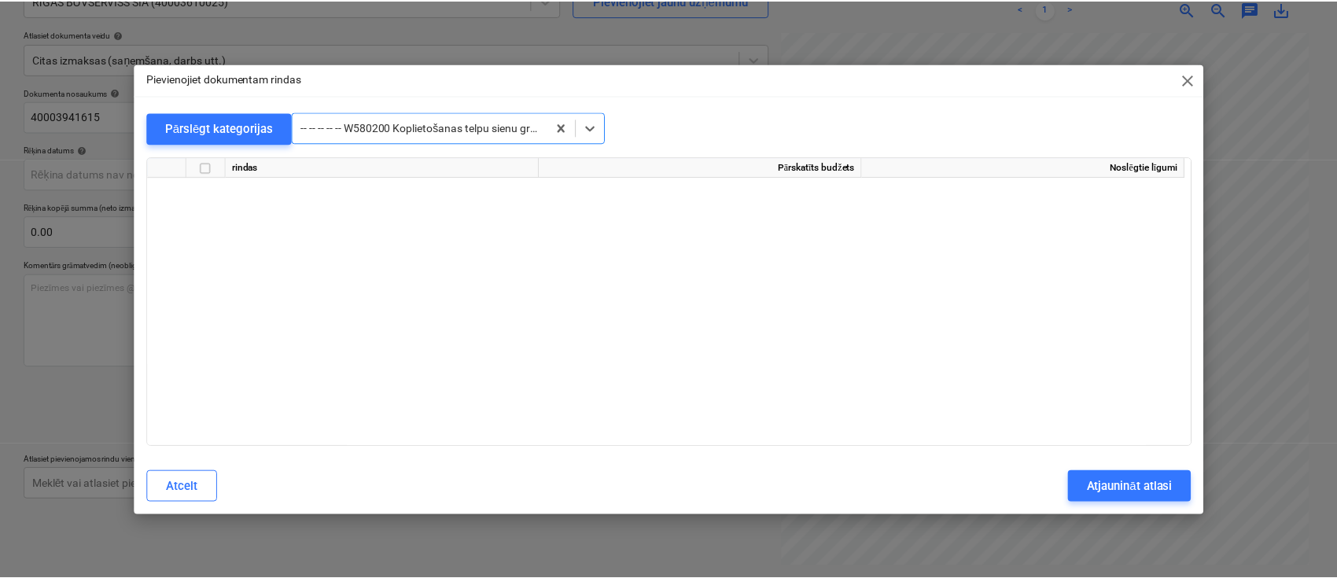
scroll to position [7631, 0]
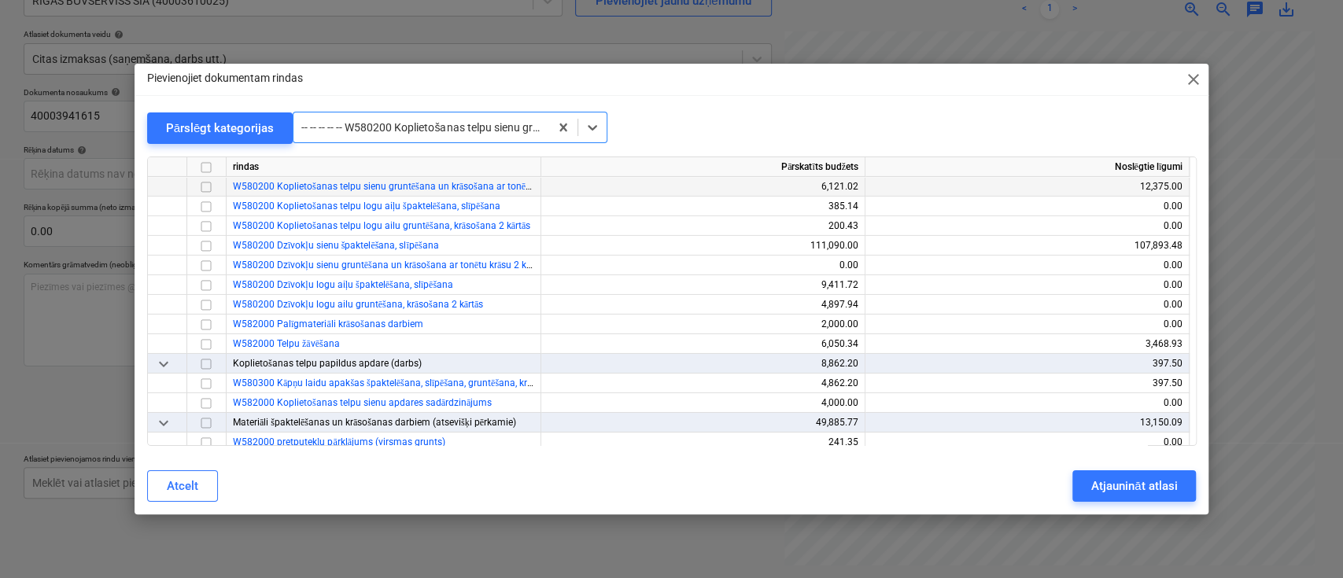
click at [208, 186] on input "checkbox" at bounding box center [206, 186] width 19 height 19
click at [1127, 480] on div "Atjaunināt atlasi" at bounding box center [1134, 486] width 86 height 20
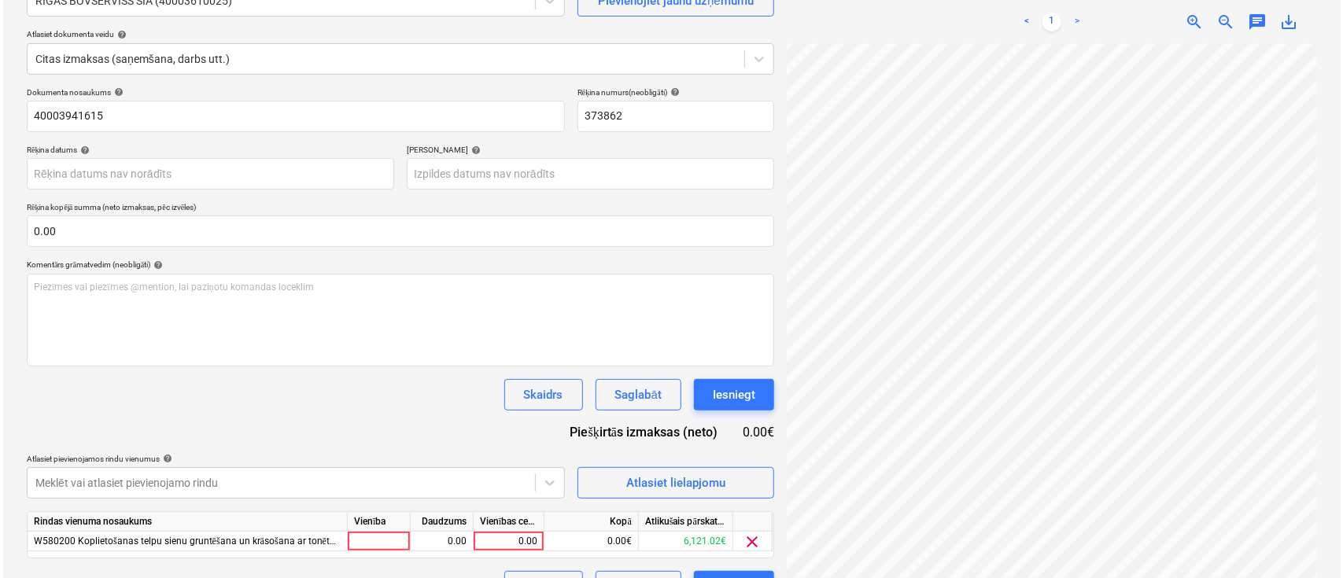
scroll to position [194, 0]
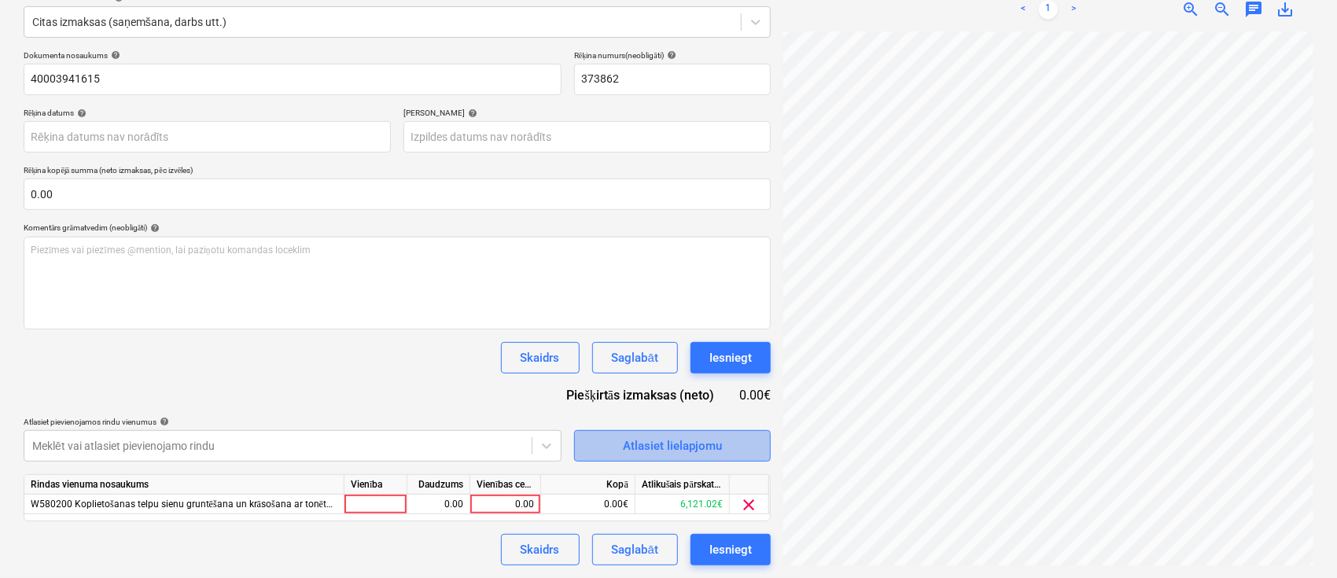
click at [605, 450] on span "Atlasiet lielapjomu" at bounding box center [672, 446] width 157 height 20
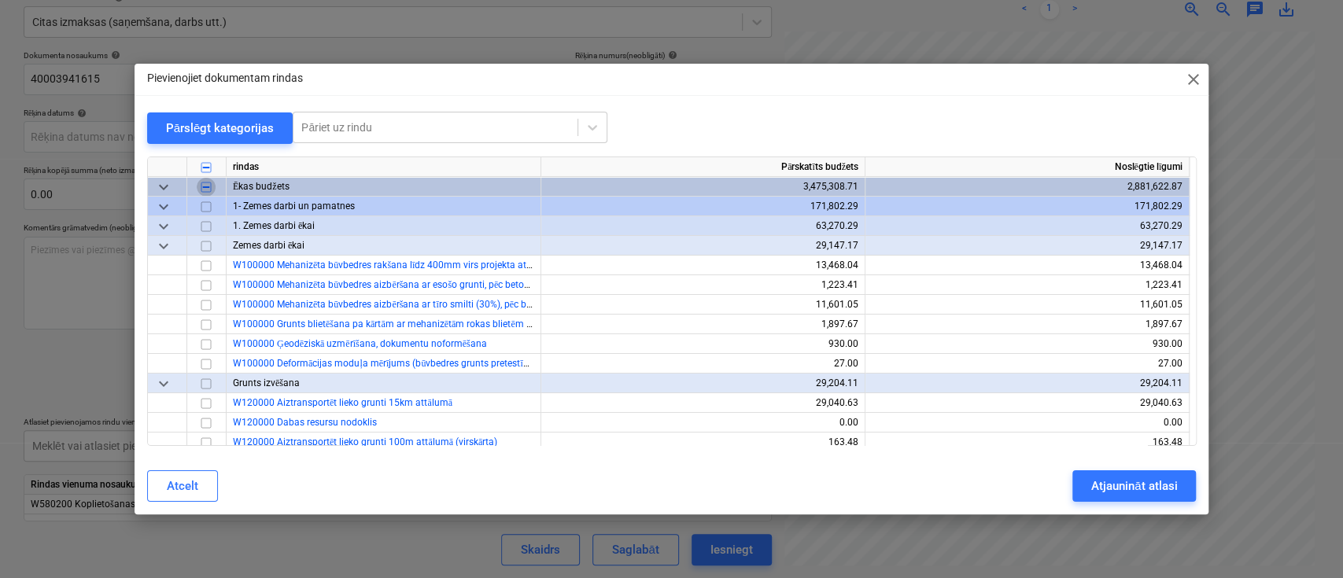
click at [207, 183] on input "checkbox" at bounding box center [206, 186] width 19 height 19
click at [163, 202] on span "keyboard_arrow_down" at bounding box center [163, 206] width 19 height 19
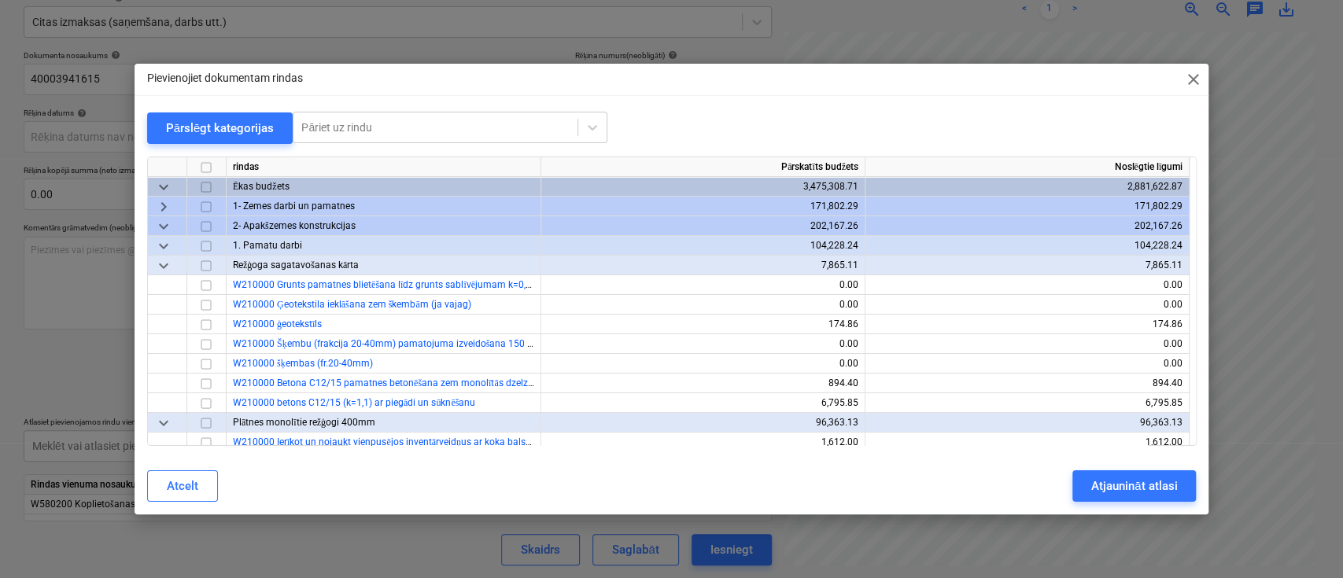
click at [164, 223] on span "keyboard_arrow_down" at bounding box center [163, 225] width 19 height 19
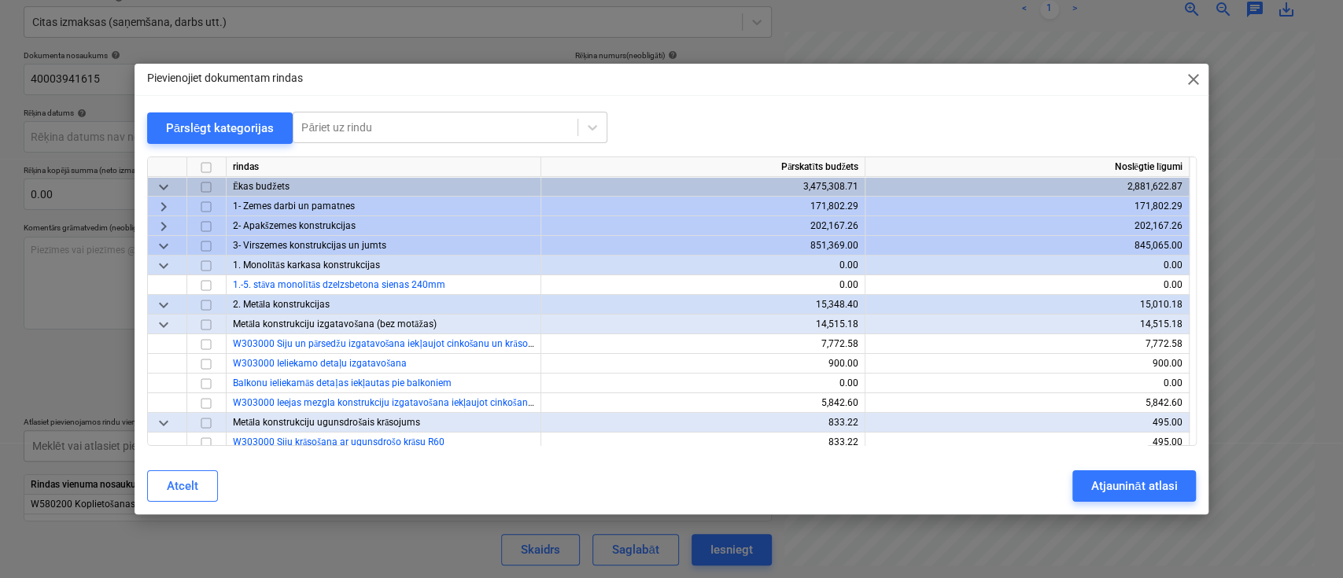
click at [164, 246] on span "keyboard_arrow_down" at bounding box center [163, 245] width 19 height 19
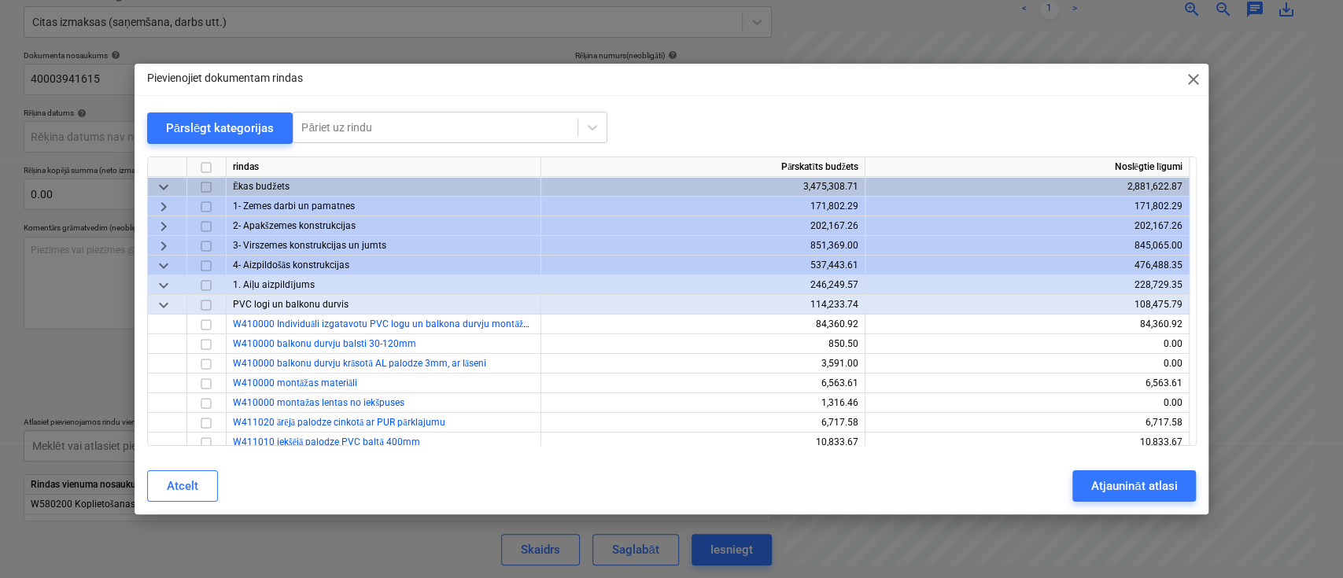
click at [164, 267] on span "keyboard_arrow_down" at bounding box center [163, 265] width 19 height 19
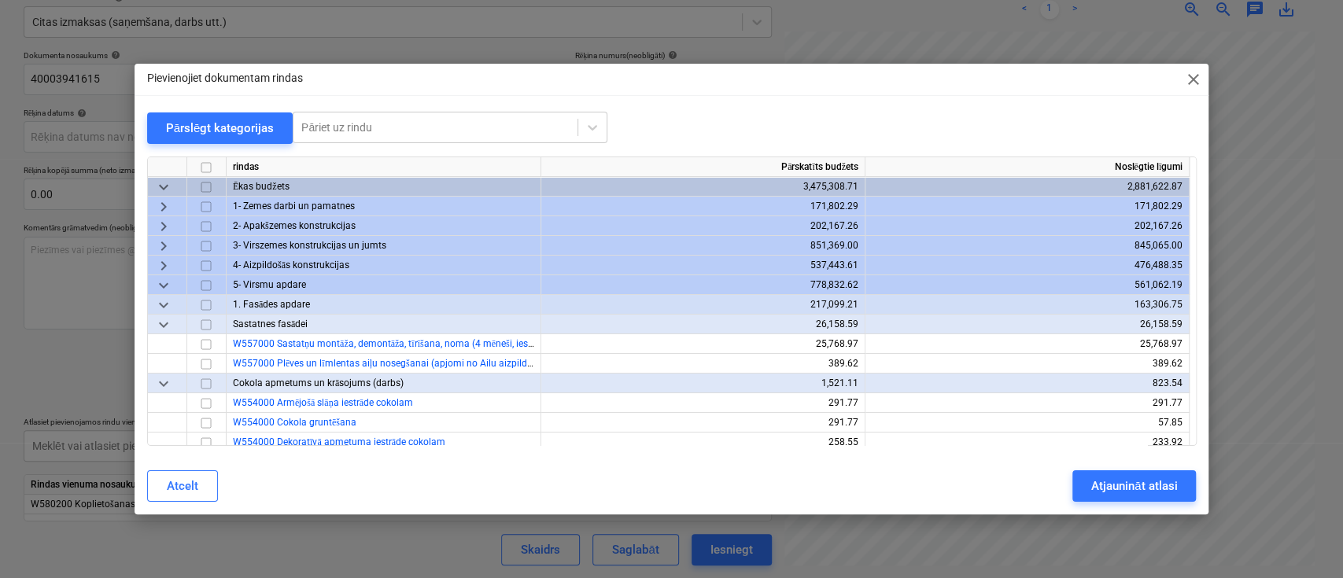
click at [164, 301] on span "keyboard_arrow_down" at bounding box center [163, 304] width 19 height 19
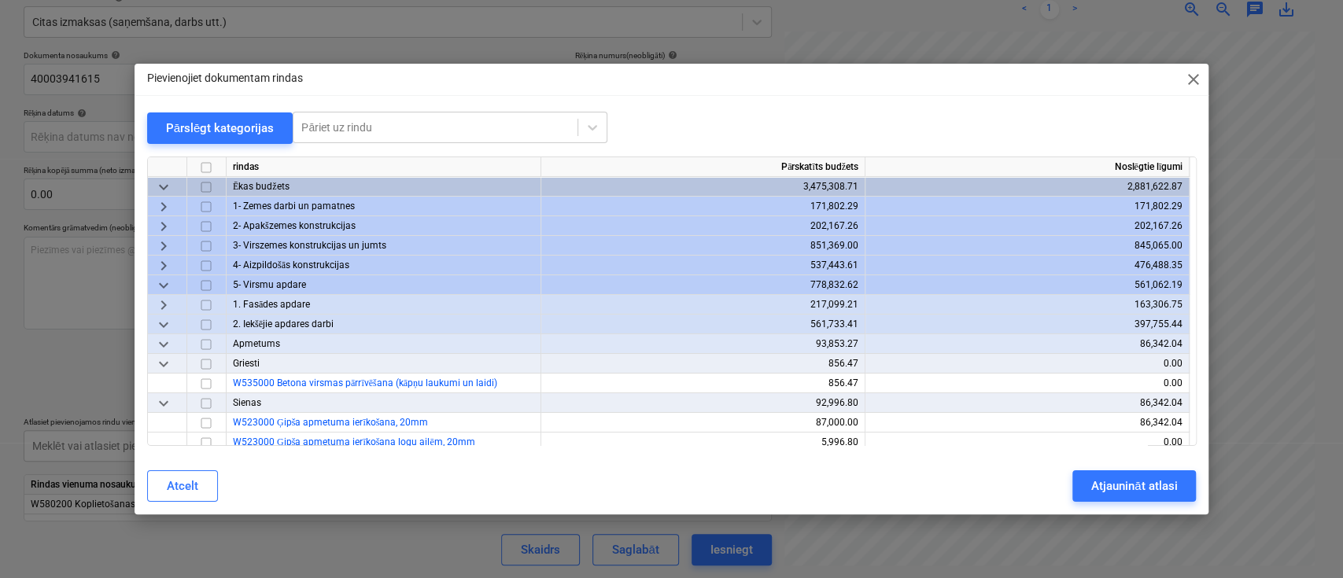
click at [165, 343] on span "keyboard_arrow_down" at bounding box center [163, 343] width 19 height 19
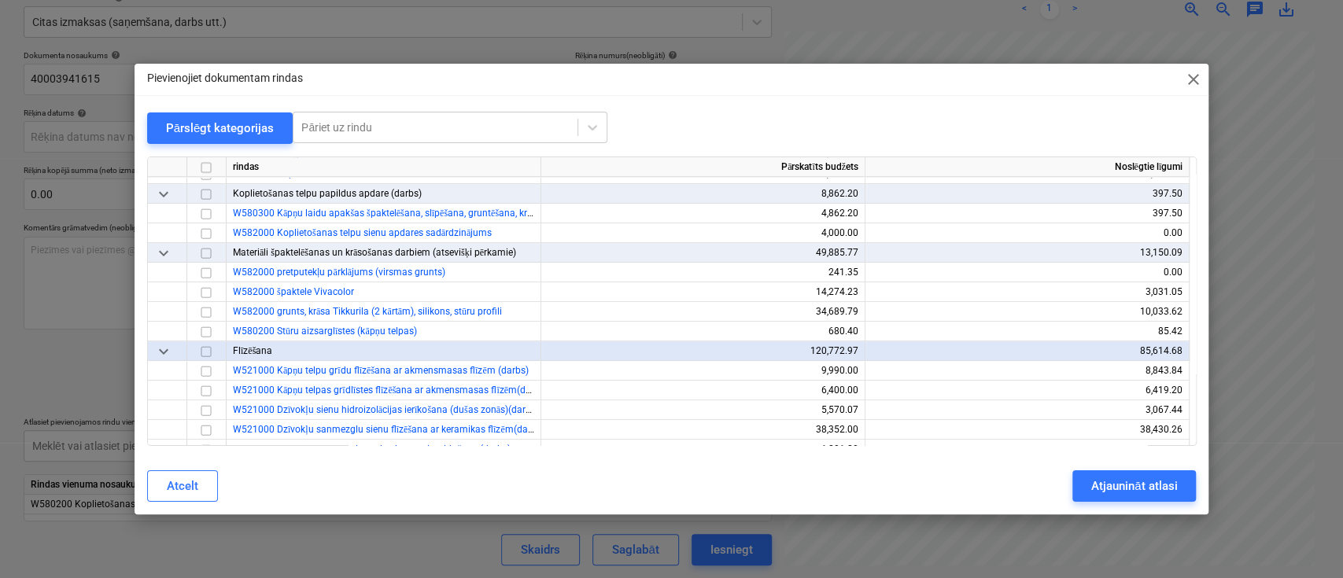
scroll to position [629, 0]
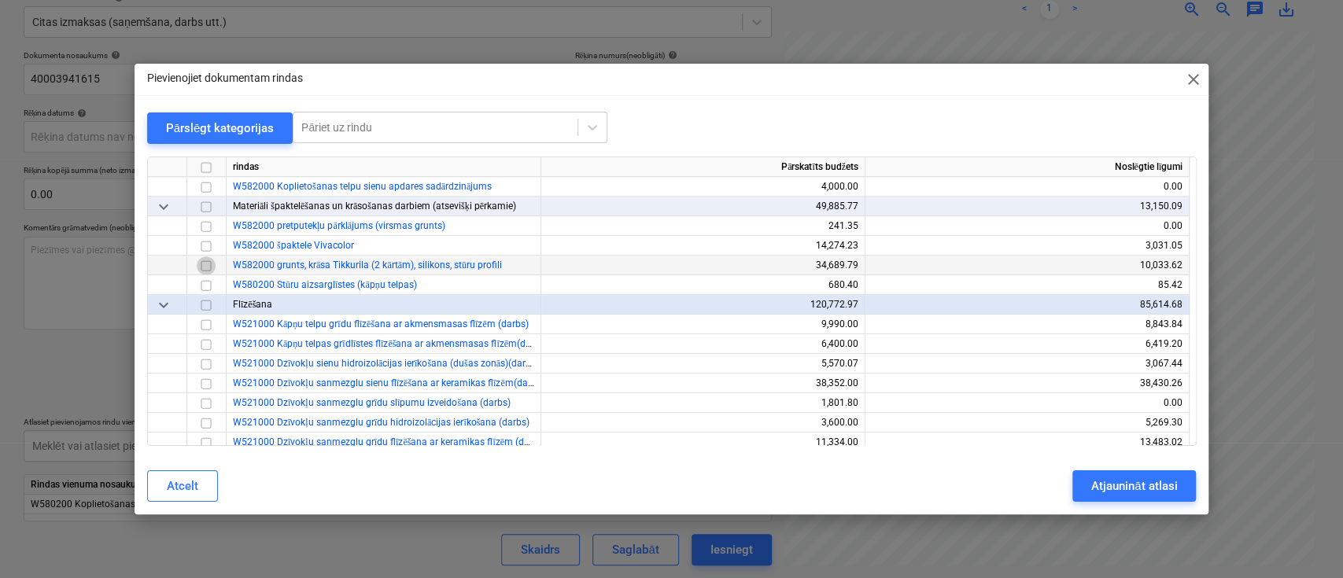
click at [204, 265] on input "checkbox" at bounding box center [206, 265] width 19 height 19
click at [1089, 481] on button "Atjaunināt atlasi" at bounding box center [1134, 485] width 124 height 31
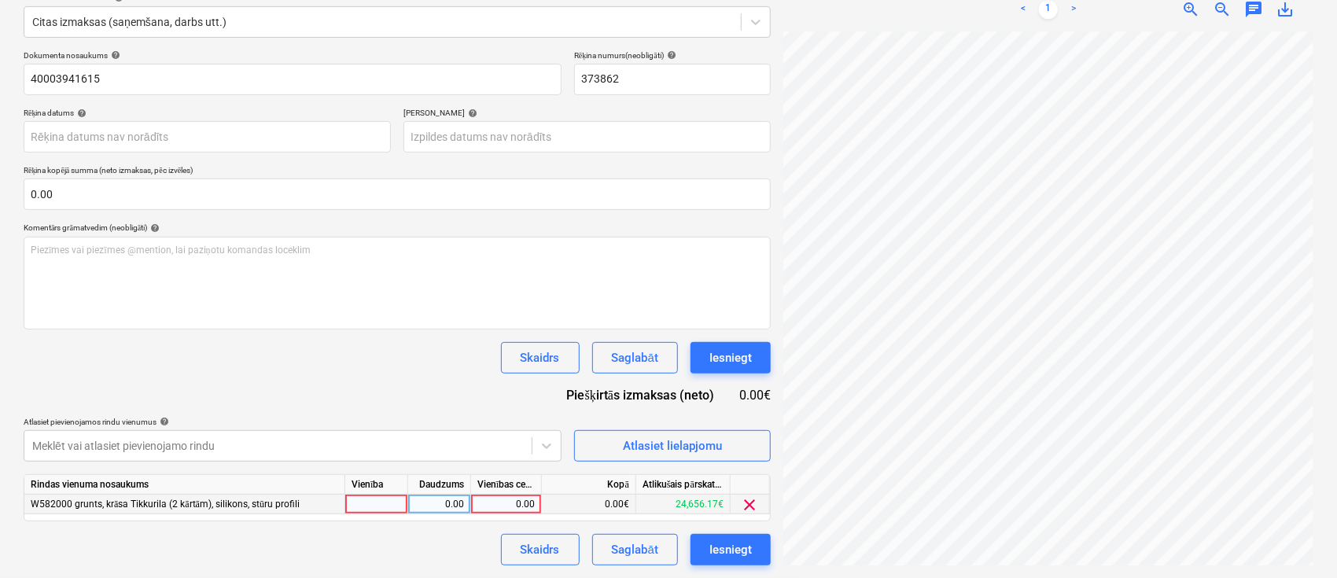
click at [520, 504] on div "0.00" at bounding box center [506, 505] width 57 height 20
type input "761.76"
click at [413, 402] on div "Dokumenta nosaukums help 40003941615 Rēķina numurs (neobligāti) help 373862 Rēķ…" at bounding box center [397, 307] width 747 height 515
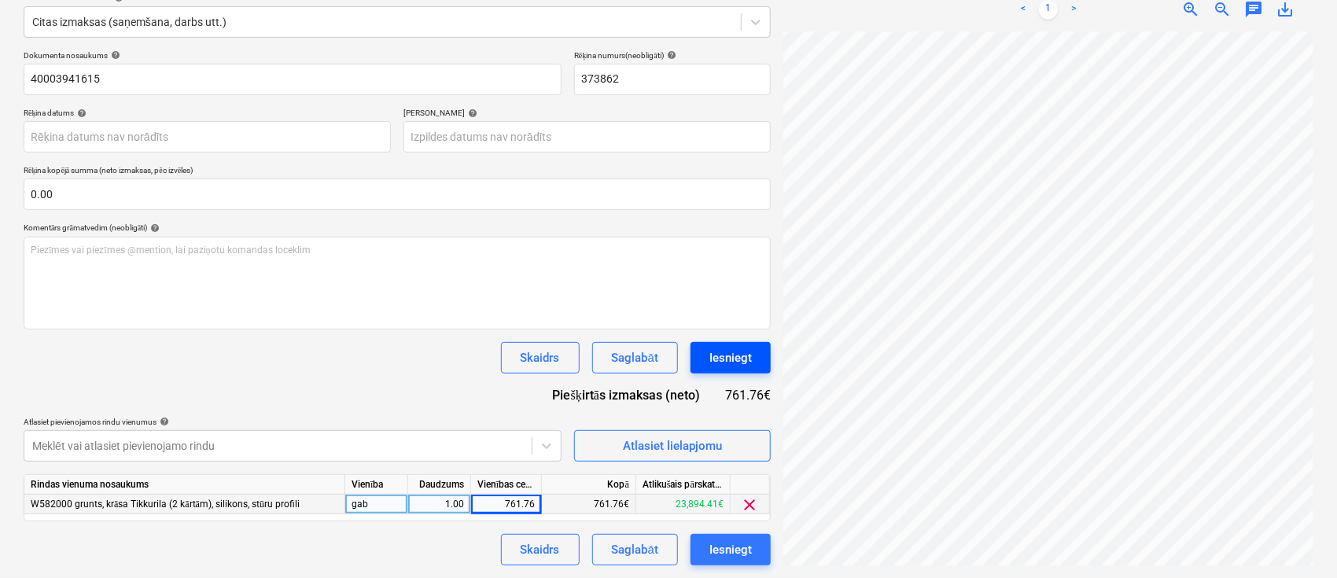
click at [716, 363] on div "Iesniegt" at bounding box center [731, 358] width 42 height 20
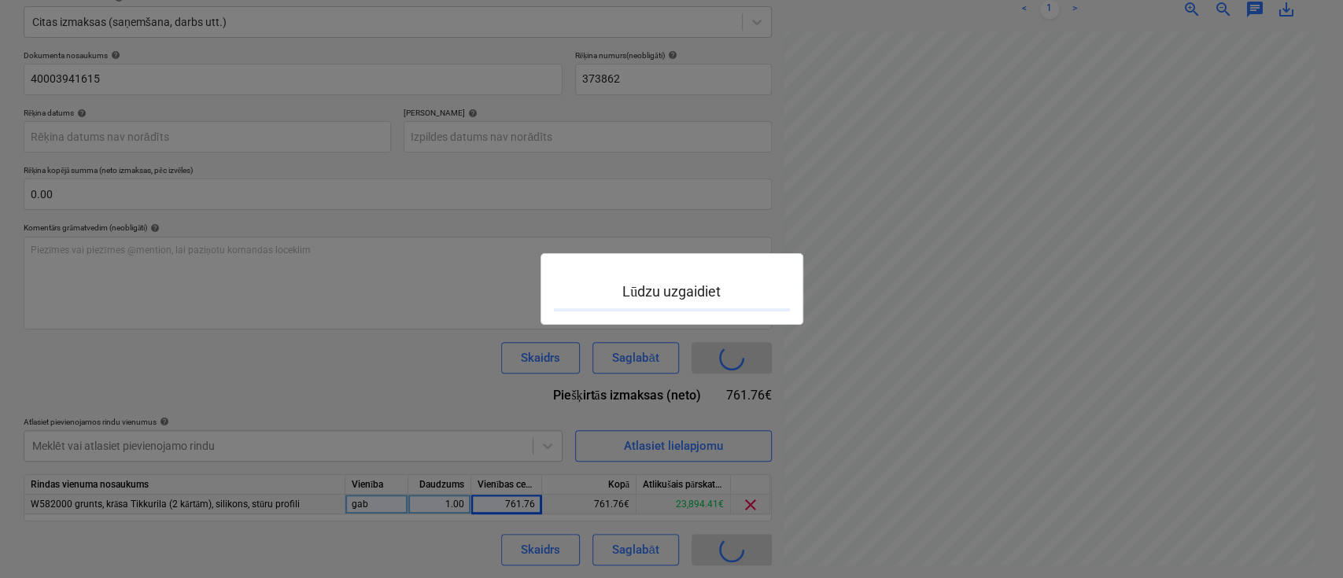
scroll to position [276, 296]
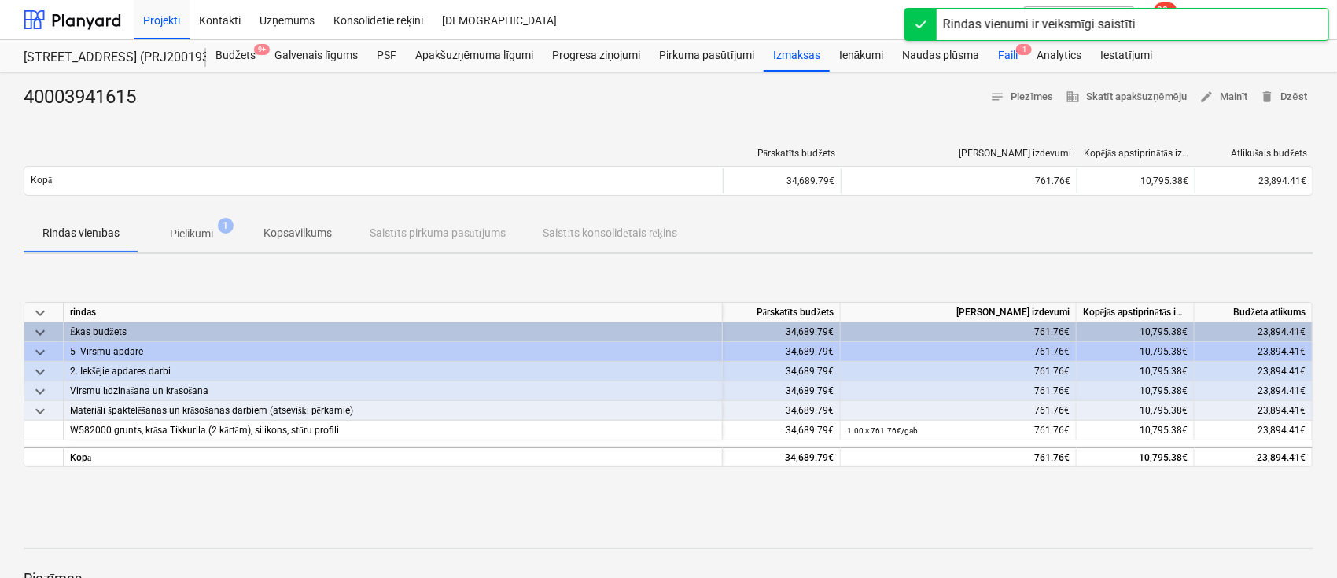
click at [1001, 55] on div "Faili 1" at bounding box center [1008, 55] width 39 height 31
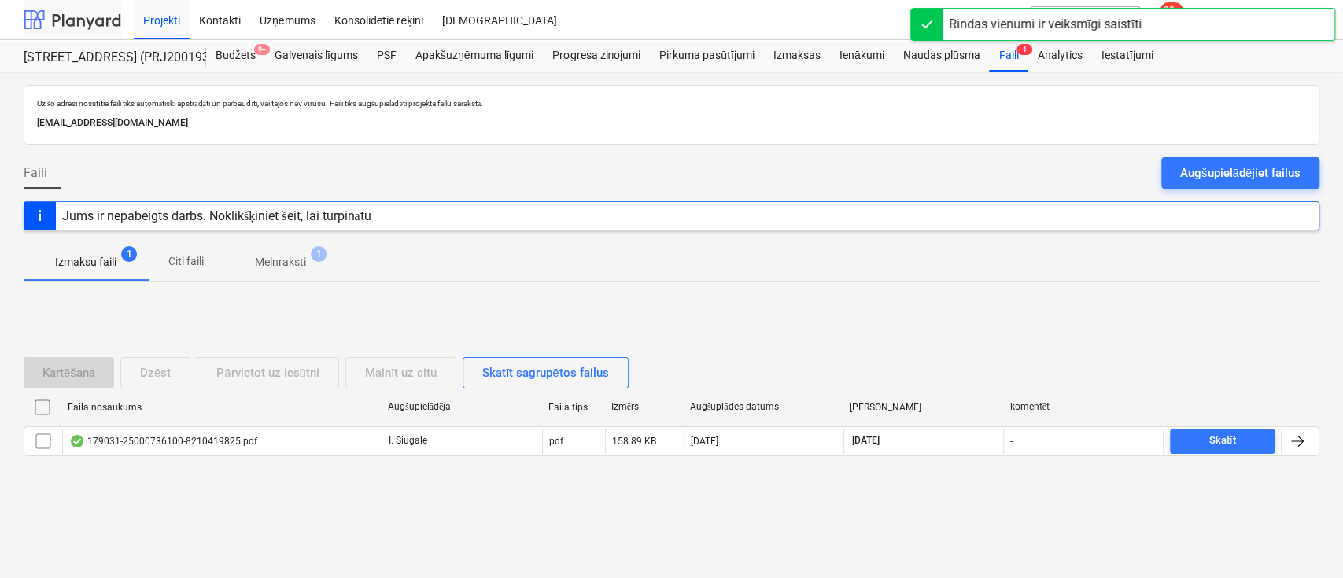
click at [75, 23] on div at bounding box center [73, 19] width 98 height 39
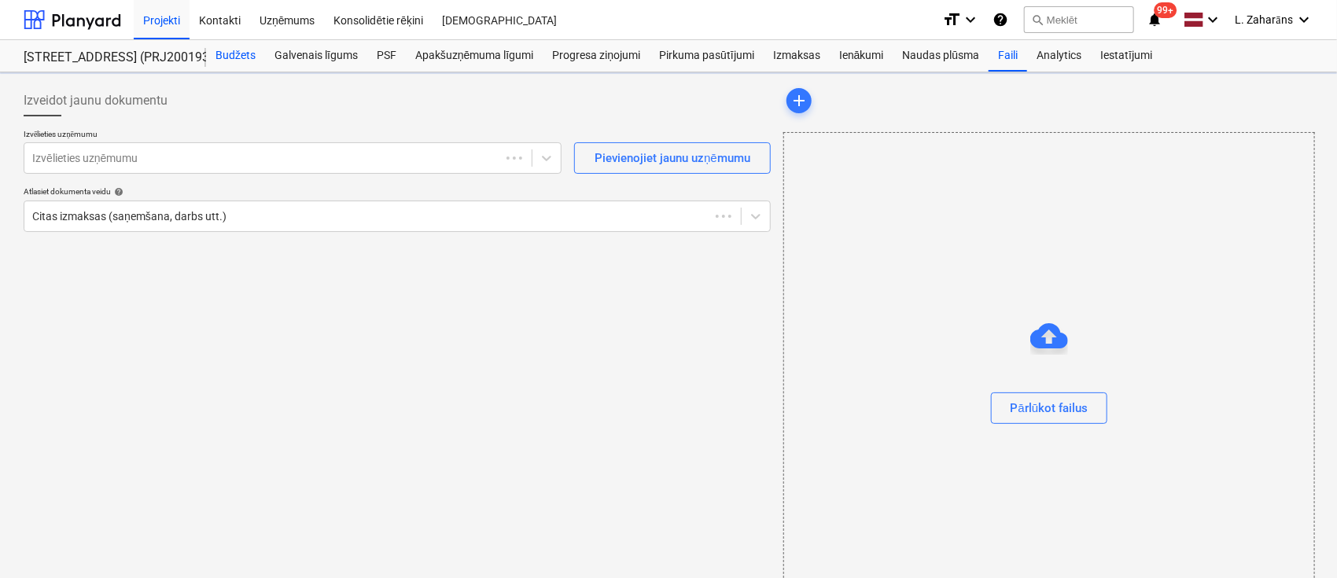
click at [238, 47] on div "Budžets" at bounding box center [235, 55] width 59 height 31
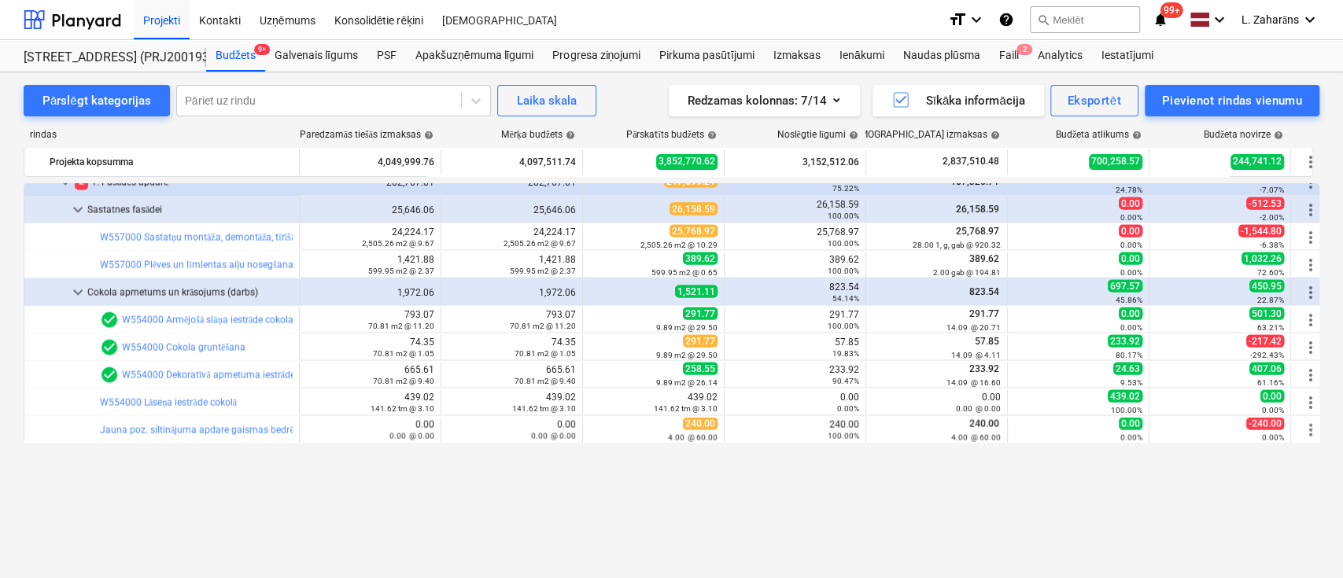
scroll to position [2141, 0]
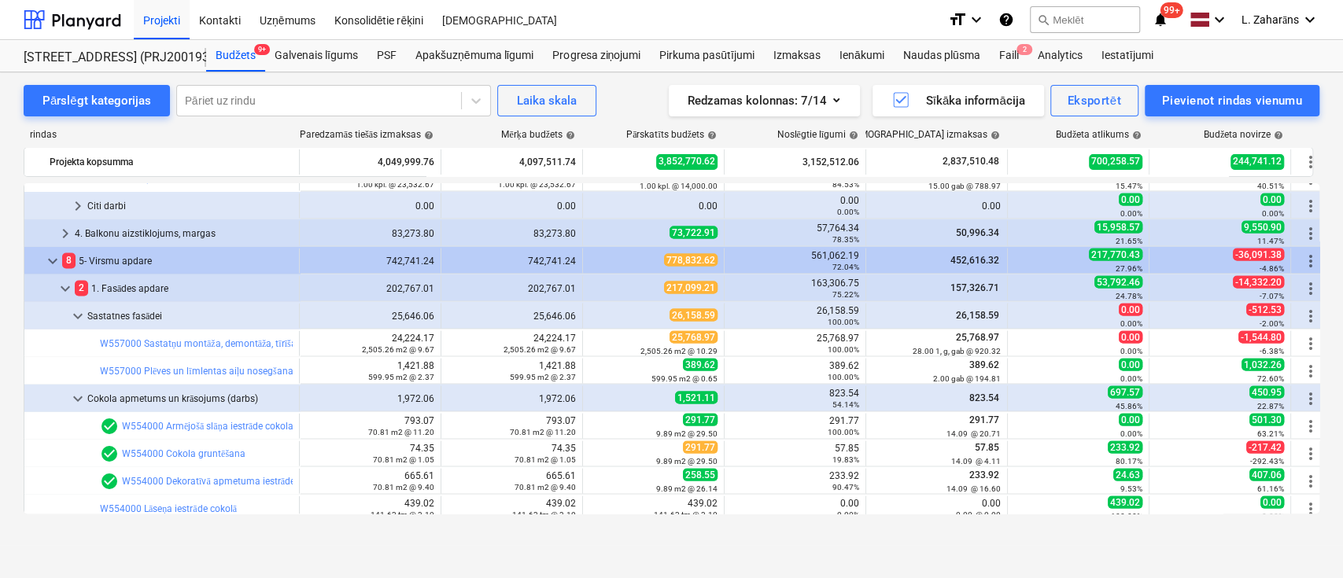
click at [64, 282] on span "keyboard_arrow_down" at bounding box center [65, 287] width 19 height 19
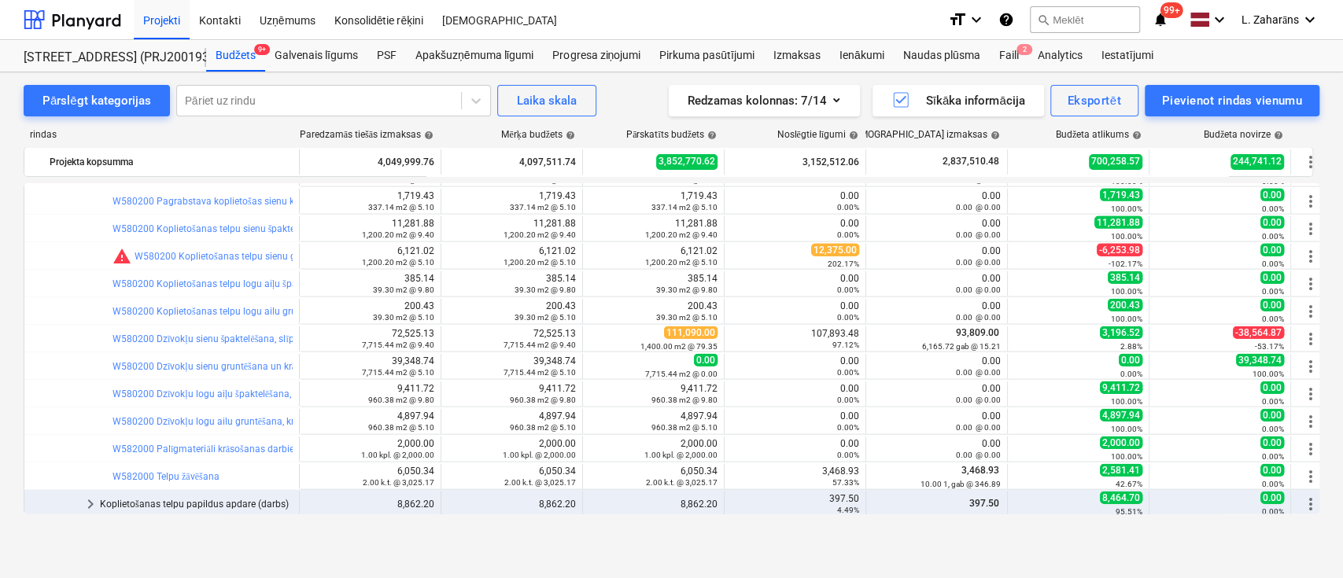
scroll to position [2561, 0]
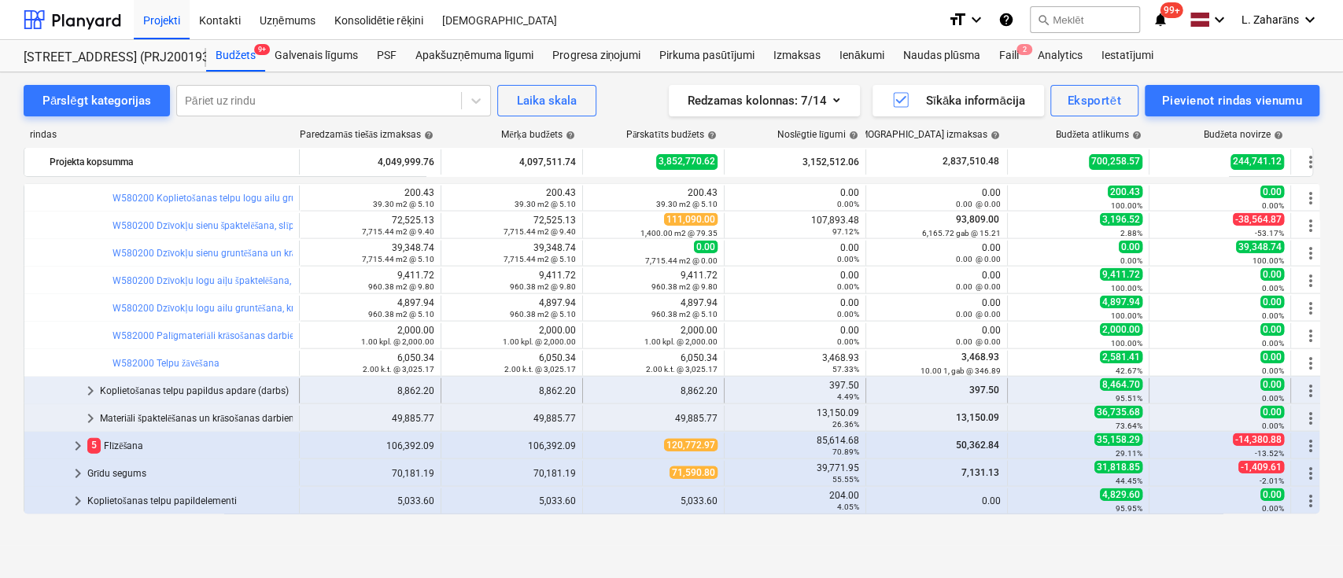
click at [94, 385] on span "keyboard_arrow_right" at bounding box center [90, 391] width 19 height 19
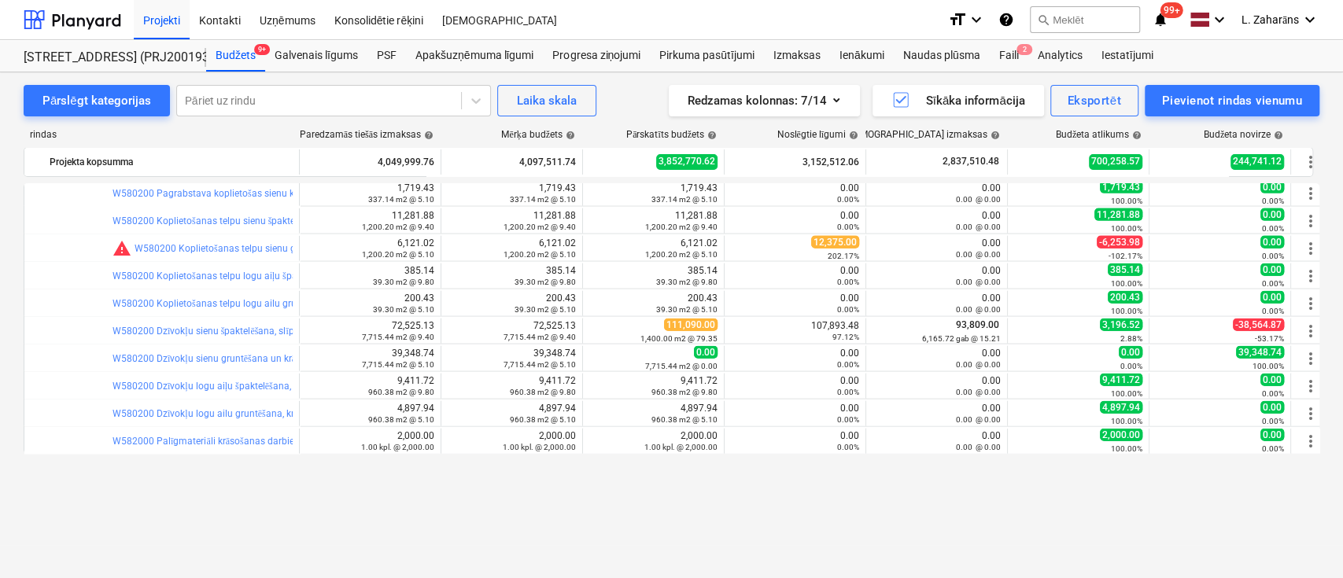
scroll to position [2351, 0]
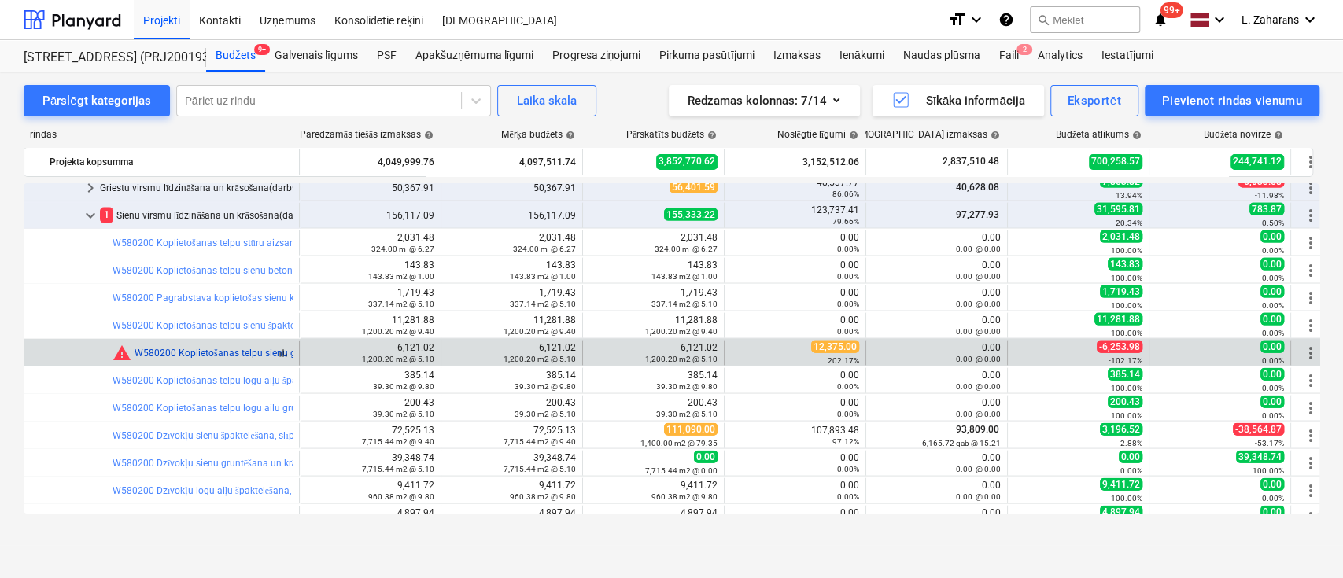
click at [245, 352] on link "W580200 Koplietošanas telpu sienu gruntēšana un krāsošana ar tonētu krāsu 2 kār…" at bounding box center [442, 353] width 614 height 11
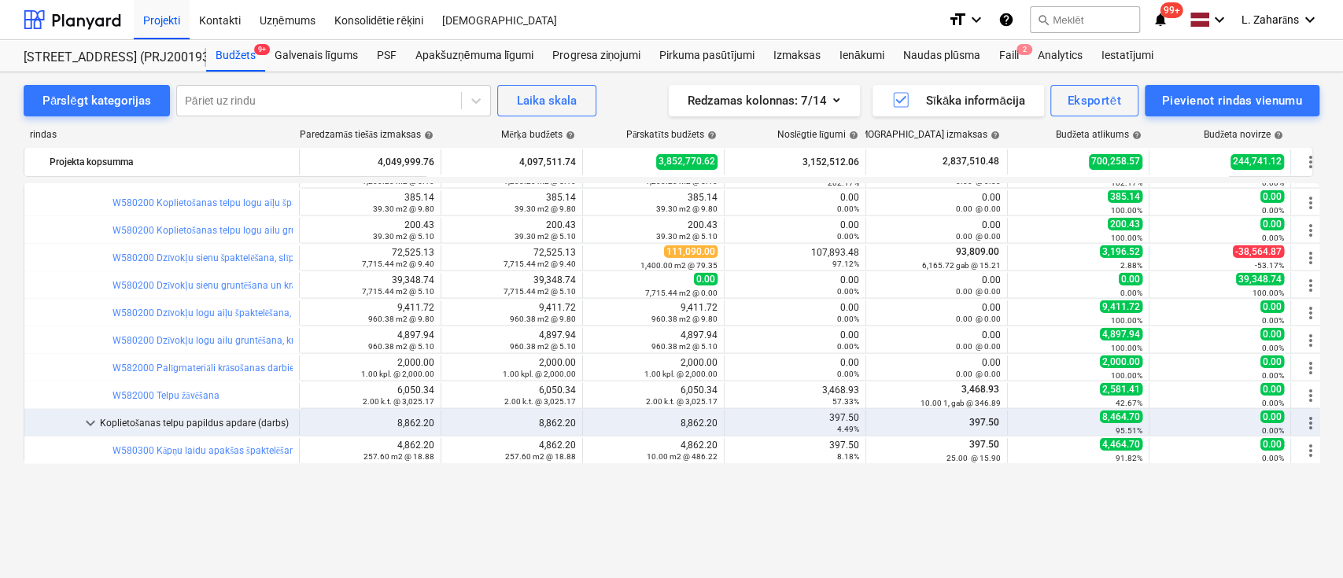
scroll to position [2423, 0]
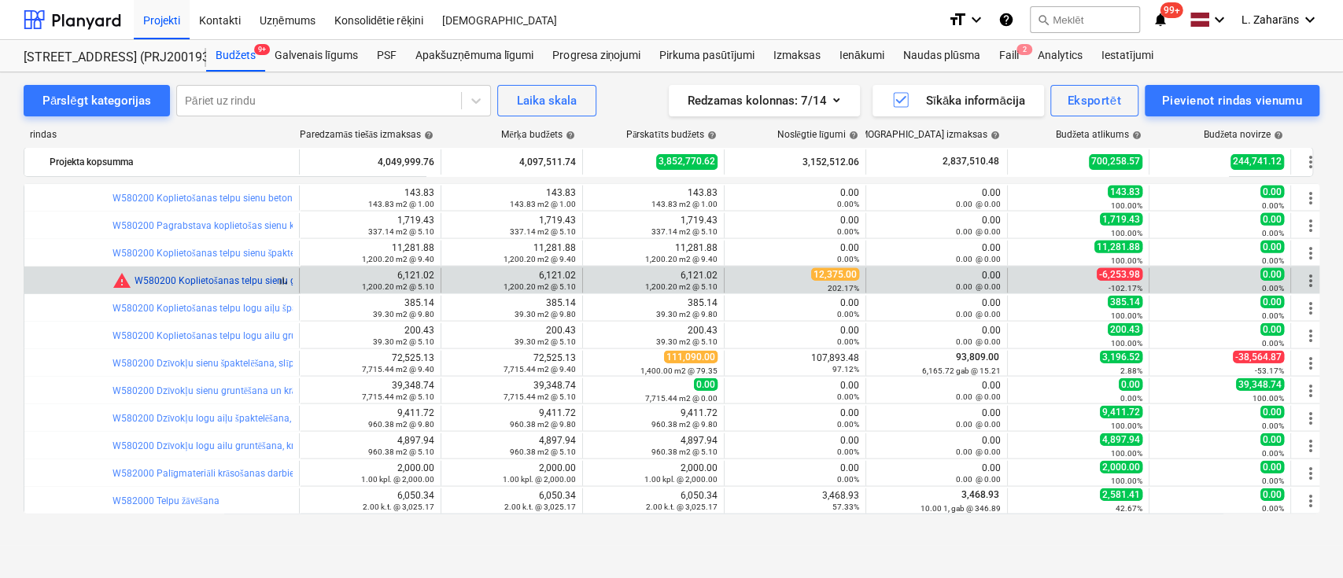
click at [220, 275] on link "W580200 Koplietošanas telpu sienu gruntēšana un krāsošana ar tonētu krāsu 2 kār…" at bounding box center [442, 280] width 614 height 11
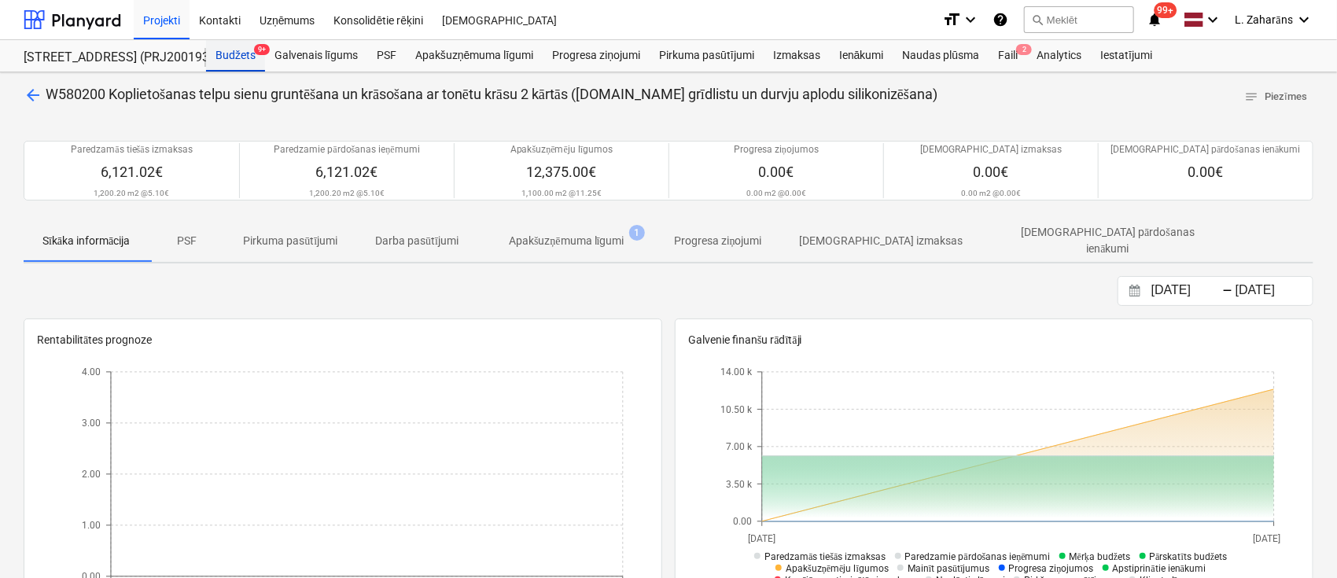
click at [227, 50] on div "Budžets 9+" at bounding box center [235, 55] width 59 height 31
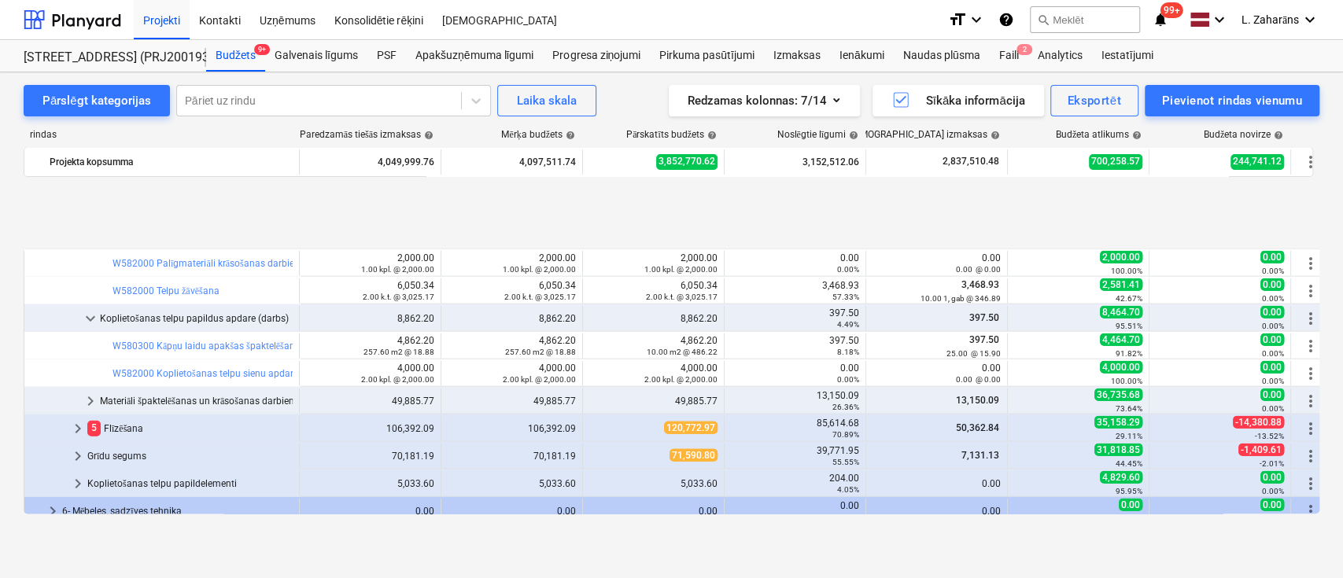
scroll to position [2738, 0]
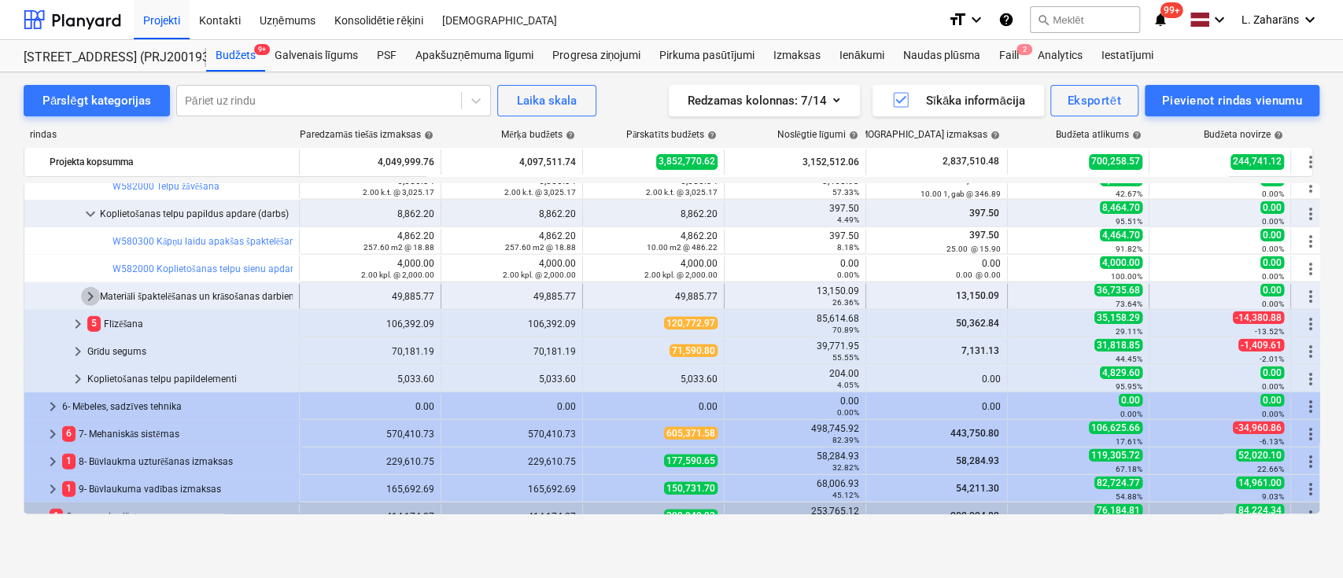
click at [91, 292] on span "keyboard_arrow_right" at bounding box center [90, 296] width 19 height 19
